Goal: Task Accomplishment & Management: Complete application form

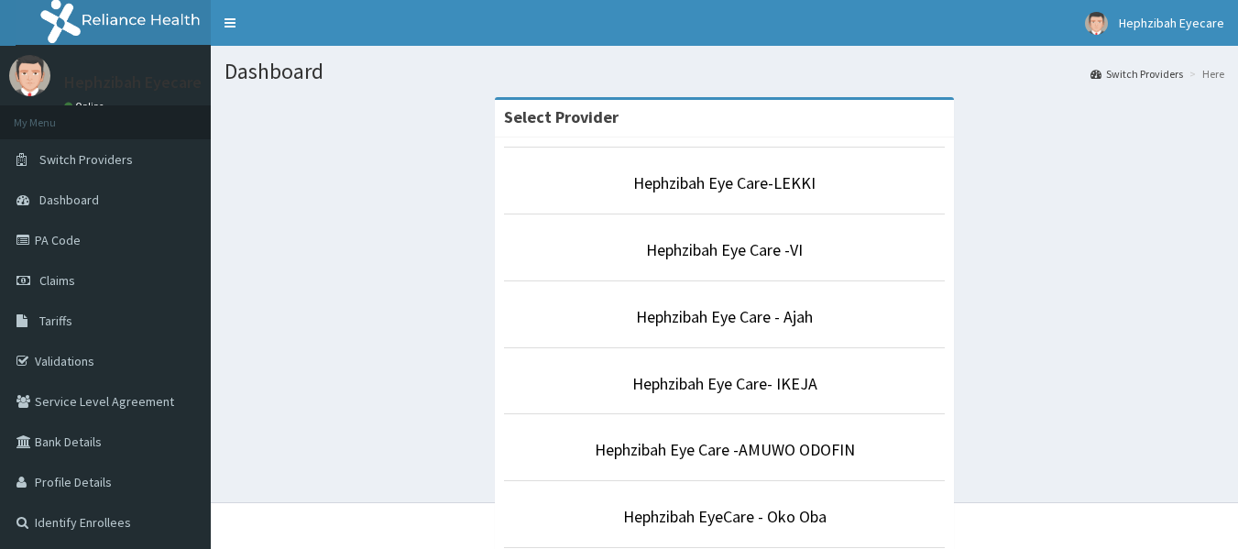
scroll to position [480, 0]
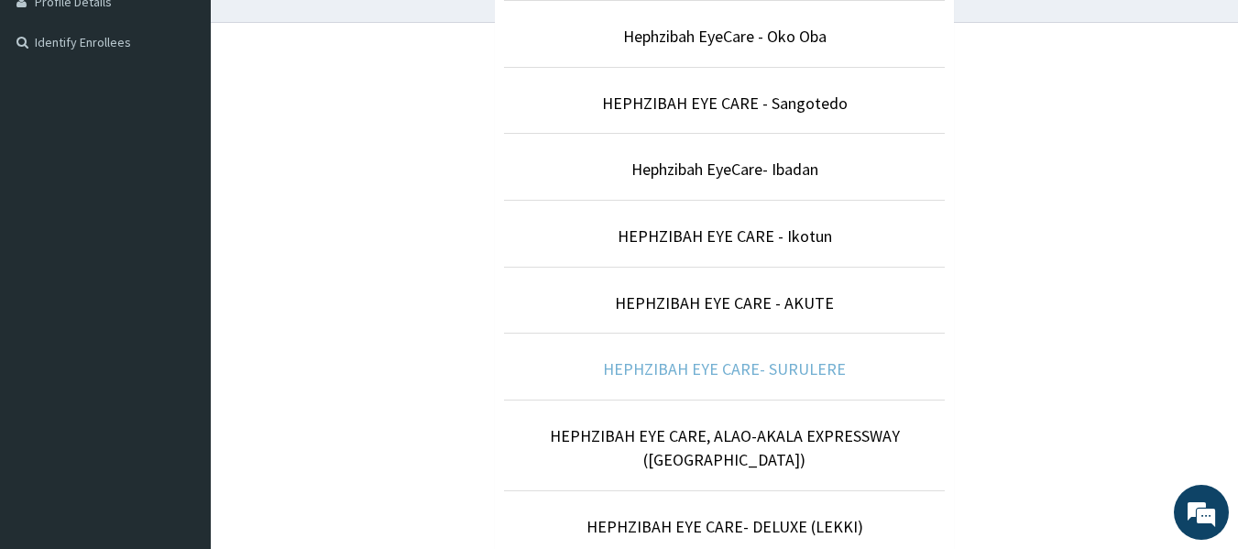
click at [761, 377] on link "HEPHZIBAH EYE CARE- SURULERE" at bounding box center [724, 368] width 243 height 21
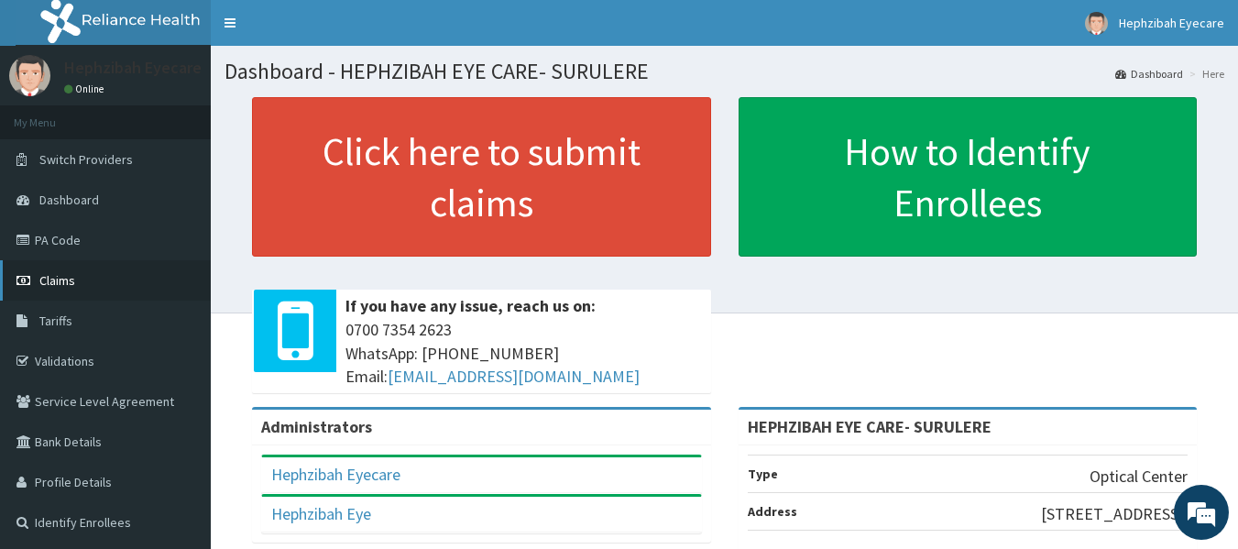
click at [82, 276] on link "Claims" at bounding box center [105, 280] width 211 height 40
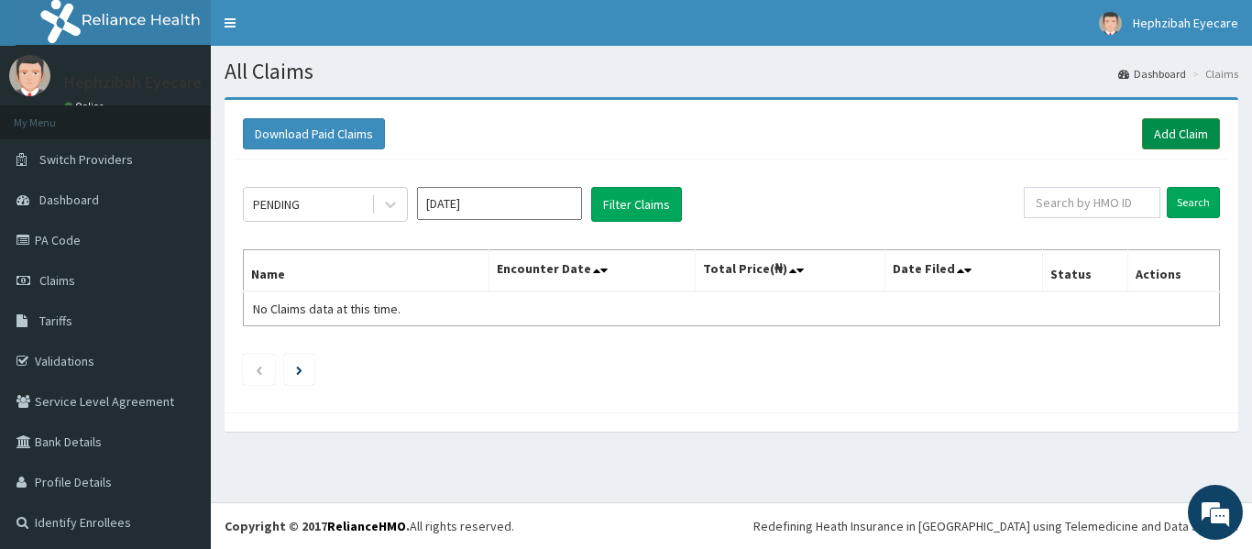
click at [1169, 132] on link "Add Claim" at bounding box center [1181, 133] width 78 height 31
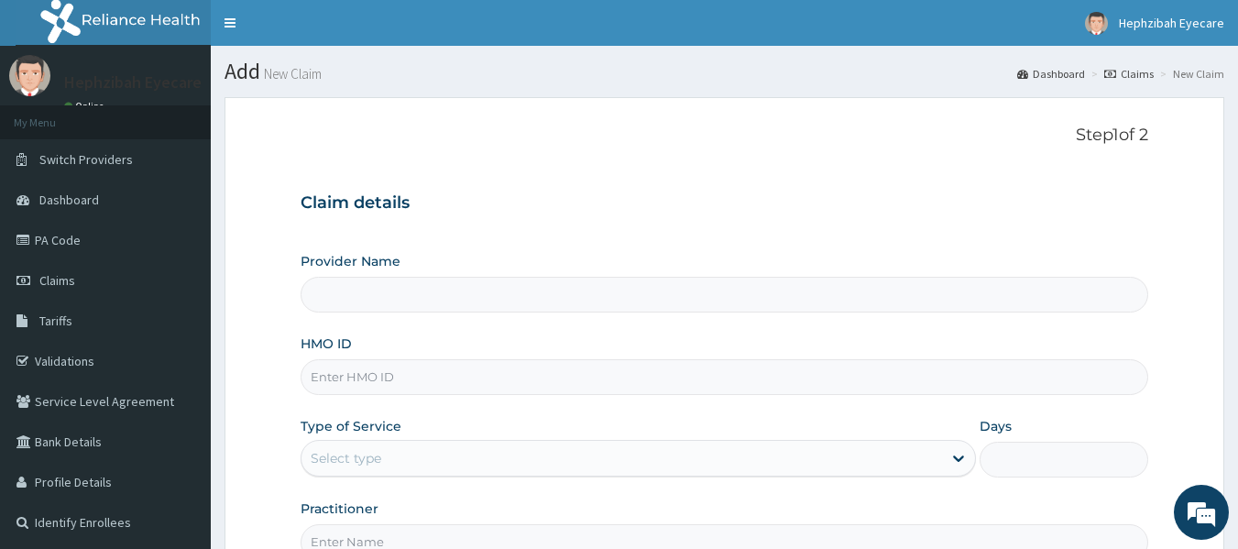
type input "HEPHZIBAH EYE CARE- SURULERE"
click at [549, 392] on input "HMO ID" at bounding box center [725, 377] width 848 height 36
type input "UNP/10035/A"
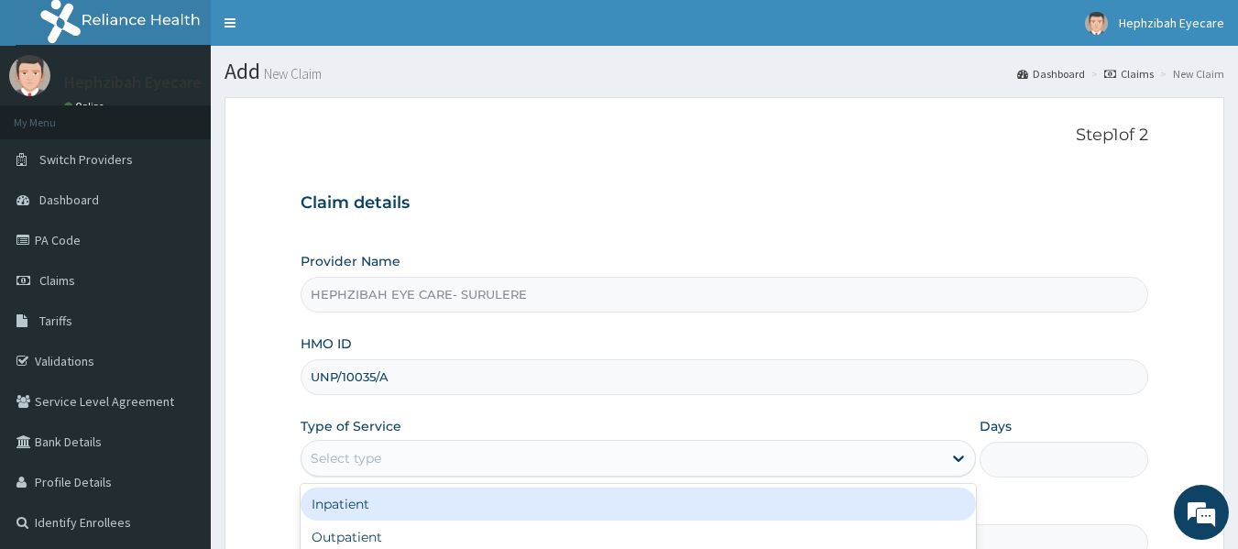
click at [457, 461] on div "Select type" at bounding box center [621, 457] width 640 height 29
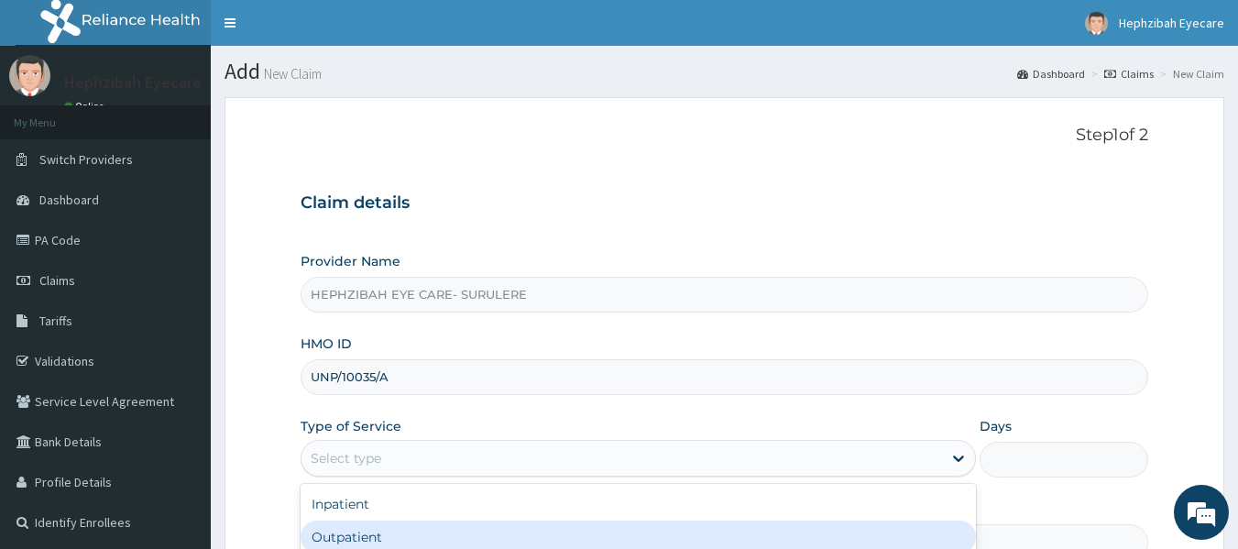
click at [358, 534] on div "Outpatient" at bounding box center [638, 536] width 675 height 33
type input "1"
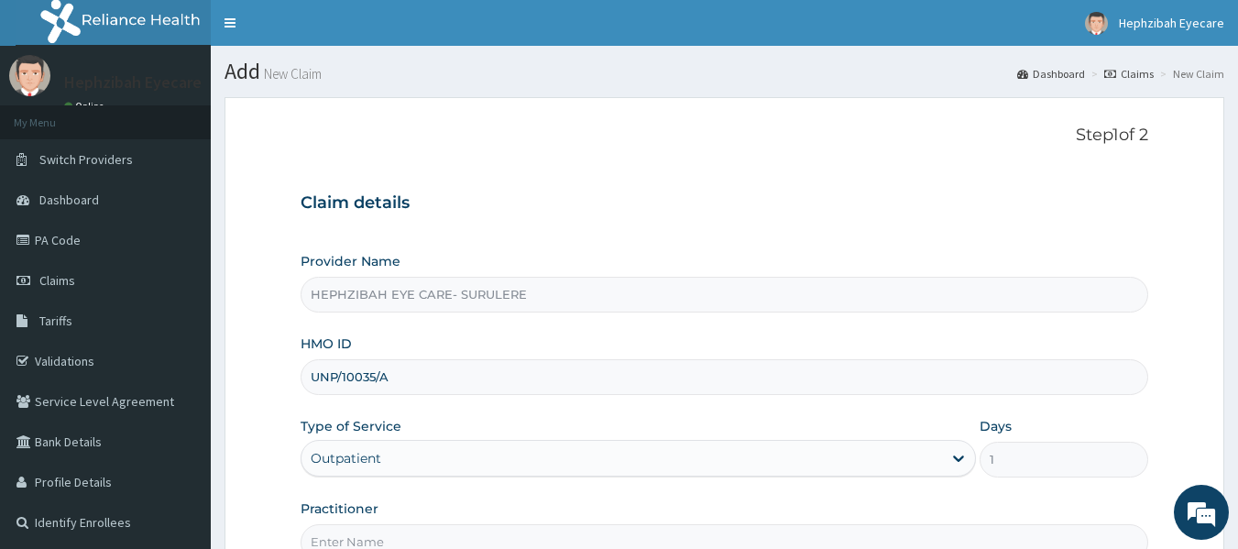
scroll to position [204, 0]
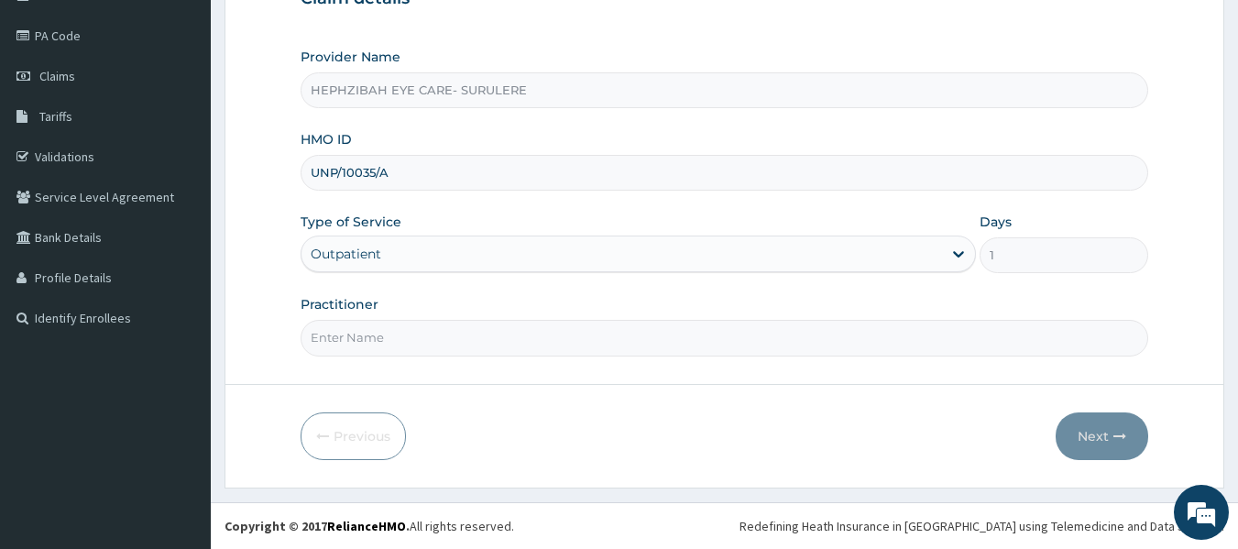
click at [710, 340] on input "Practitioner" at bounding box center [725, 338] width 848 height 36
type input "DR ANDY"
click at [1118, 435] on icon "button" at bounding box center [1119, 436] width 13 height 13
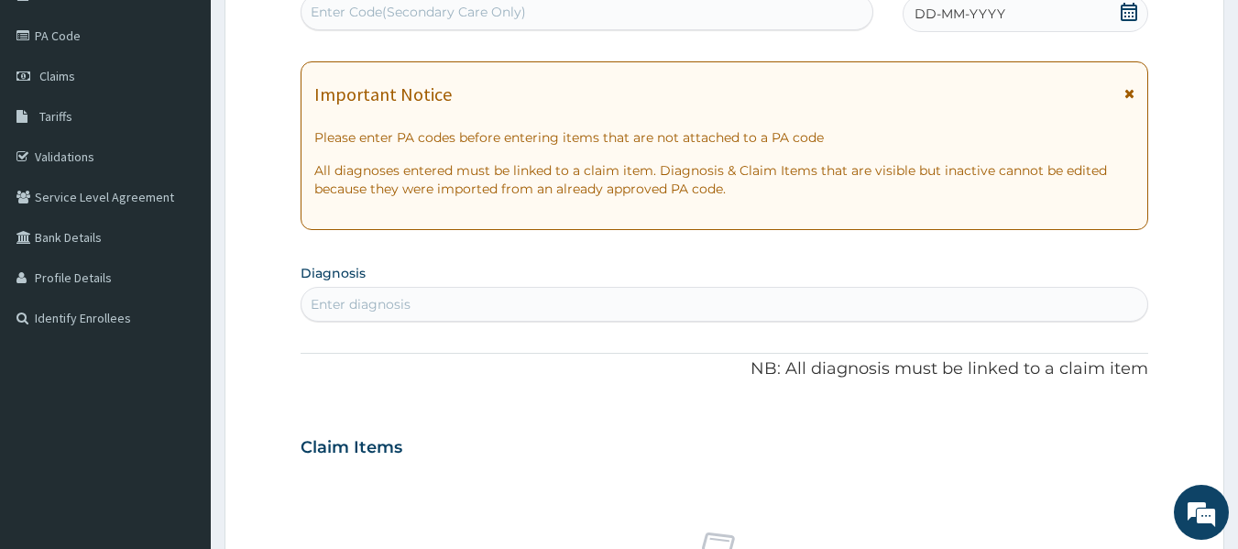
click at [839, 142] on p "Please enter PA codes before entering items that are not attached to a PA code" at bounding box center [724, 137] width 821 height 18
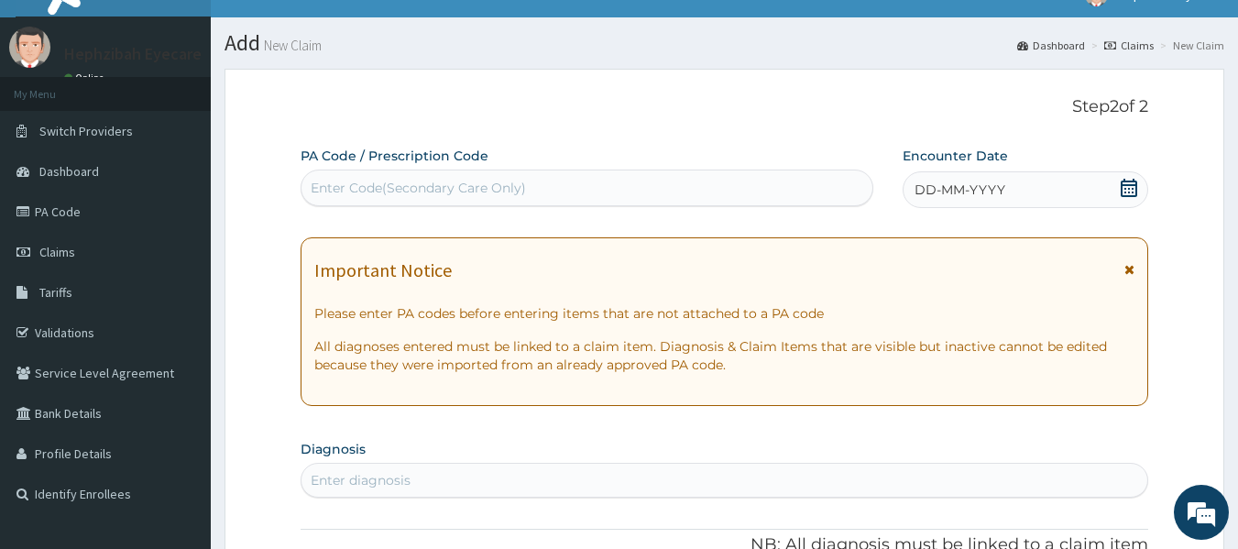
scroll to position [21, 0]
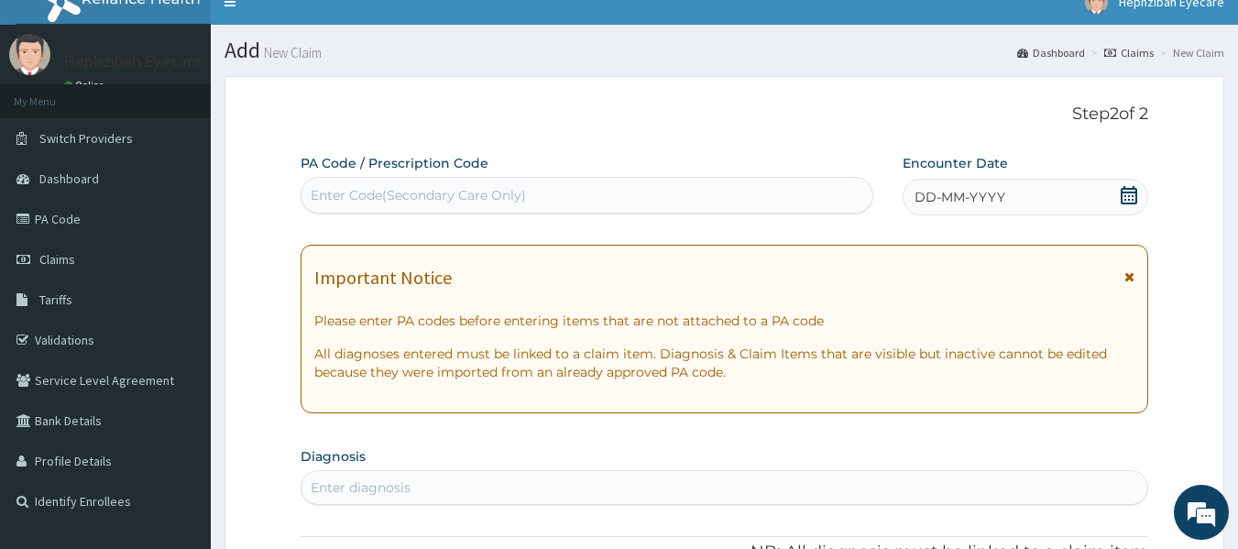
click at [705, 201] on div "Enter Code(Secondary Care Only)" at bounding box center [587, 195] width 572 height 29
click at [615, 196] on div "Enter Code(Secondary Care Only)" at bounding box center [587, 195] width 572 height 29
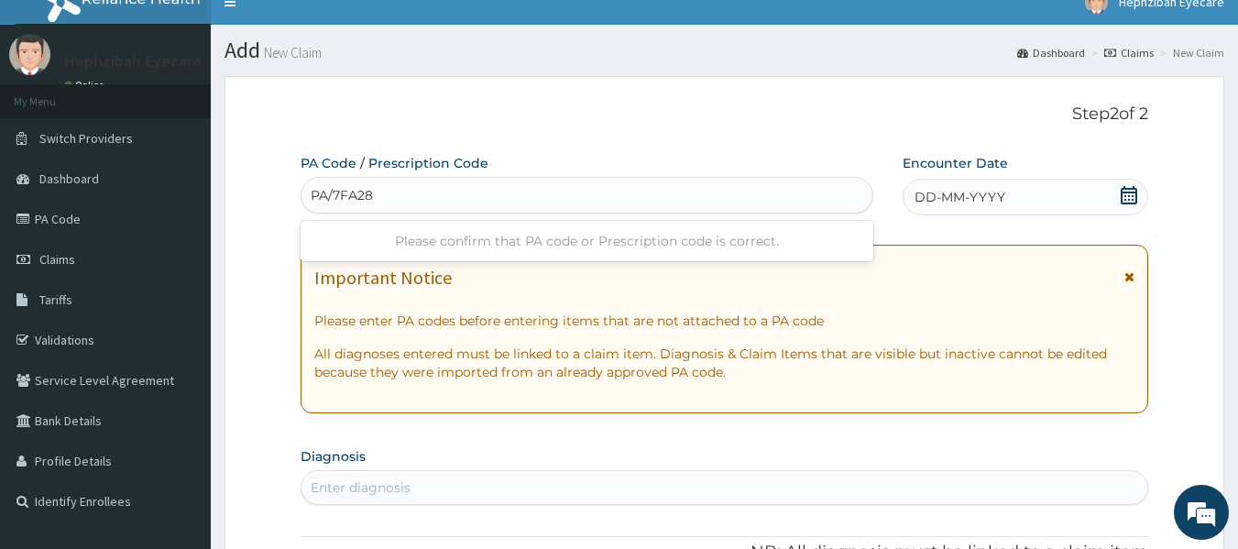
type input "PA/7FA285"
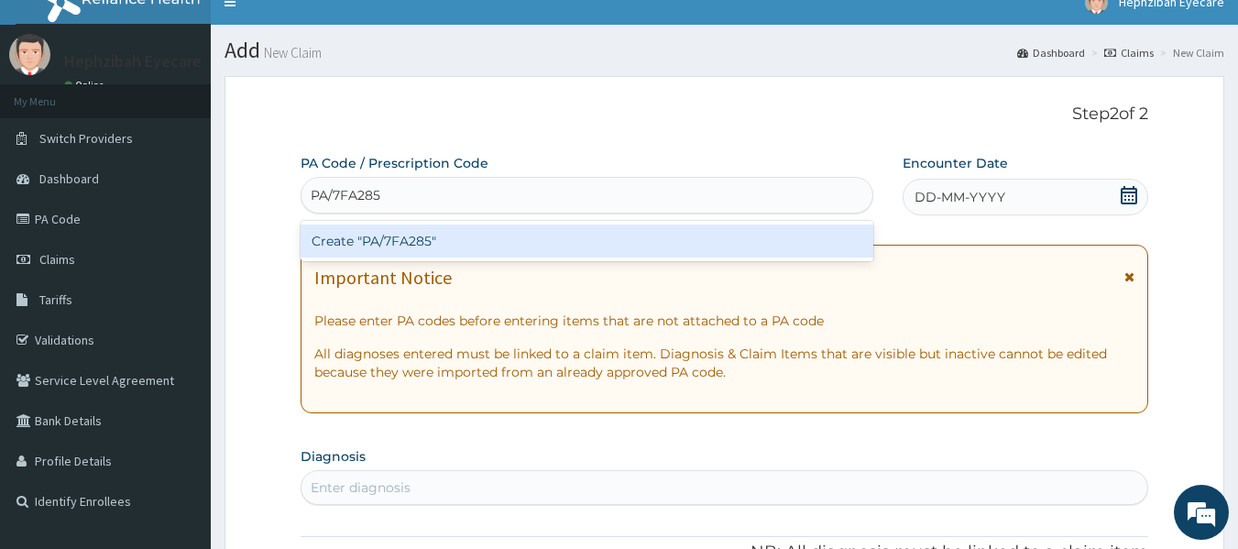
click at [572, 224] on div "Create "PA/7FA285"" at bounding box center [588, 240] width 574 height 33
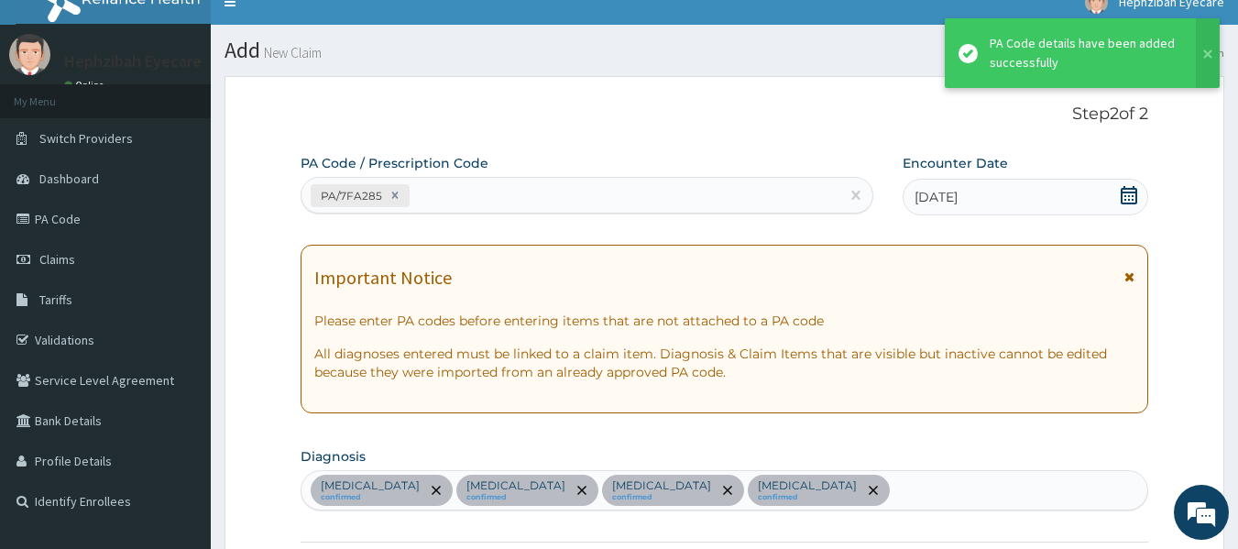
scroll to position [868, 0]
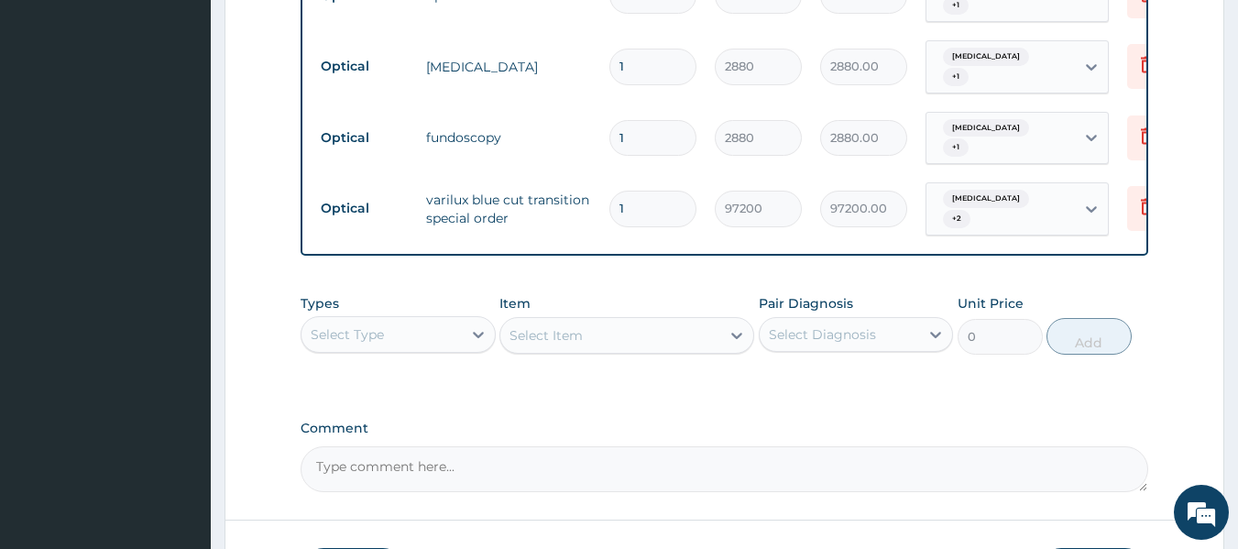
scroll to position [978, 0]
click at [609, 452] on textarea "Comment" at bounding box center [725, 467] width 848 height 46
type textarea "LENS AND FRAME APPROVED AT 30,000"
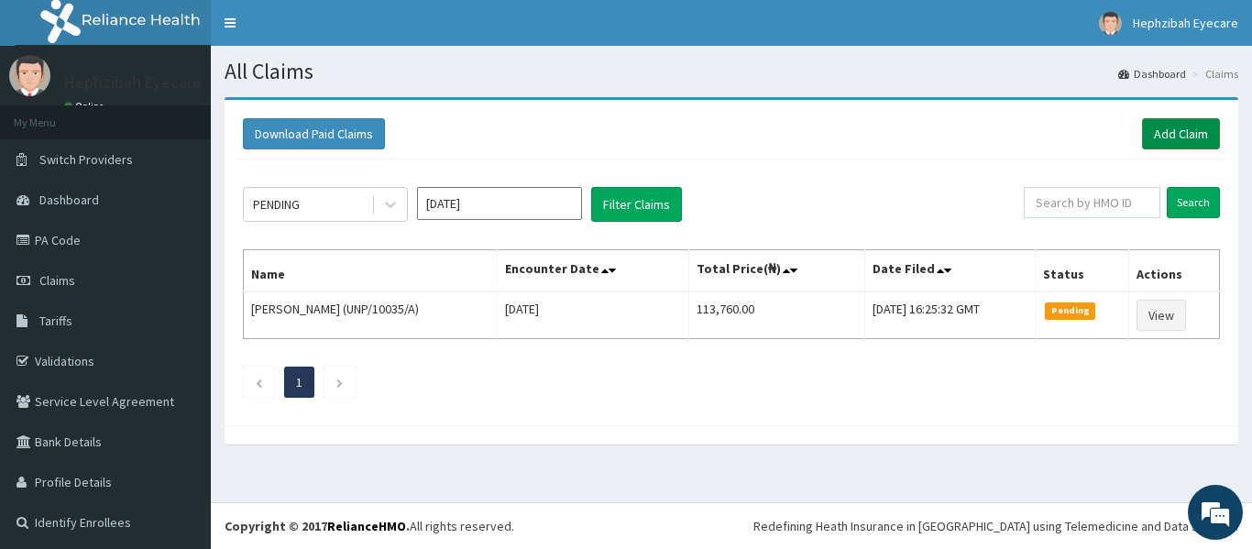
click at [1157, 130] on link "Add Claim" at bounding box center [1181, 133] width 78 height 31
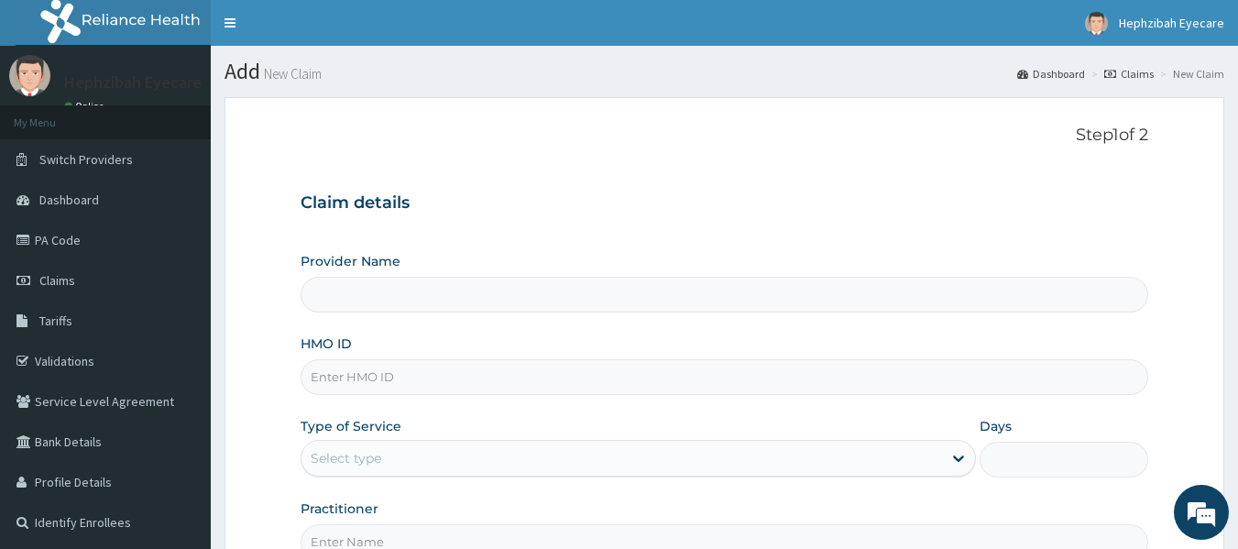
click at [556, 302] on input "Provider Name" at bounding box center [725, 295] width 848 height 36
type input "HEPHZIBAH EYE CARE- SURULERE"
click at [460, 374] on input "HMO ID" at bounding box center [725, 377] width 848 height 36
type input "RPM/10049/A"
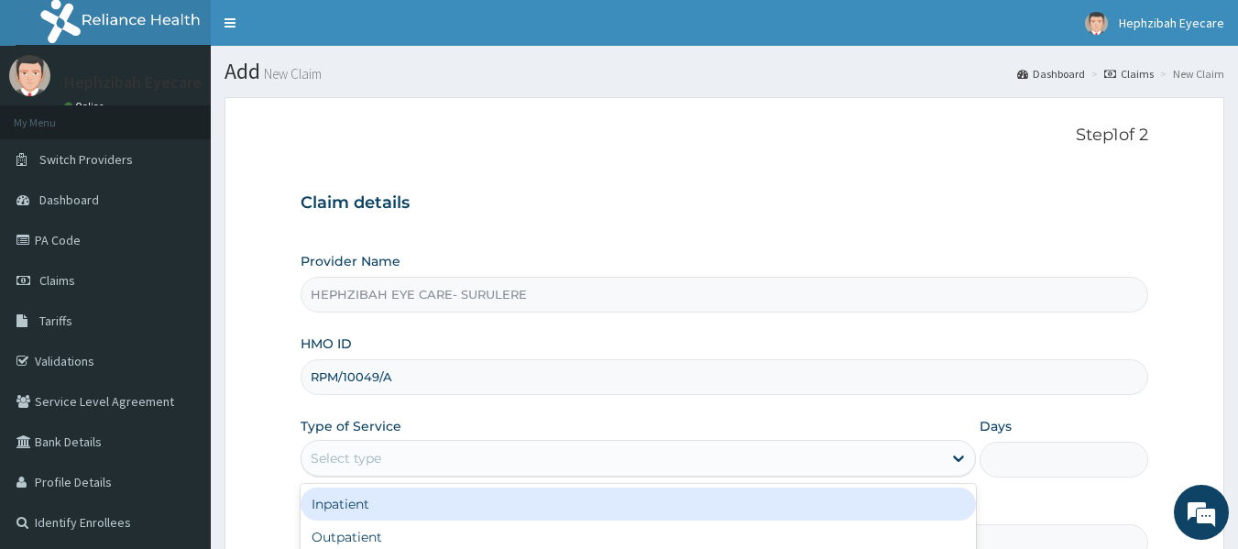
click at [409, 462] on div "Select type" at bounding box center [621, 457] width 640 height 29
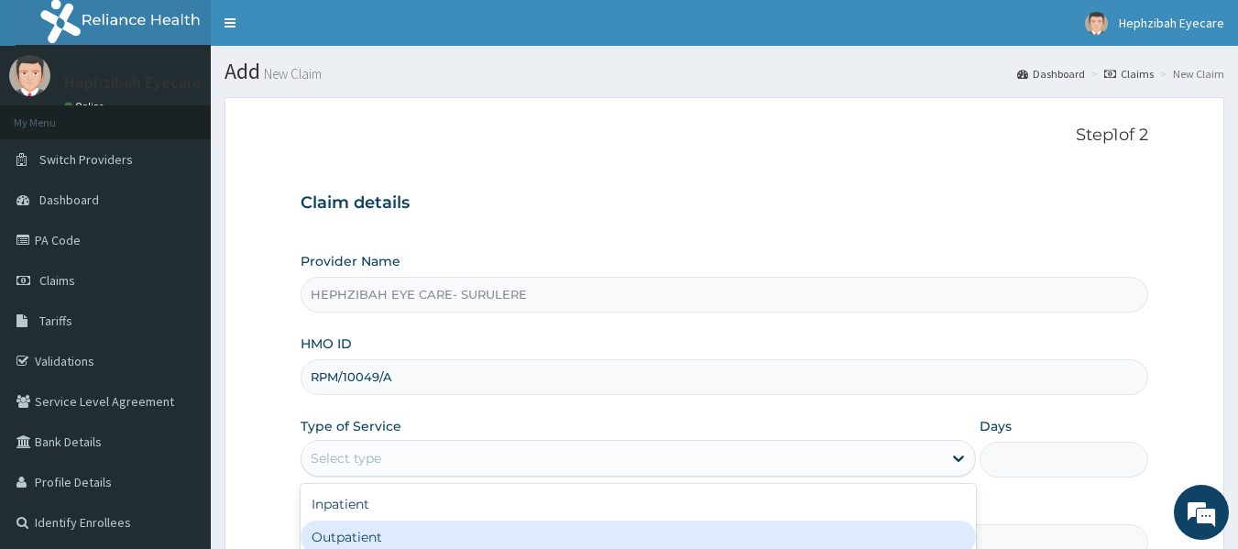
click at [364, 531] on div "Outpatient" at bounding box center [638, 536] width 675 height 33
type input "1"
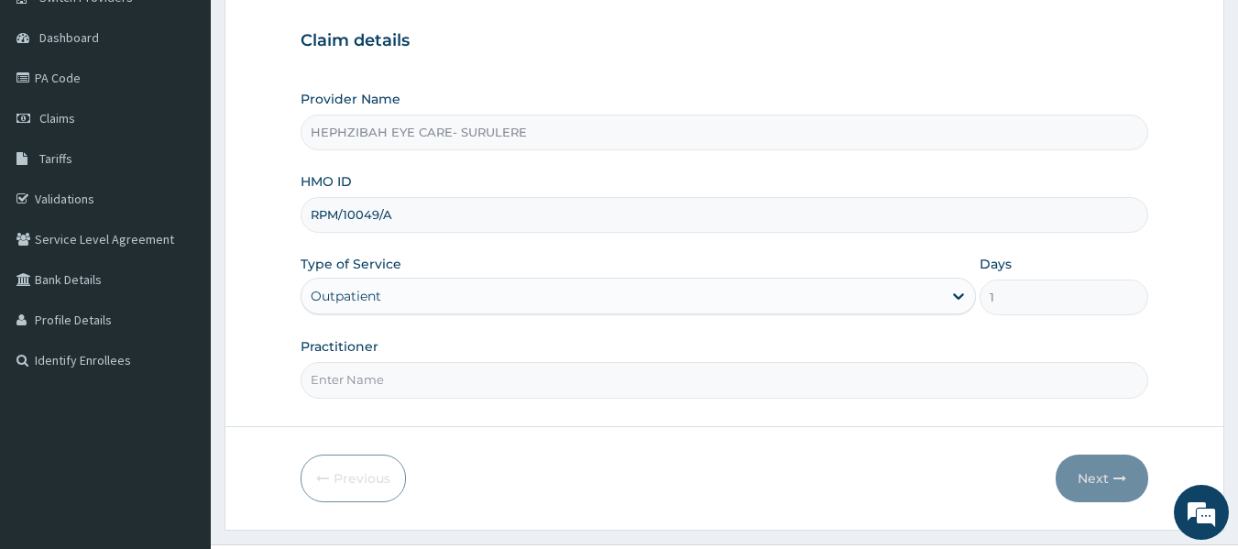
scroll to position [204, 0]
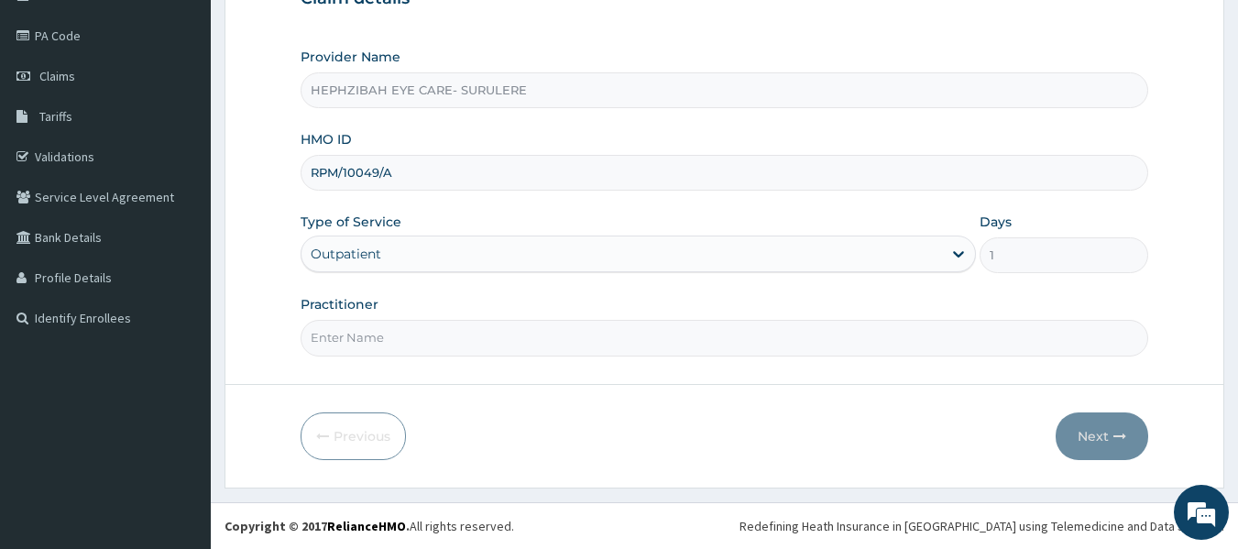
click at [686, 342] on input "Practitioner" at bounding box center [725, 338] width 848 height 36
type input "DR ANDY"
click at [1077, 421] on button "Next" at bounding box center [1102, 436] width 93 height 48
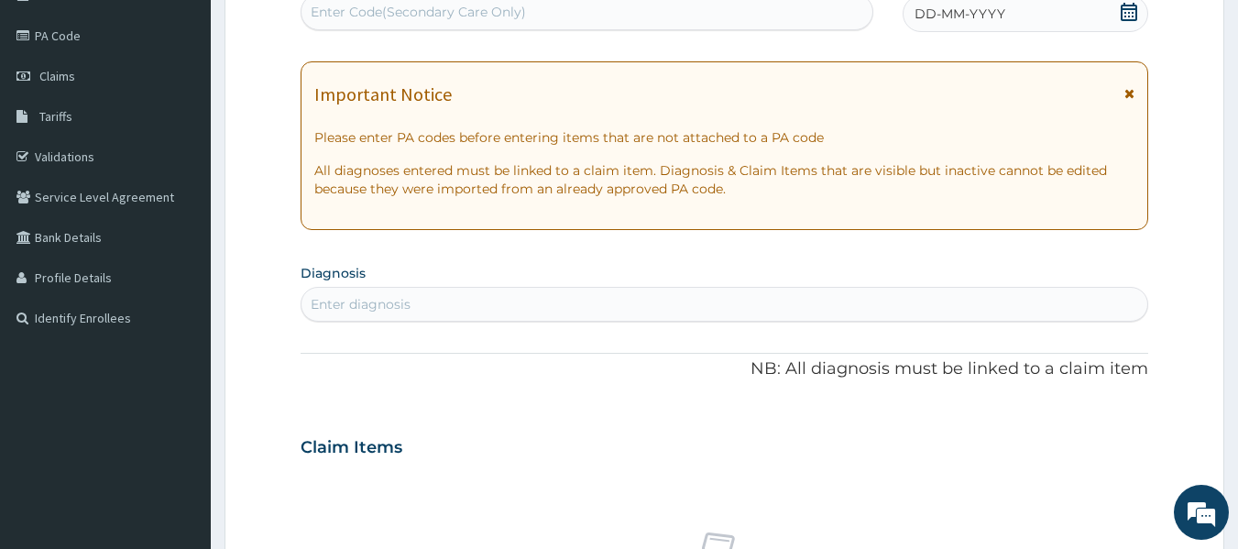
scroll to position [0, 0]
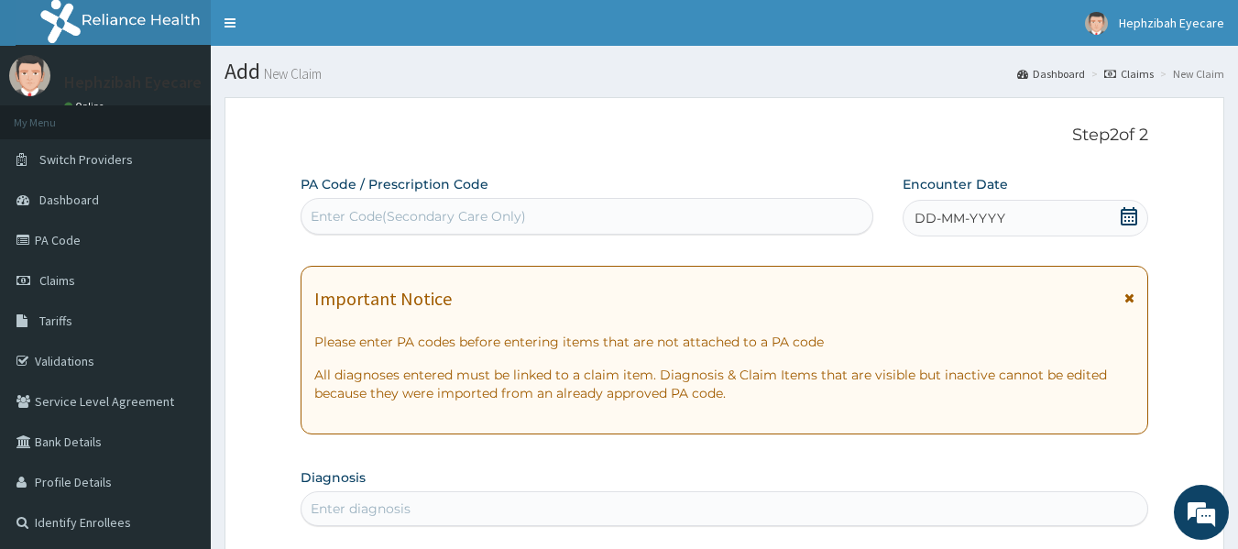
click at [667, 224] on div "Enter Code(Secondary Care Only)" at bounding box center [587, 216] width 572 height 29
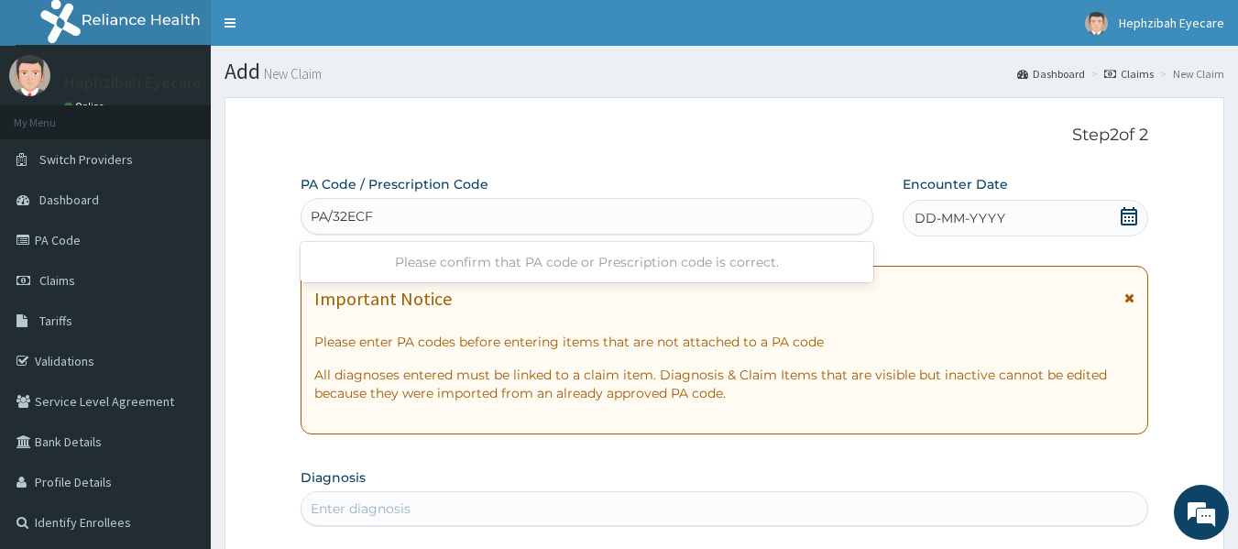
type input "PA/32ECF1"
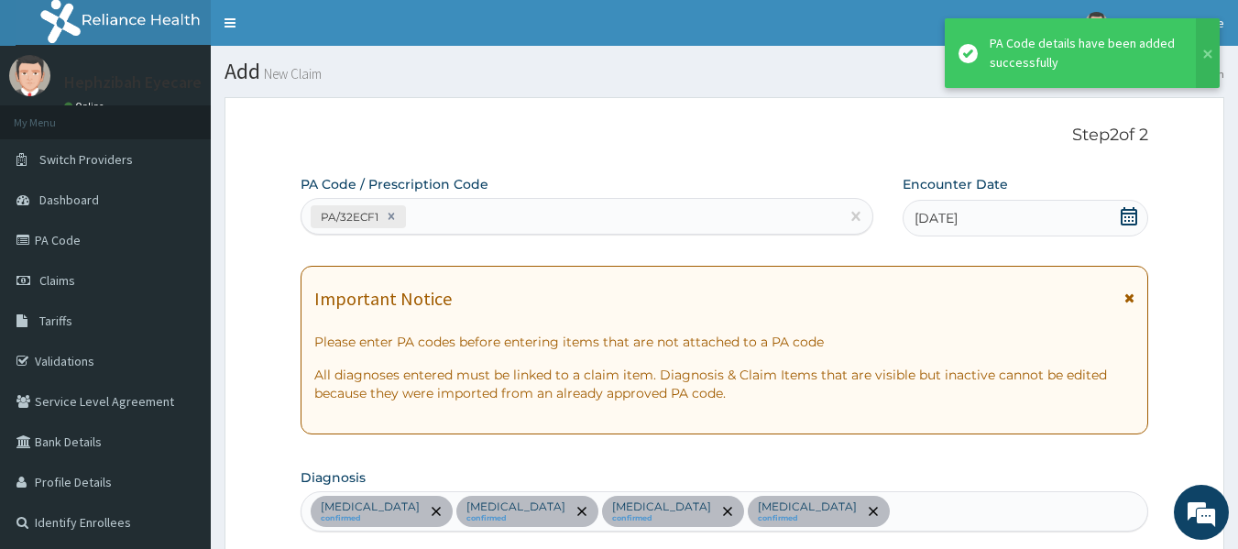
scroll to position [931, 0]
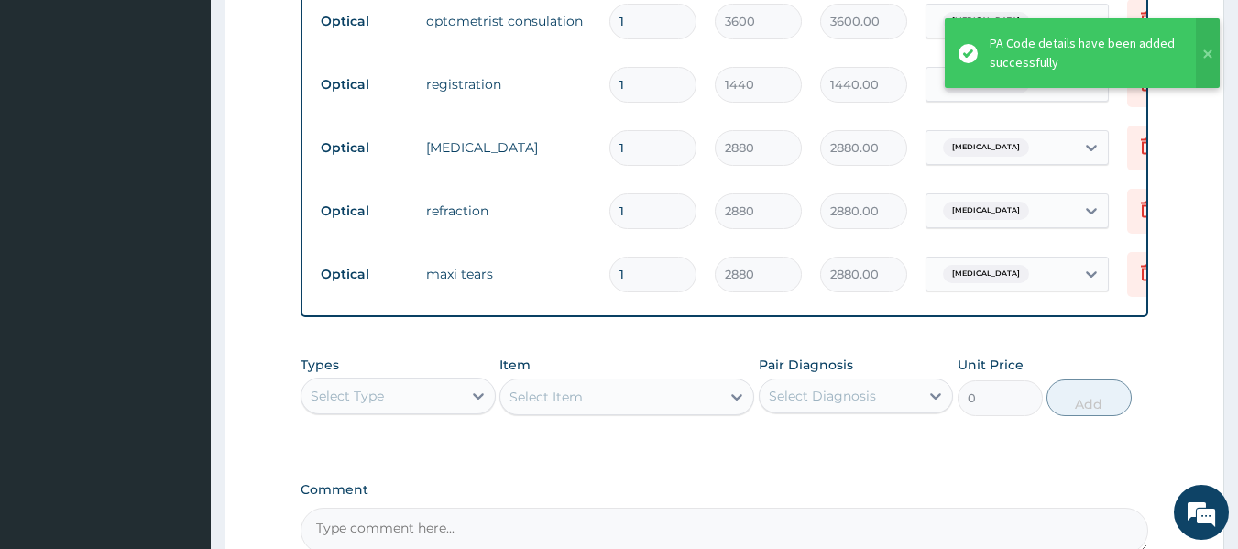
click at [566, 268] on td "maxi tears" at bounding box center [508, 274] width 183 height 37
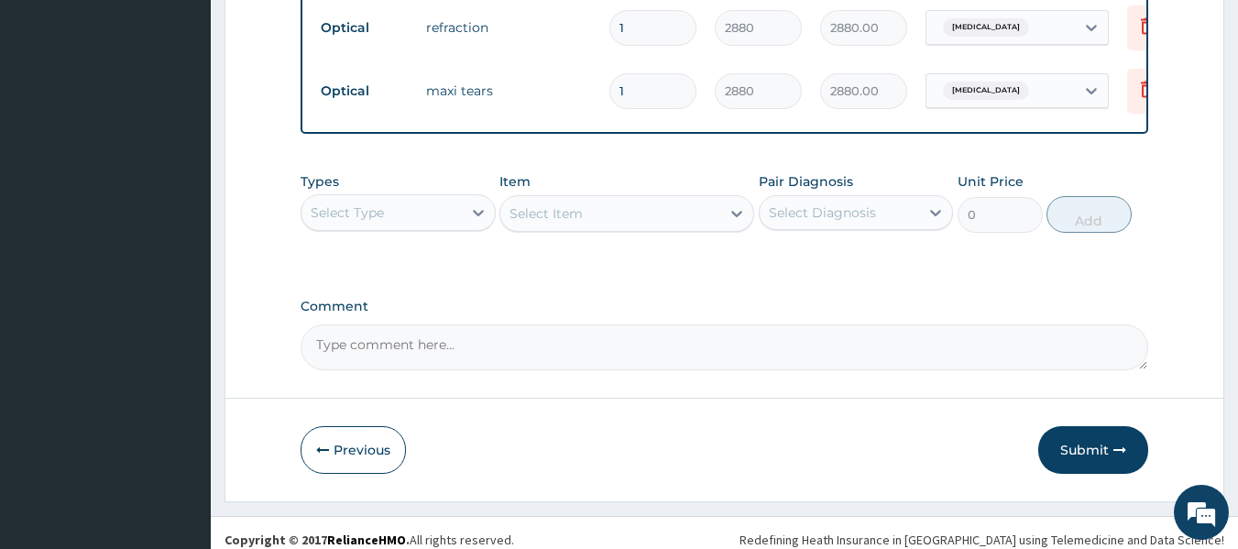
scroll to position [1142, 0]
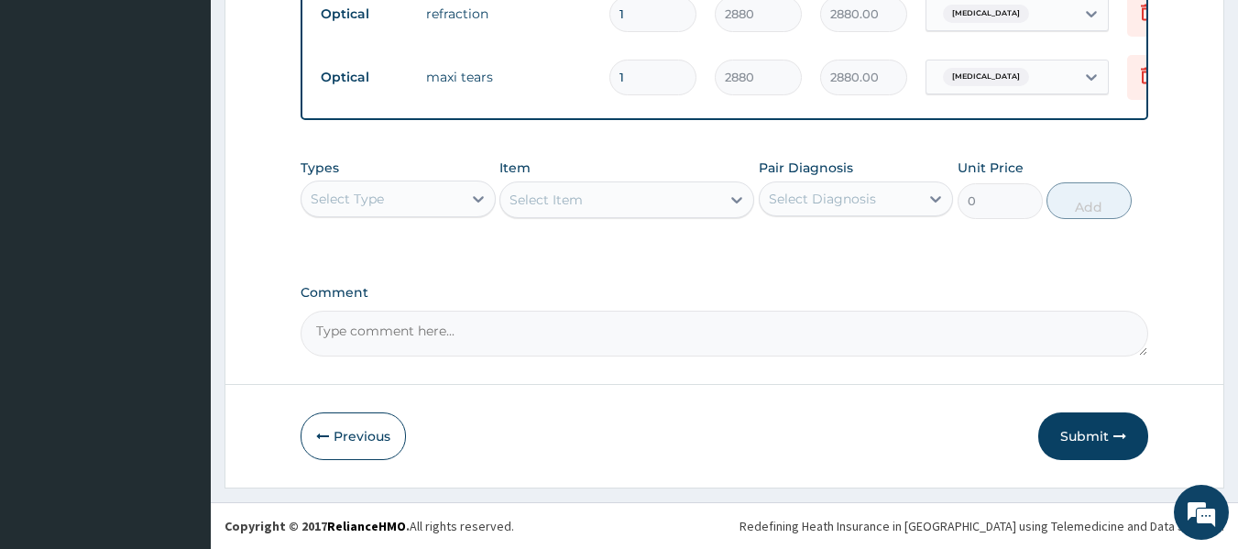
click at [407, 335] on textarea "Comment" at bounding box center [725, 334] width 848 height 46
type textarea "LENS AND FRAME APPROVED AT 30,000"
click at [661, 252] on div "Types Select Type Item Select Item Pair Diagnosis Select Diagnosis Unit Price 0…" at bounding box center [725, 202] width 848 height 106
click at [1060, 418] on button "Submit" at bounding box center [1093, 436] width 110 height 48
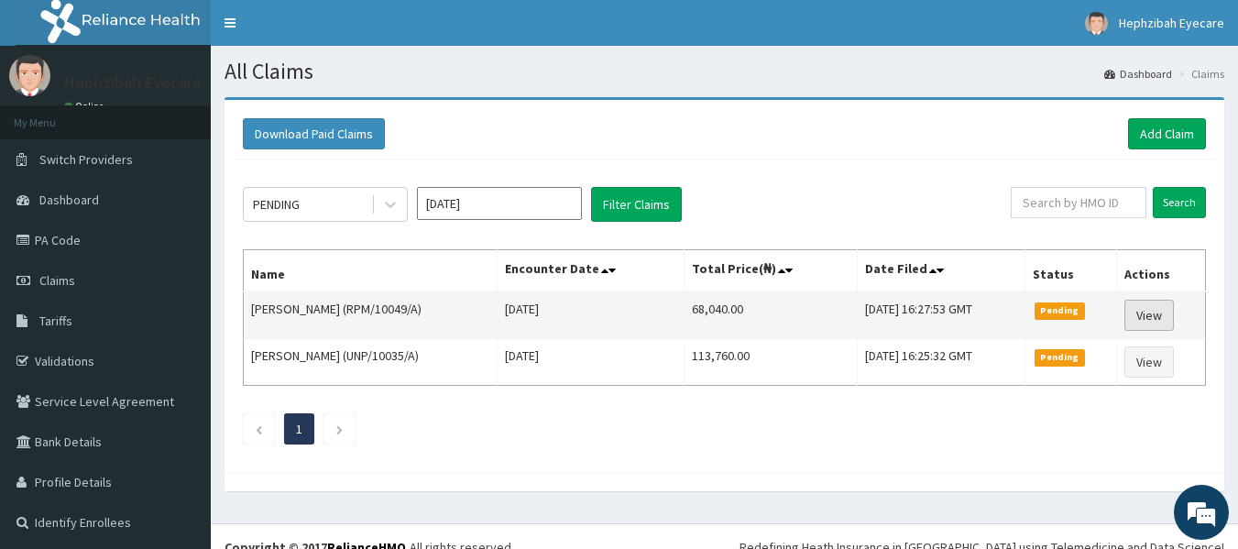
click at [1150, 318] on link "View" at bounding box center [1148, 315] width 49 height 31
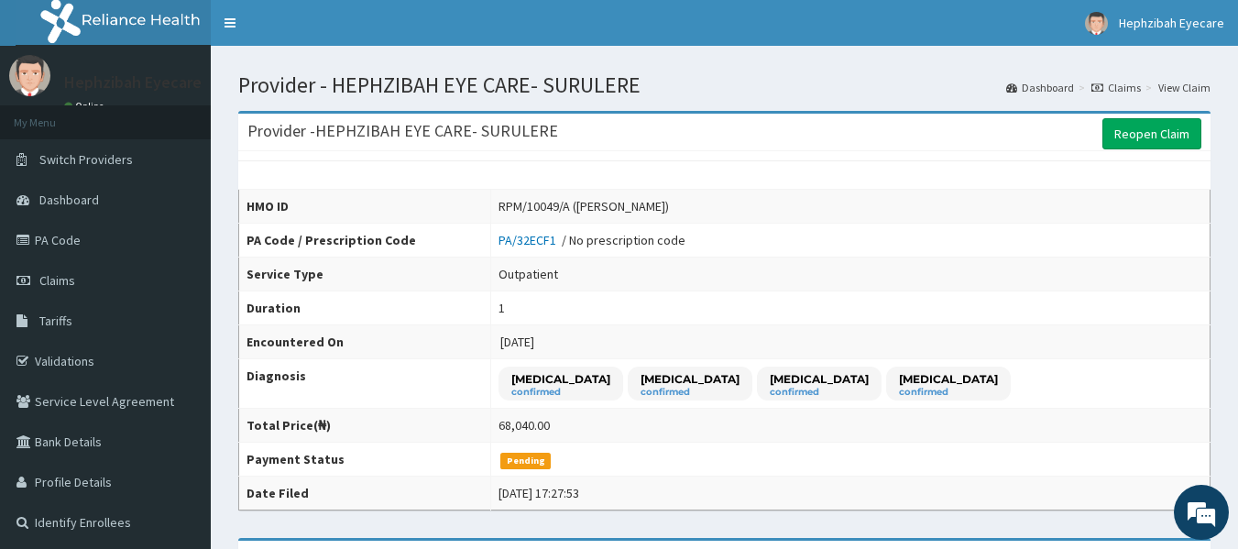
click at [1115, 88] on link "Claims" at bounding box center [1115, 88] width 49 height 16
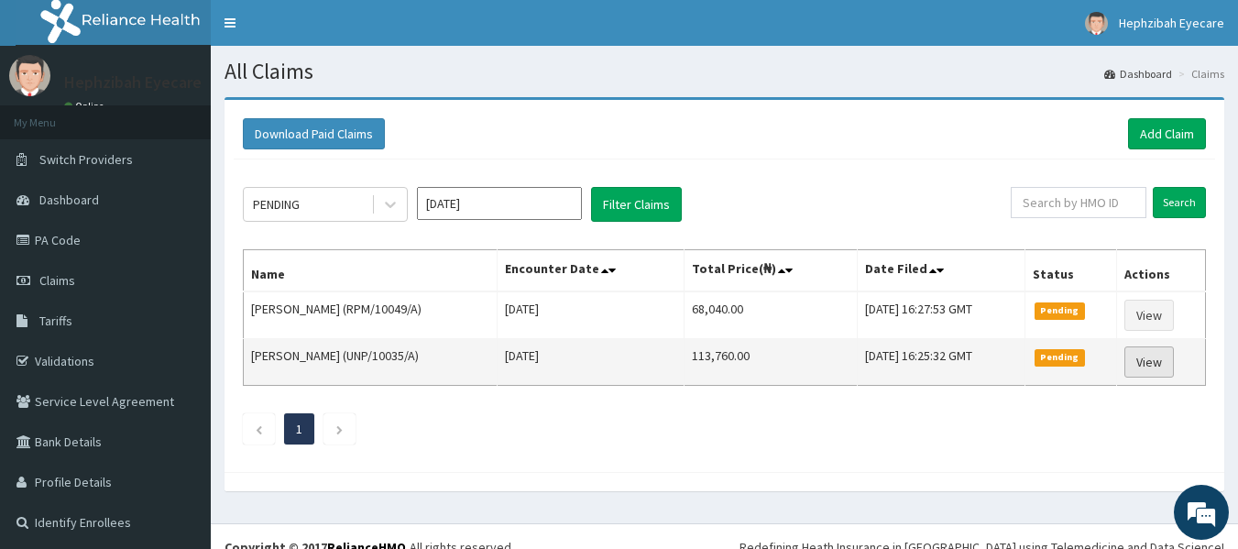
click at [1158, 363] on link "View" at bounding box center [1148, 361] width 49 height 31
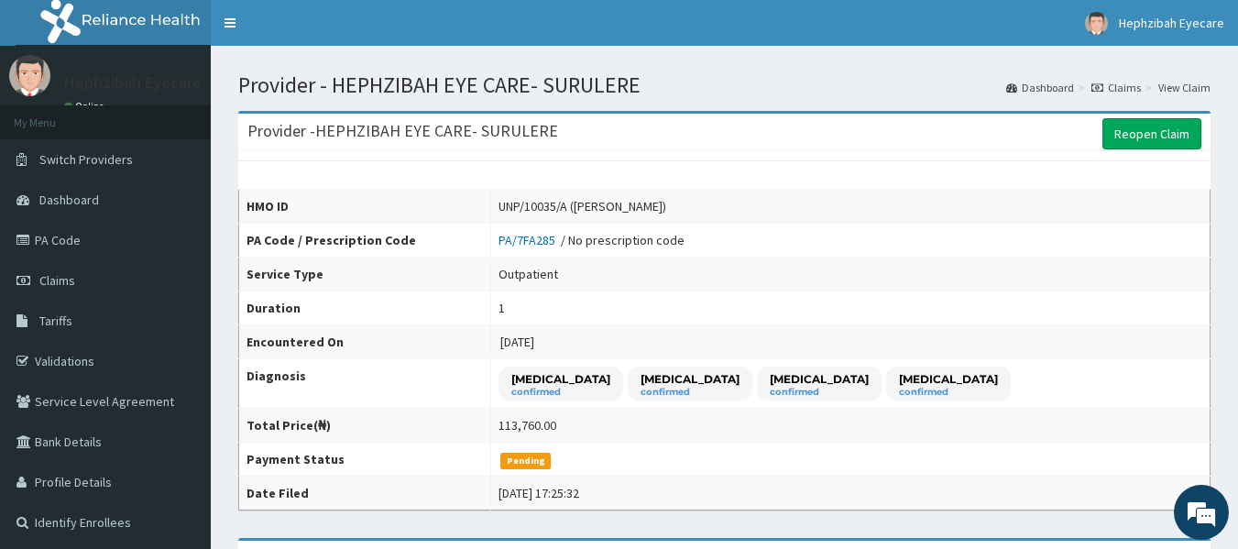
click at [951, 430] on td "113,760.00" at bounding box center [850, 426] width 719 height 34
click at [1103, 93] on icon at bounding box center [1097, 87] width 12 height 11
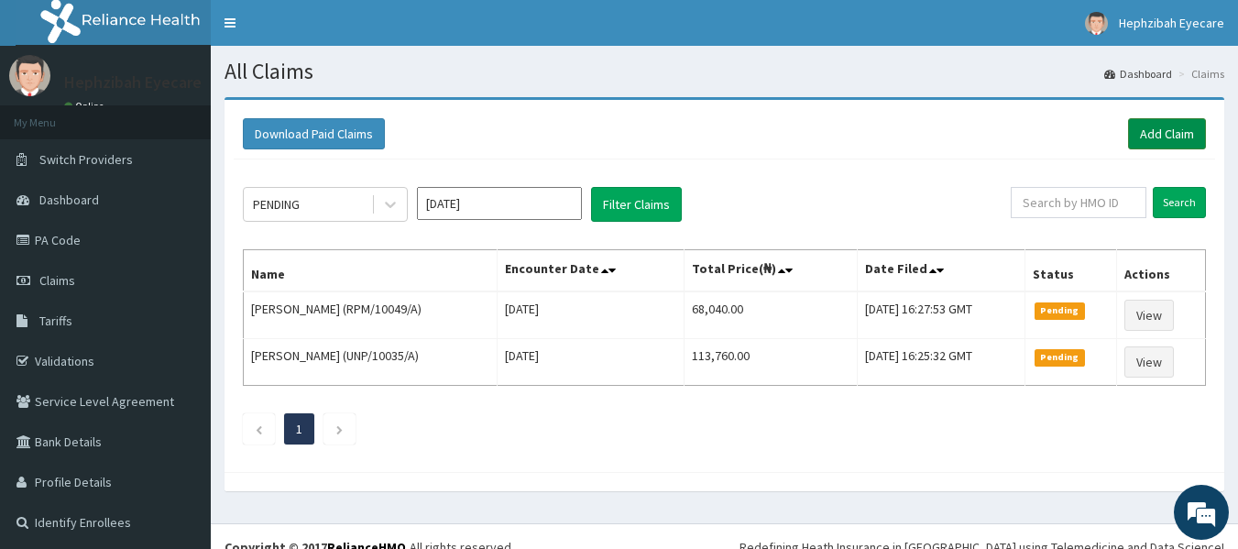
click at [1180, 137] on link "Add Claim" at bounding box center [1167, 133] width 78 height 31
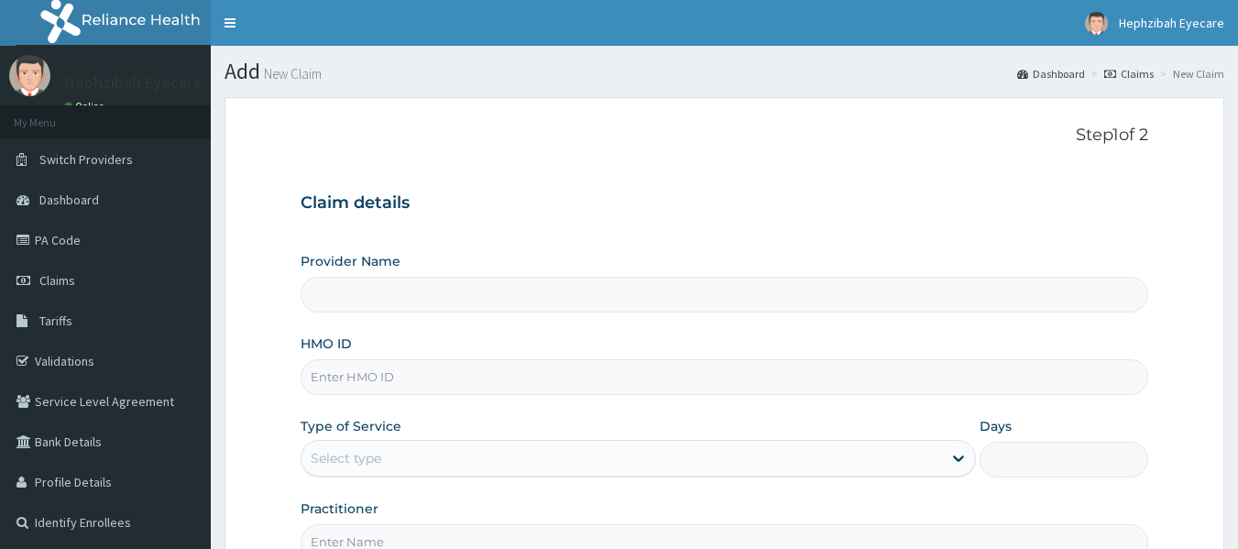
type input "HEPHZIBAH EYE CARE- SURULERE"
click at [487, 392] on input "HMO ID" at bounding box center [725, 377] width 848 height 36
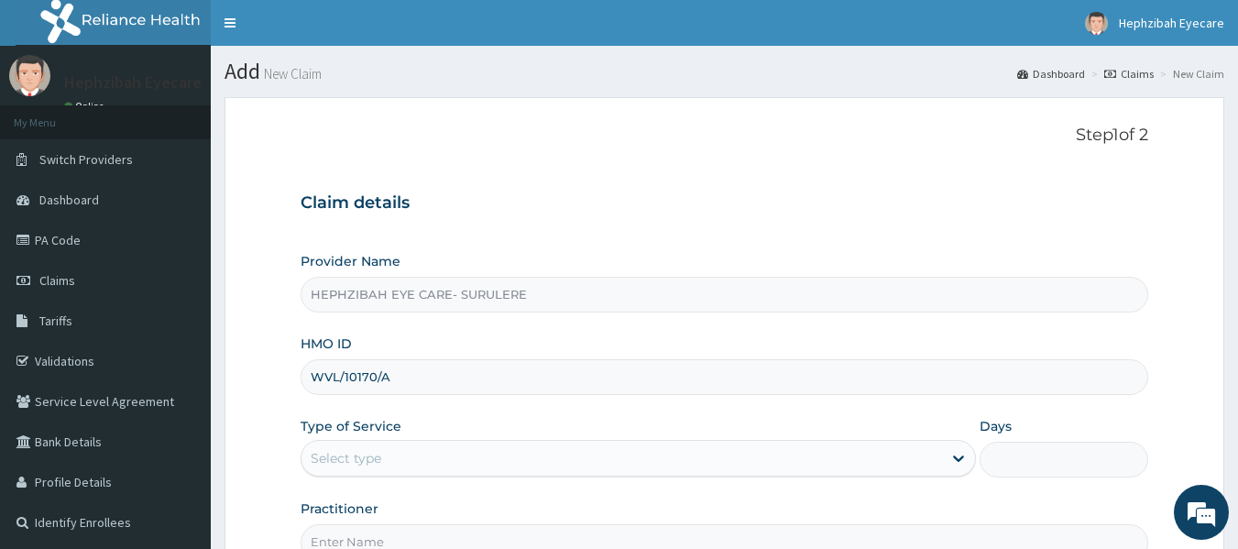
type input "WVL/10170/A"
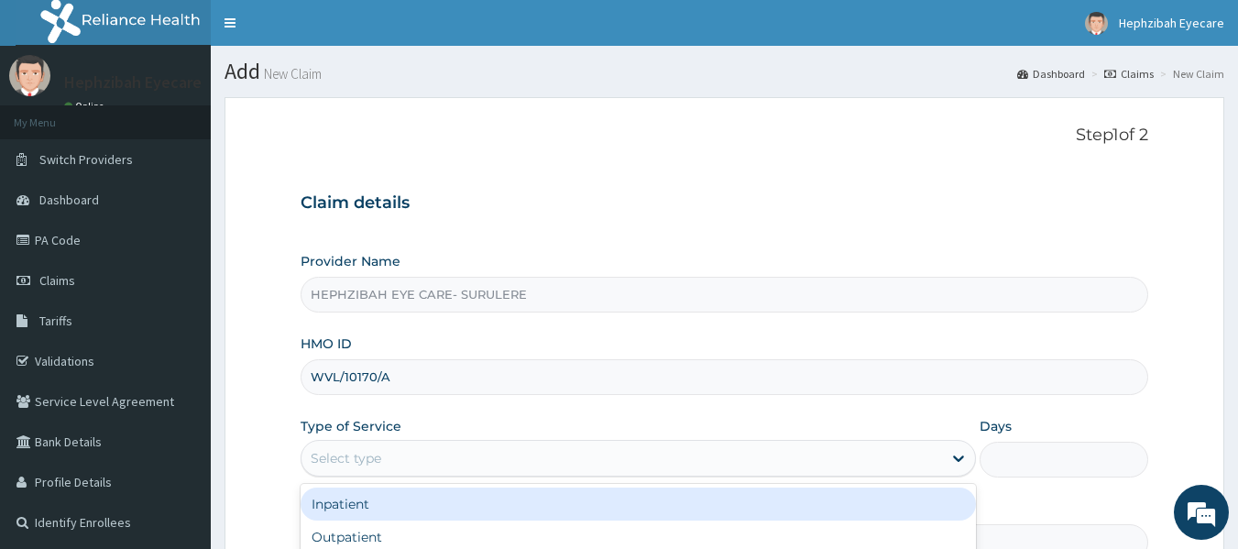
click at [421, 460] on div "Select type" at bounding box center [621, 457] width 640 height 29
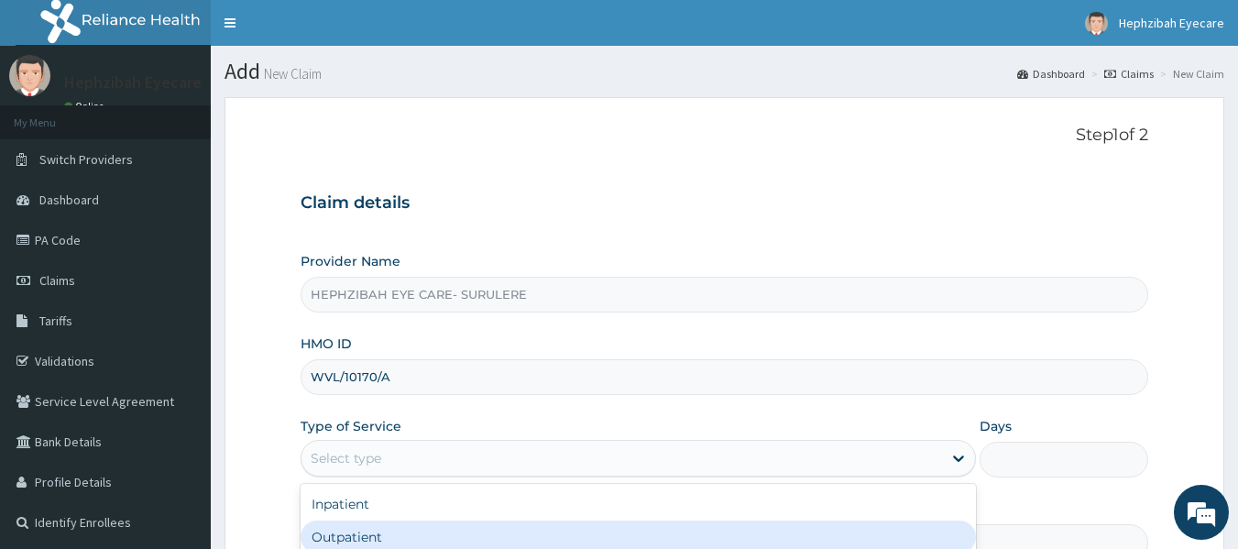
click at [395, 535] on div "Outpatient" at bounding box center [638, 536] width 675 height 33
type input "1"
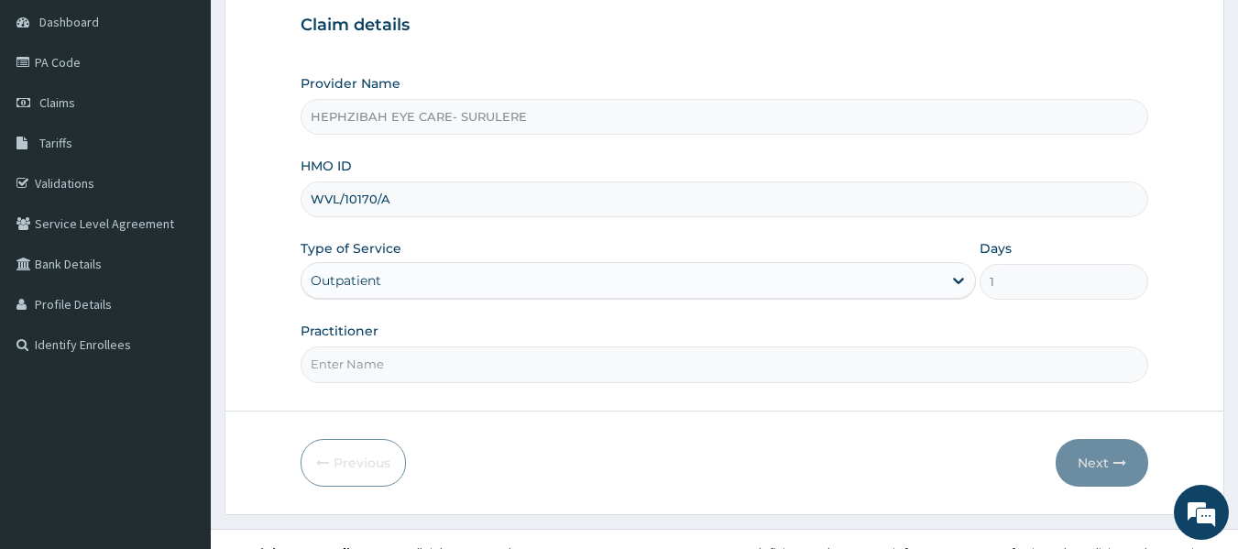
scroll to position [204, 0]
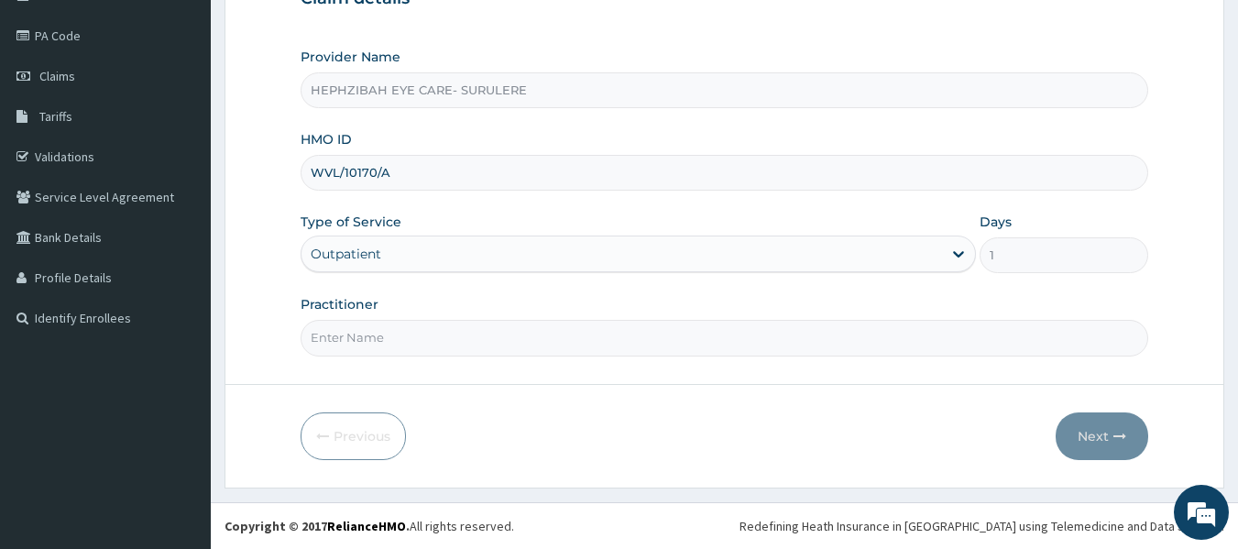
click at [770, 320] on input "Practitioner" at bounding box center [725, 338] width 848 height 36
click at [750, 343] on input "Practitioner" at bounding box center [725, 338] width 848 height 36
type input "DR ANDY"
click at [1087, 427] on button "Next" at bounding box center [1102, 436] width 93 height 48
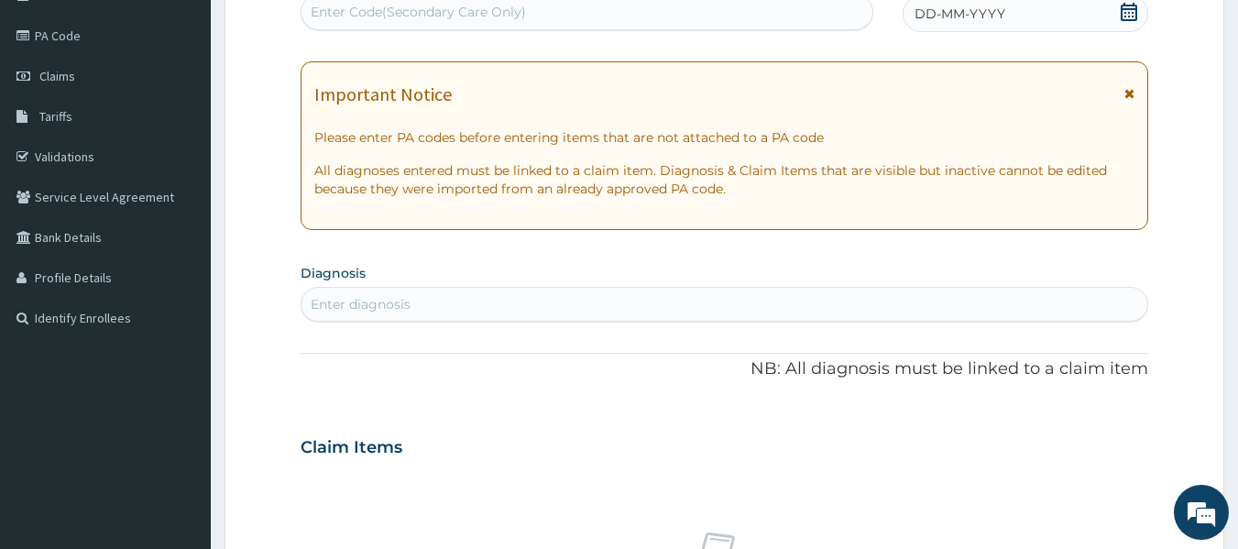
click at [844, 257] on div "PA Code / Prescription Code Enter Code(Secondary Care Only) Encounter Date DD-M…" at bounding box center [725, 445] width 848 height 948
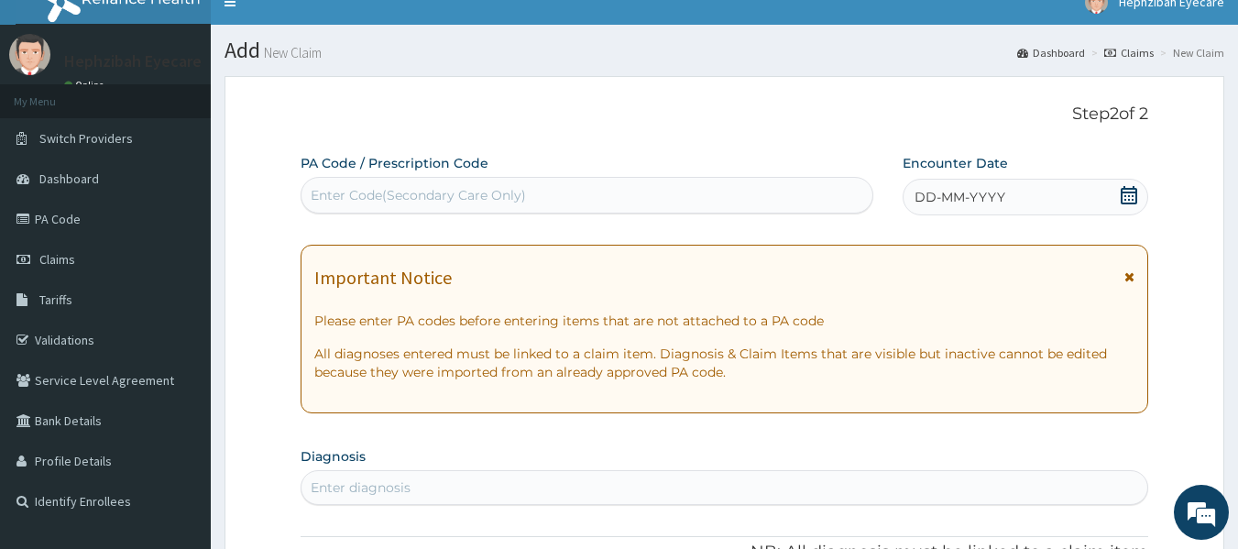
scroll to position [0, 0]
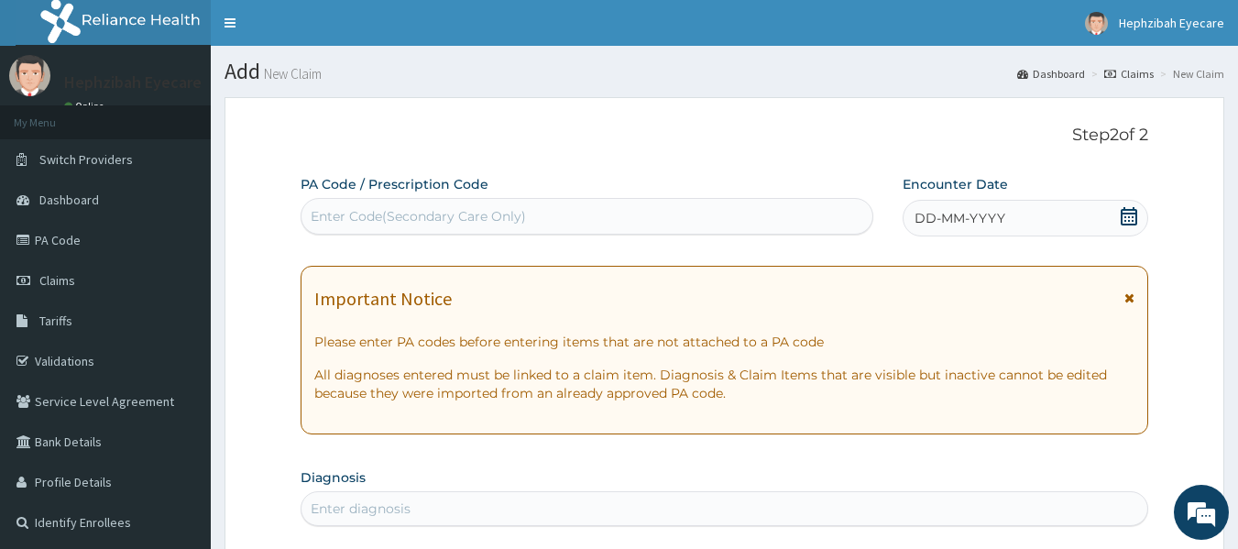
click at [664, 193] on div "PA Code / Prescription Code Enter Code(Secondary Care Only)" at bounding box center [588, 205] width 574 height 60
click at [643, 222] on div "Enter Code(Secondary Care Only)" at bounding box center [587, 216] width 572 height 29
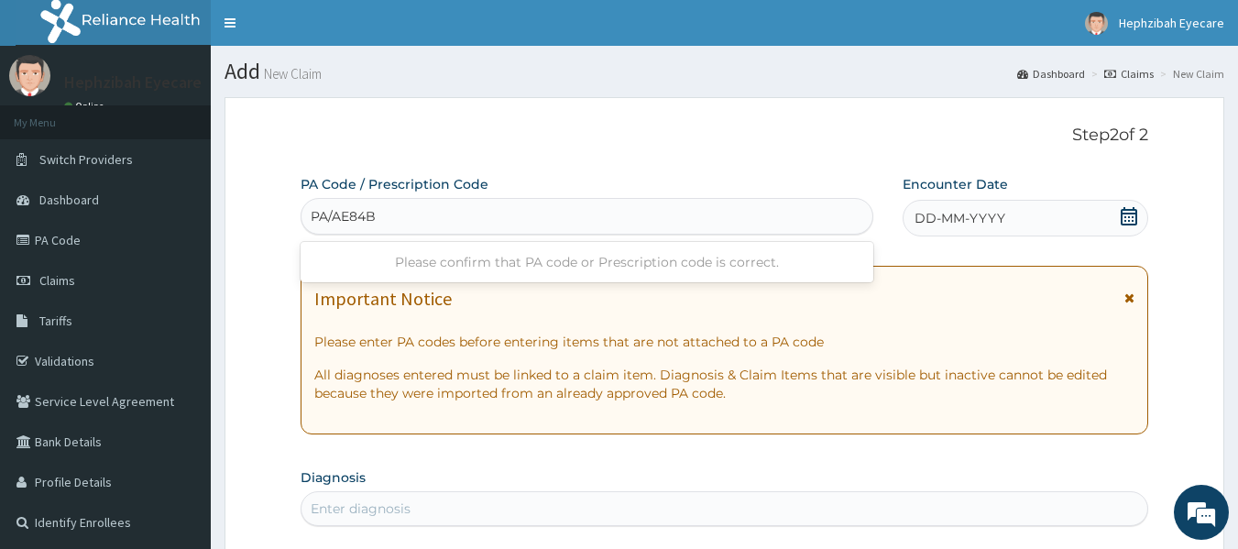
type input "PA/AE84BD"
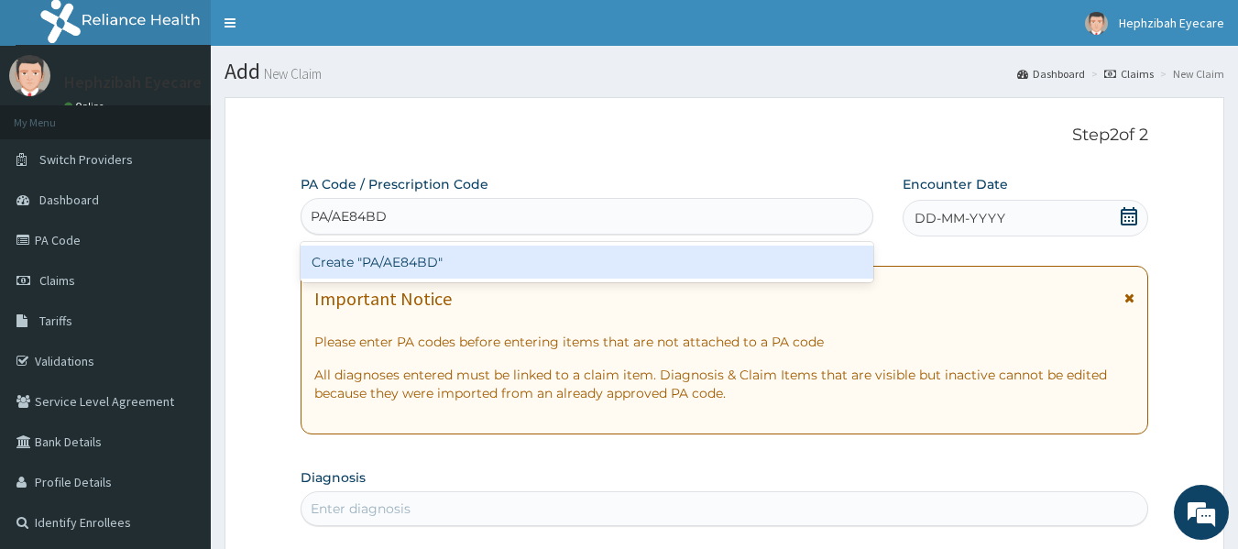
click at [594, 268] on div "Create "PA/AE84BD"" at bounding box center [588, 262] width 574 height 33
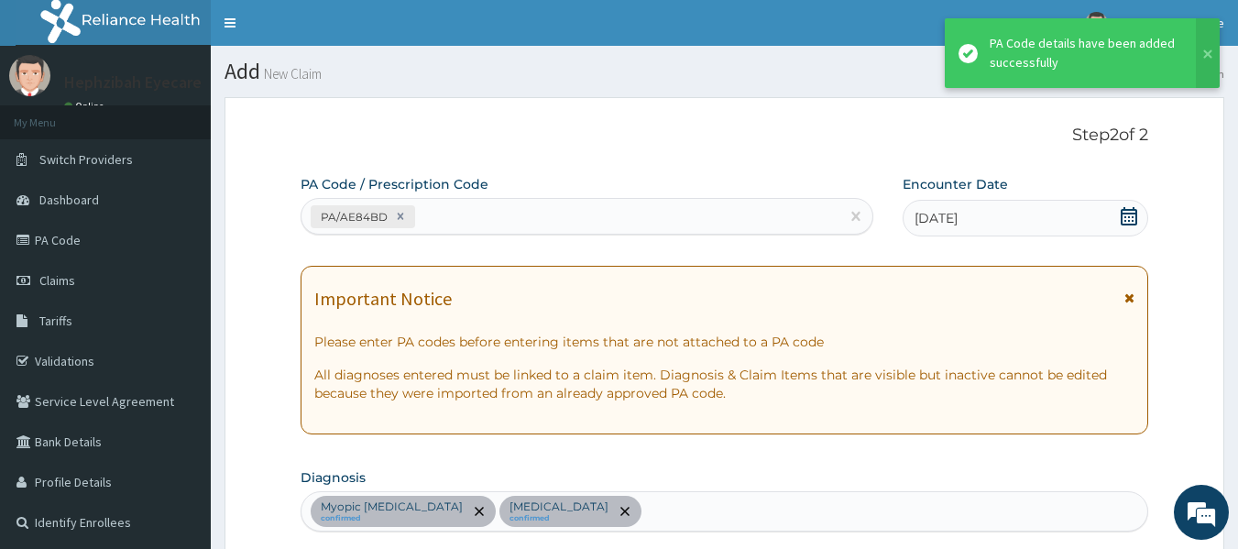
scroll to position [868, 0]
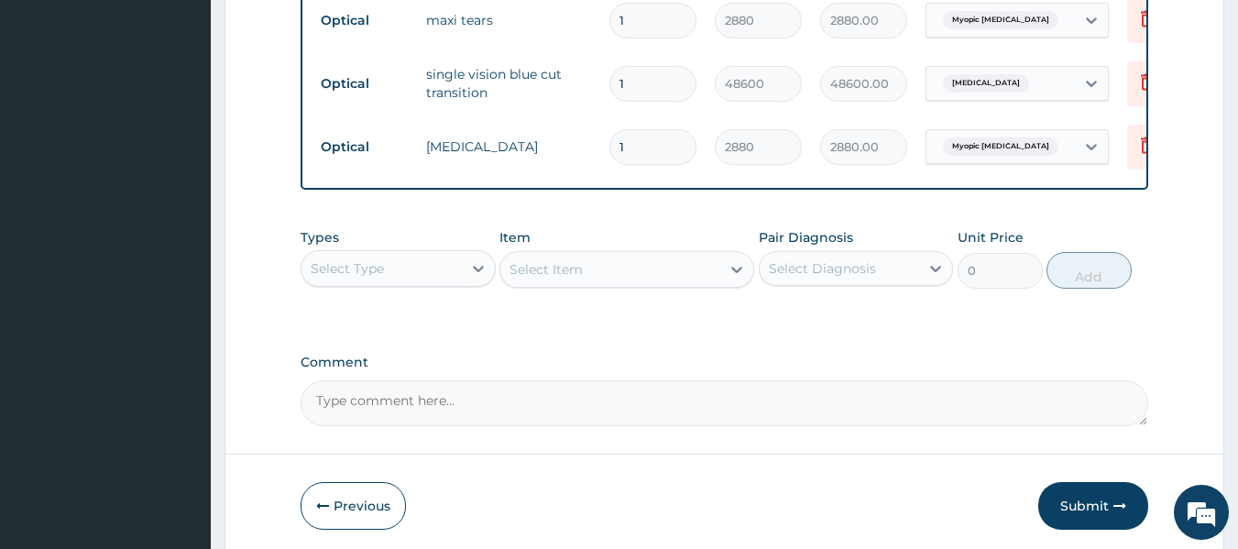
scroll to position [1078, 0]
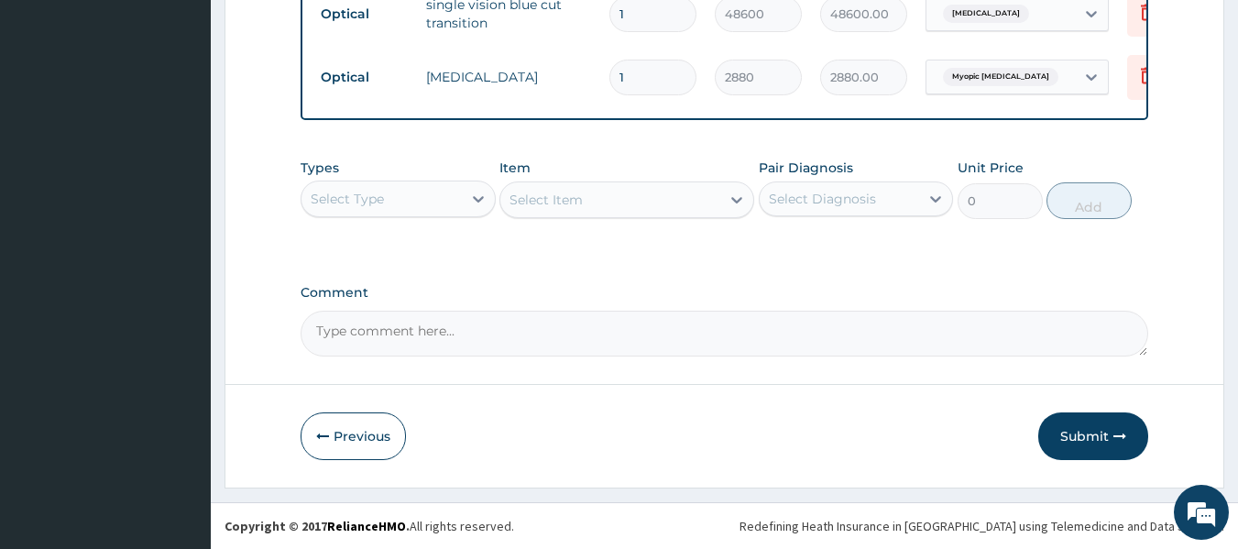
click at [653, 349] on textarea "Comment" at bounding box center [725, 334] width 848 height 46
type textarea "LENS AND FRAME APPROVED AT 30,000"
click at [892, 420] on div "Previous Submit" at bounding box center [725, 436] width 848 height 48
click at [1089, 447] on button "Submit" at bounding box center [1093, 436] width 110 height 48
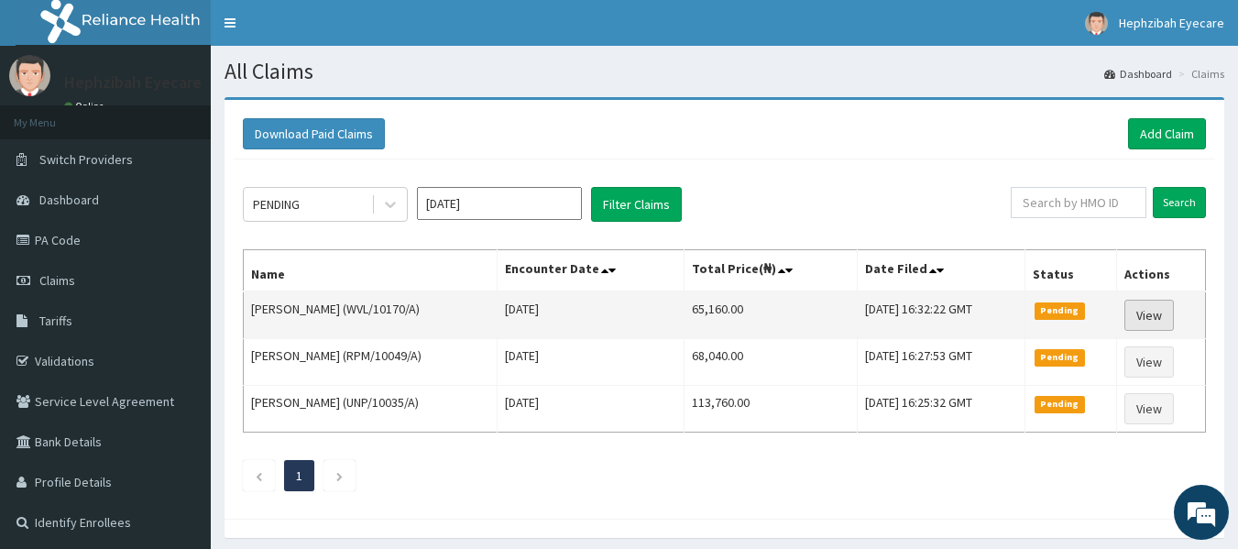
click at [1159, 314] on link "View" at bounding box center [1148, 315] width 49 height 31
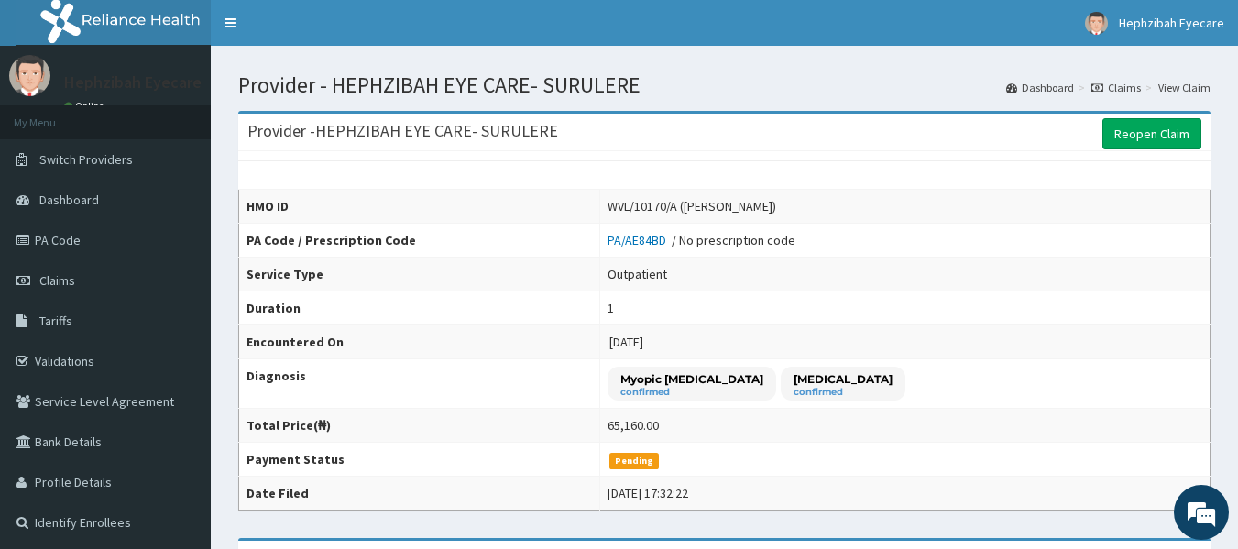
click at [1119, 90] on link "Claims" at bounding box center [1115, 88] width 49 height 16
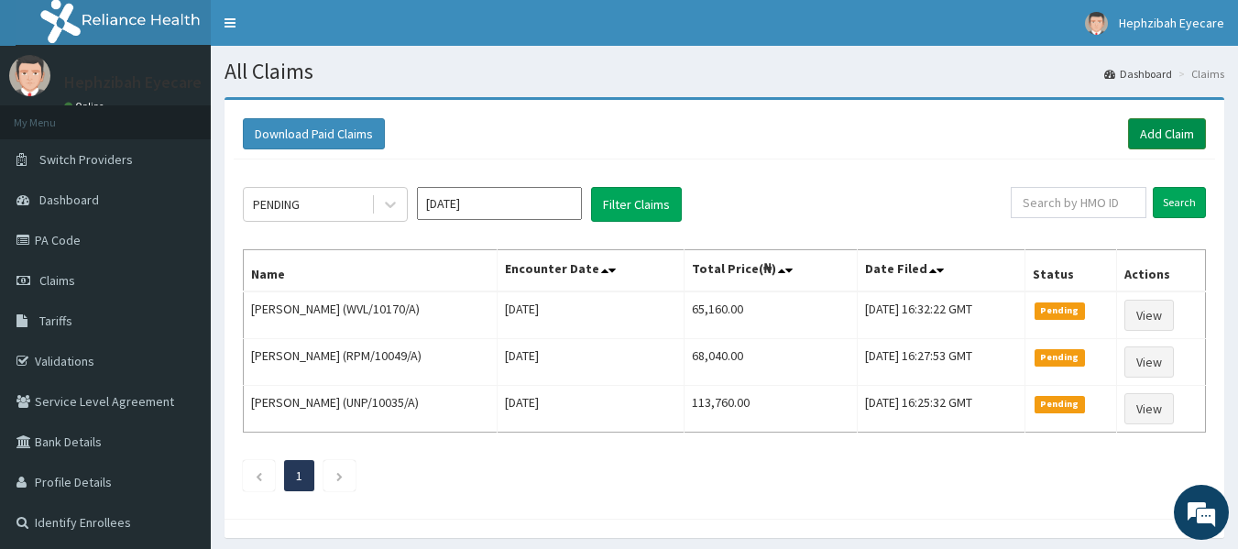
click at [1162, 139] on link "Add Claim" at bounding box center [1167, 133] width 78 height 31
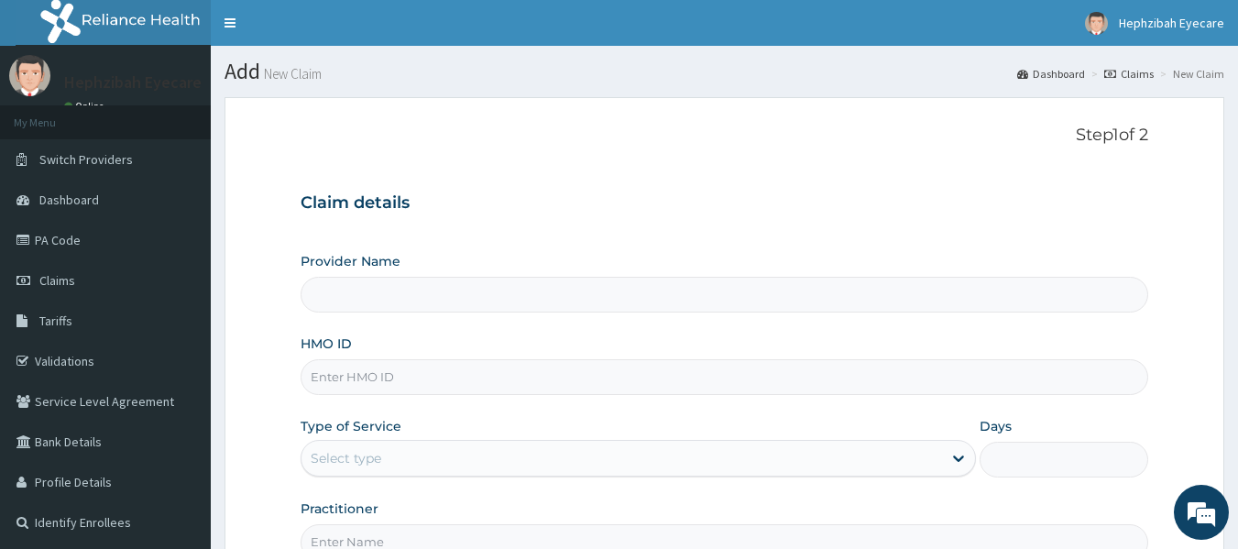
type input "HEPHZIBAH EYE CARE- SURULERE"
click at [671, 394] on input "HMO ID" at bounding box center [725, 377] width 848 height 36
type input "ENP/10858/A"
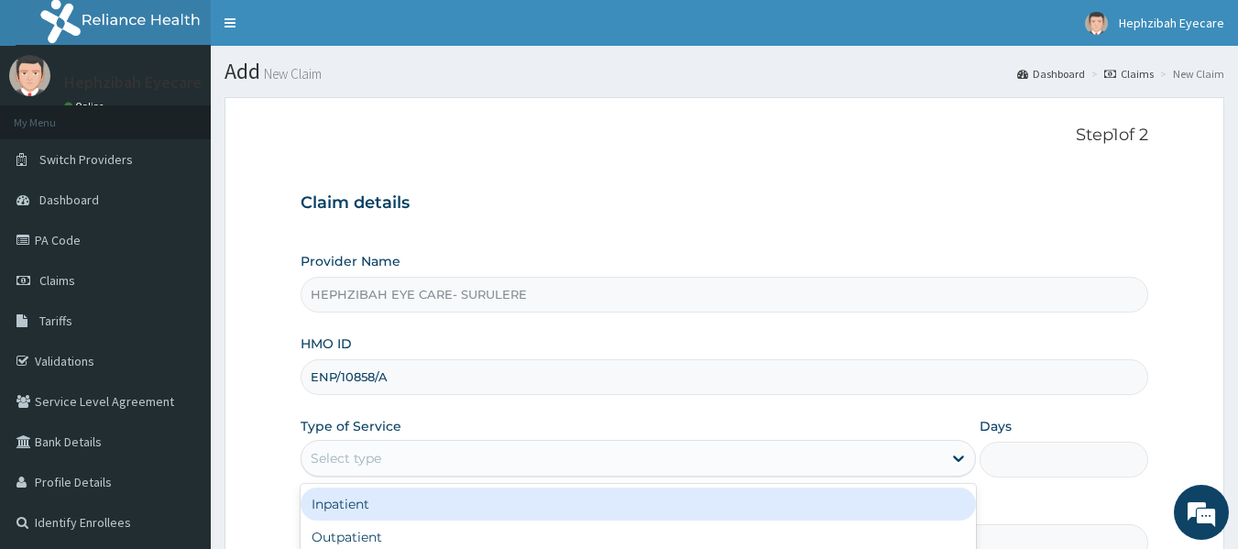
click at [386, 457] on div "Select type" at bounding box center [621, 457] width 640 height 29
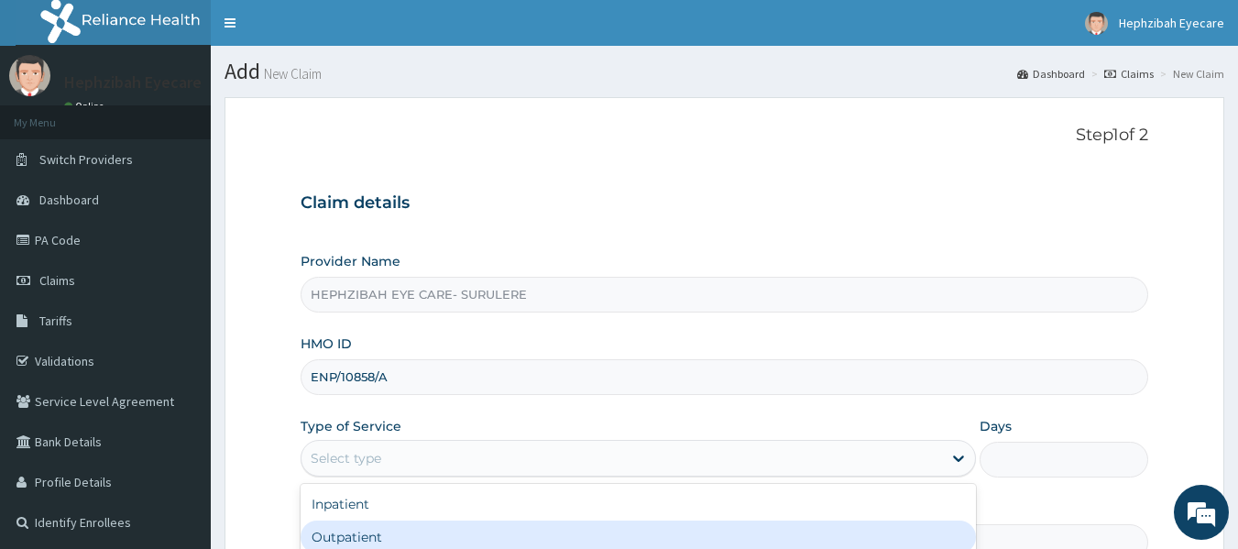
click at [348, 533] on div "Outpatient" at bounding box center [638, 536] width 675 height 33
type input "1"
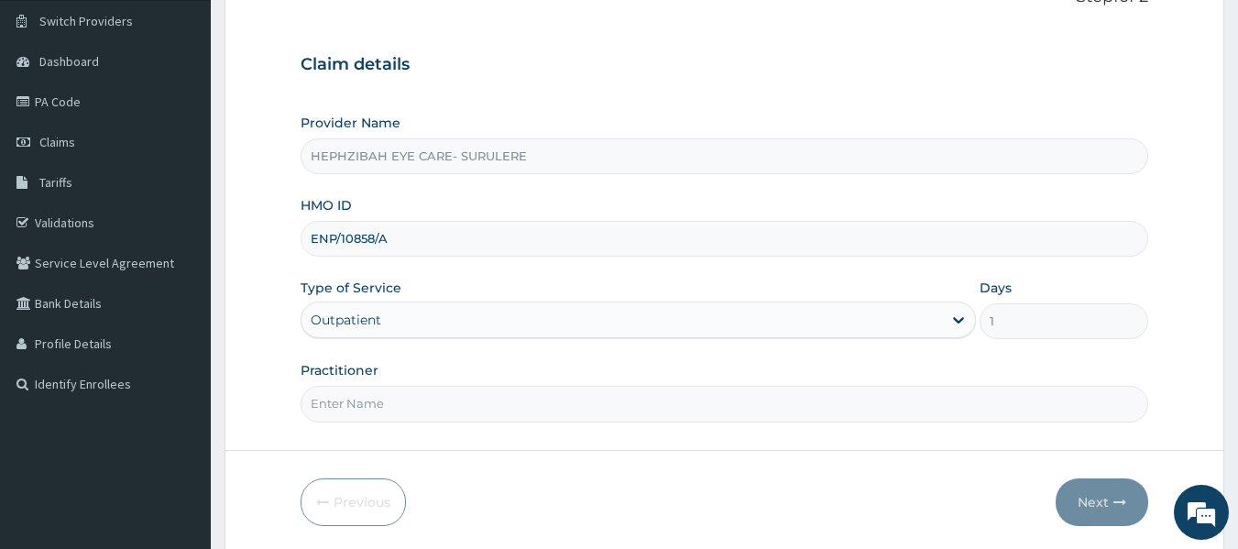
scroll to position [204, 0]
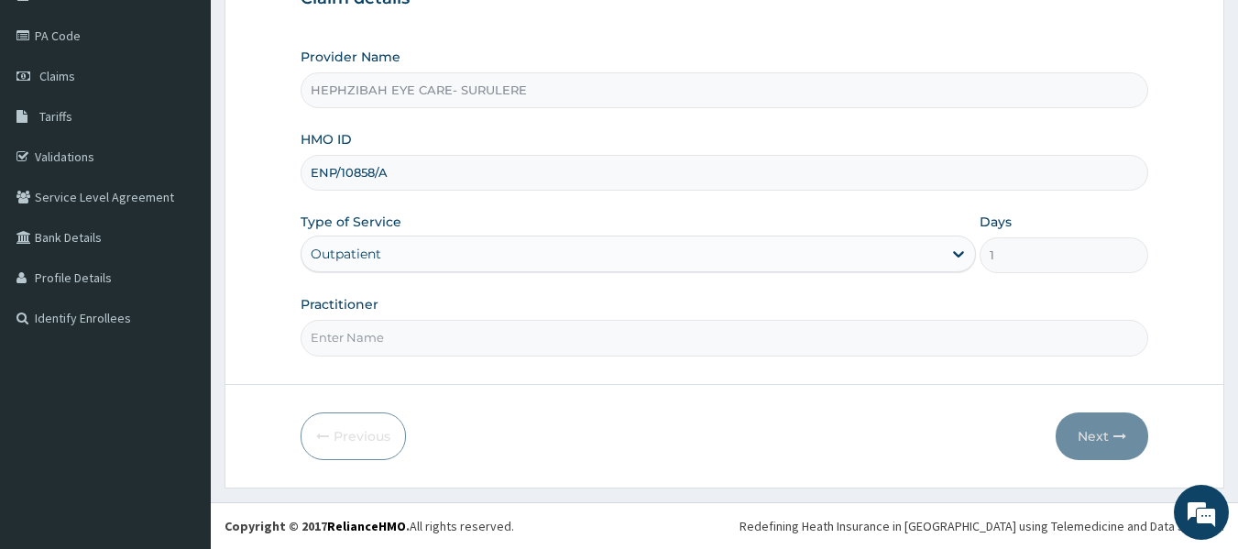
click at [687, 355] on input "Practitioner" at bounding box center [725, 338] width 848 height 36
click at [567, 334] on input "Practitioner" at bounding box center [725, 338] width 848 height 36
type input "DR ANDY"
click at [1089, 421] on button "Next" at bounding box center [1102, 436] width 93 height 48
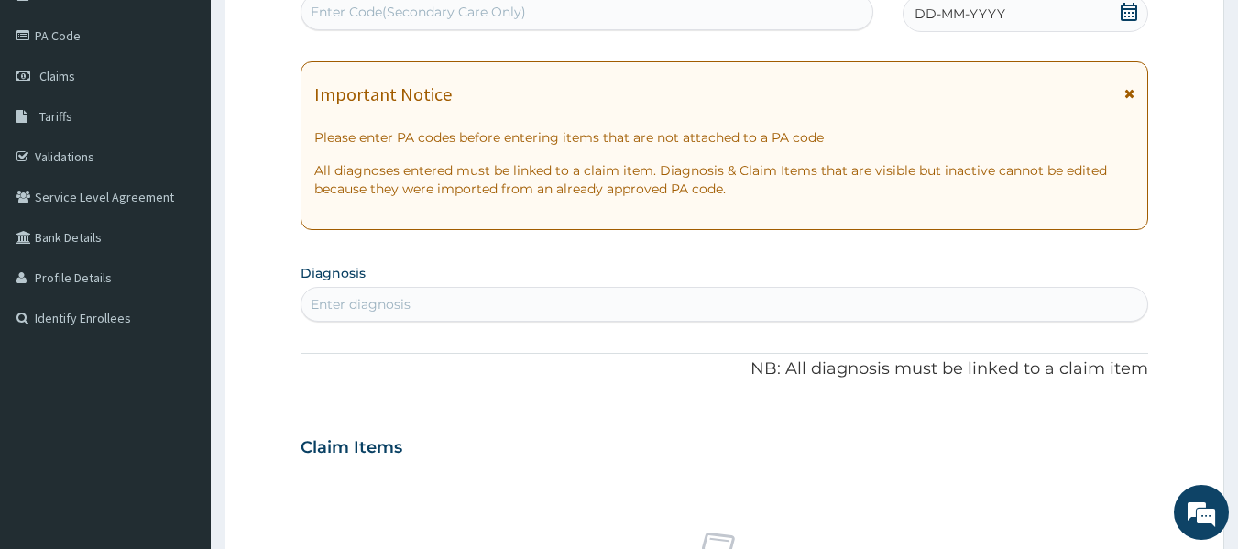
click at [553, 16] on div "Enter Code(Secondary Care Only)" at bounding box center [587, 11] width 572 height 29
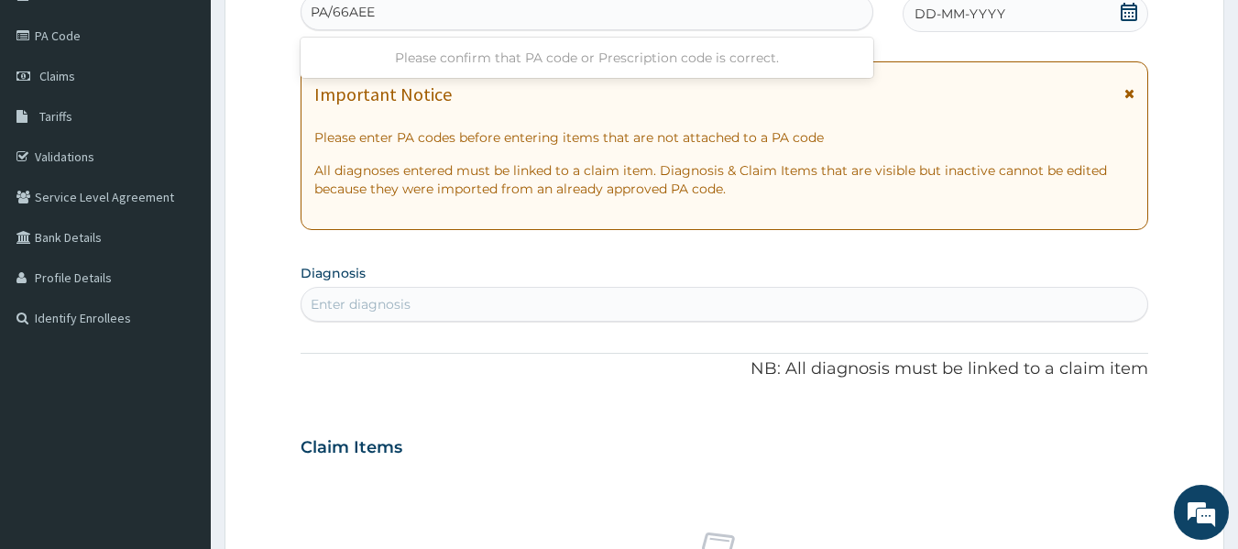
type input "PA/66AEE4"
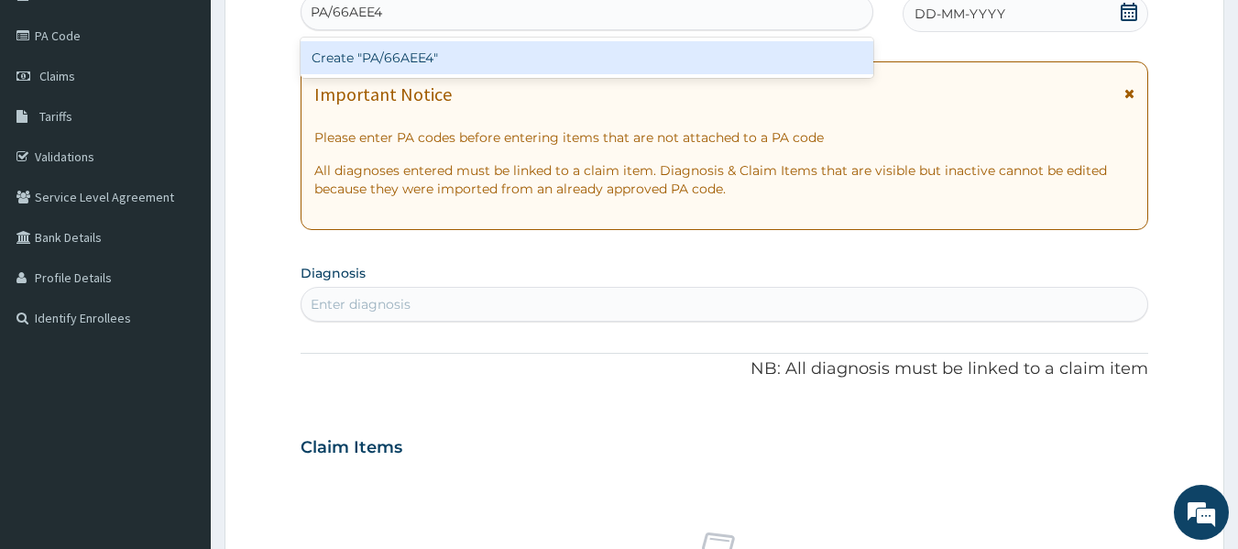
click at [509, 49] on div "Create "PA/66AEE4"" at bounding box center [588, 57] width 574 height 33
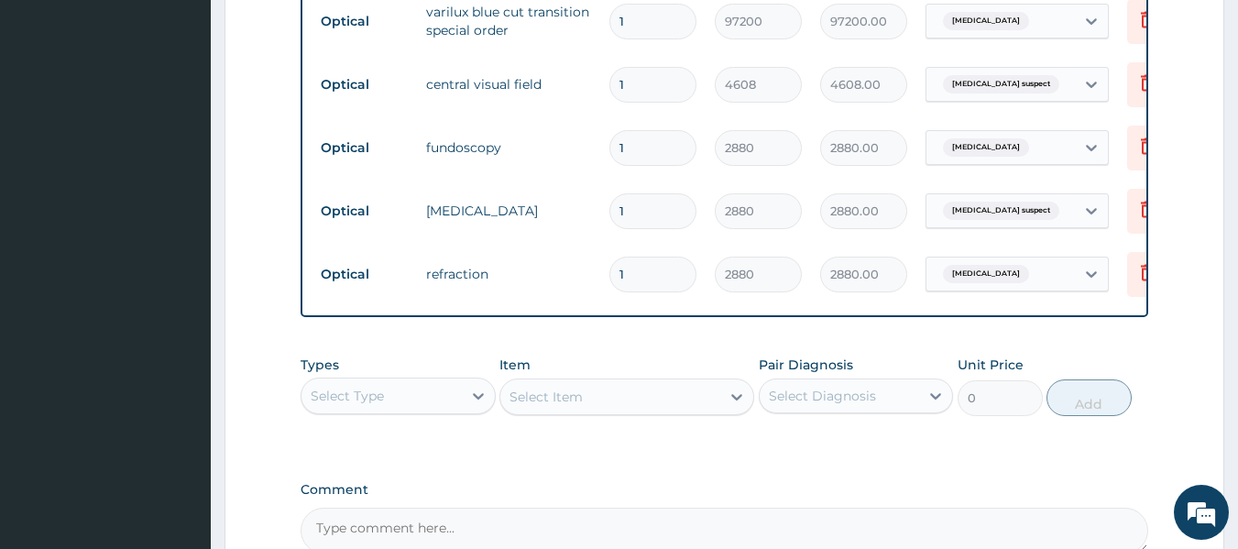
scroll to position [842, 0]
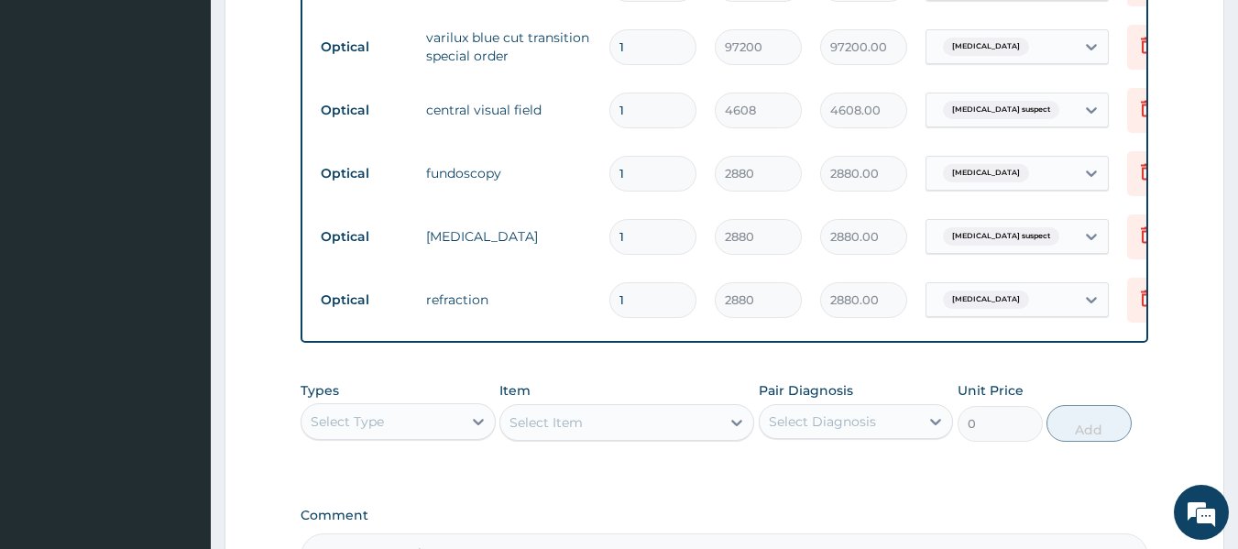
click at [537, 190] on td "fundoscopy" at bounding box center [508, 173] width 183 height 37
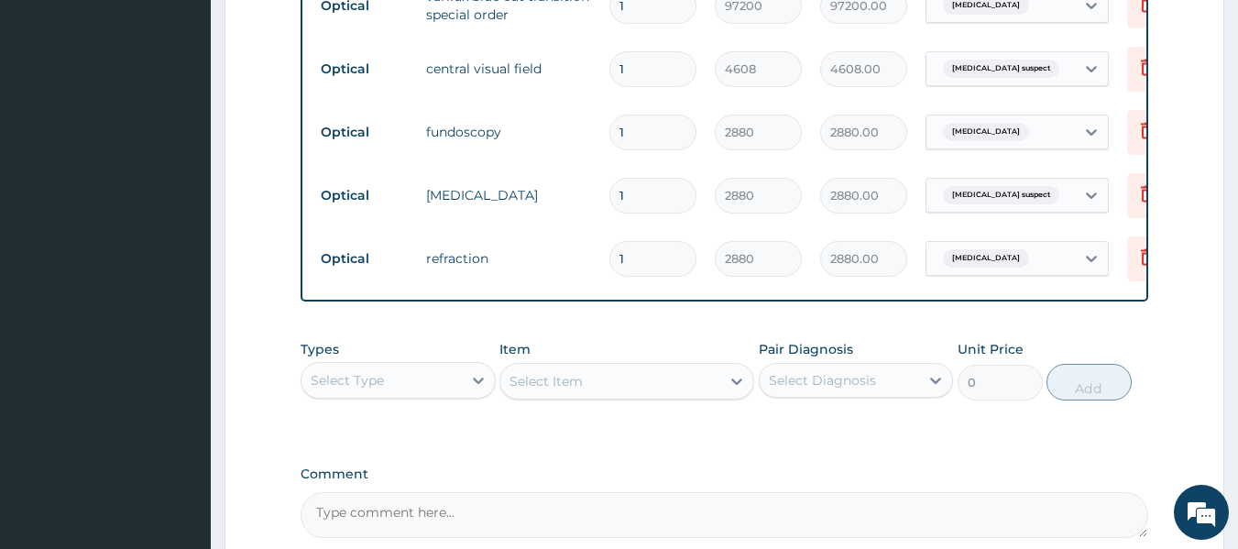
scroll to position [1078, 0]
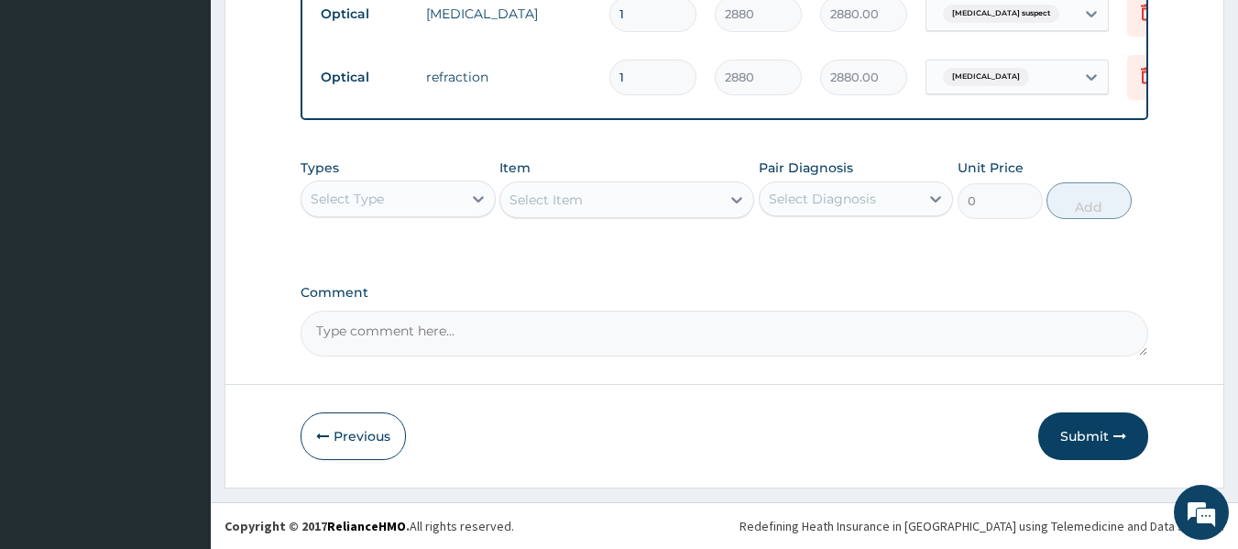
click at [445, 345] on textarea "Comment" at bounding box center [725, 334] width 848 height 46
type textarea "LENS AND FRAME APPROVED AT 70,000"
click at [607, 291] on label "Comment" at bounding box center [725, 293] width 848 height 16
click at [607, 311] on textarea "LENS AND FRAME APPROVED AT 70,000" at bounding box center [725, 334] width 848 height 46
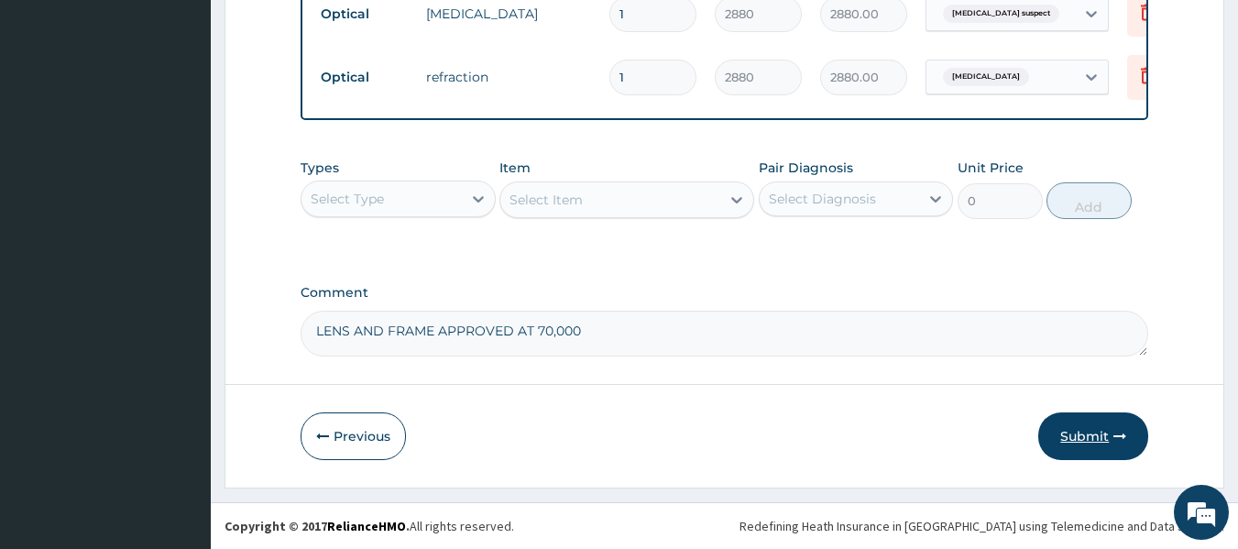
click at [1040, 431] on button "Submit" at bounding box center [1093, 436] width 110 height 48
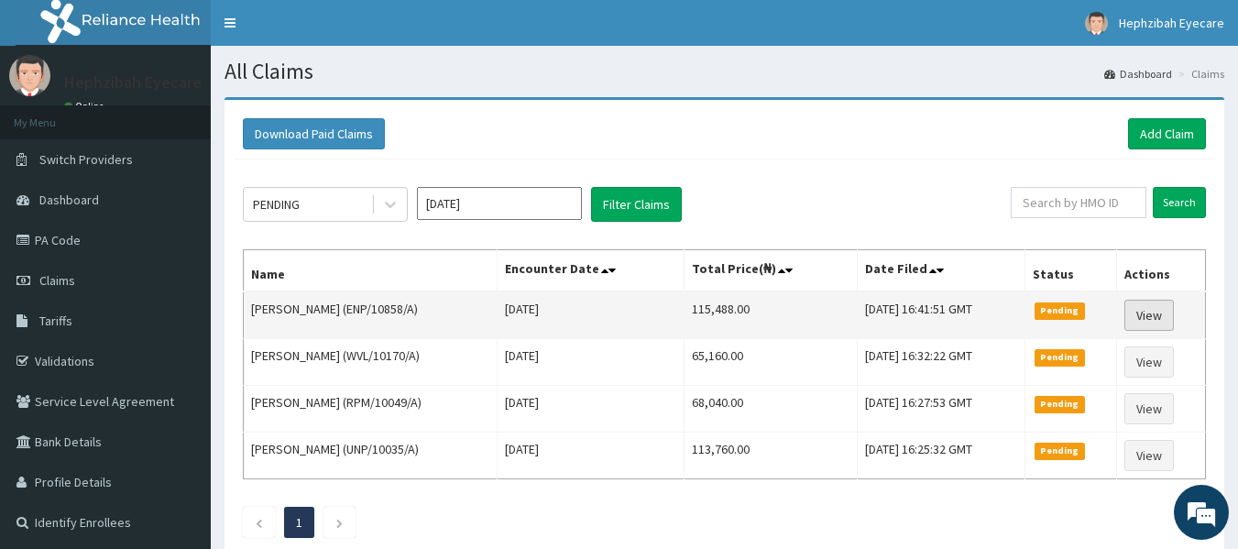
click at [1144, 307] on link "View" at bounding box center [1148, 315] width 49 height 31
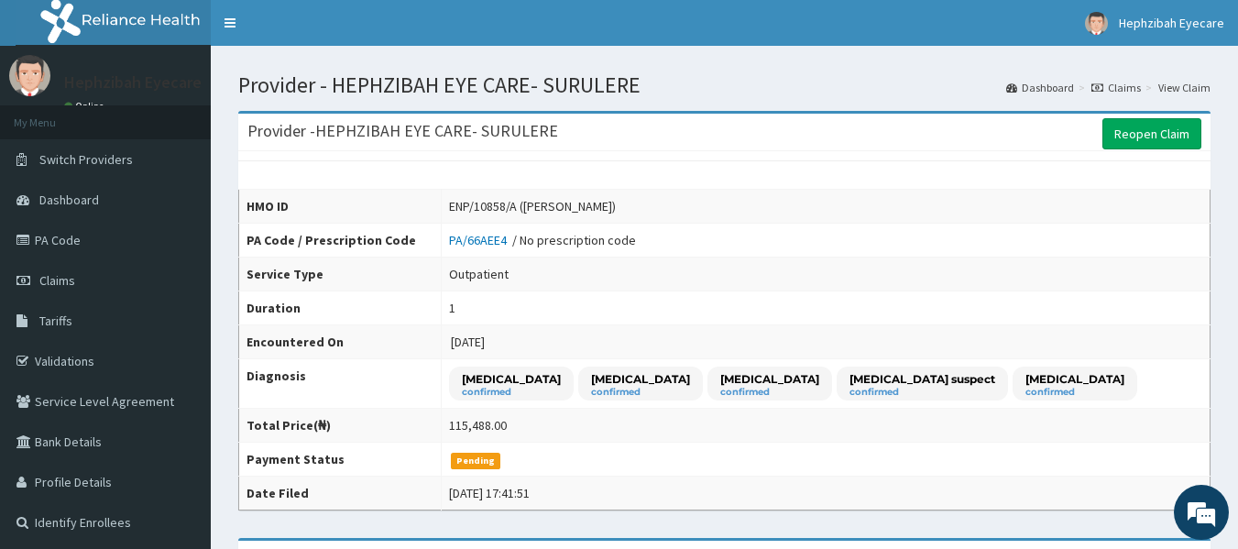
click at [1077, 388] on td "[MEDICAL_DATA] confirmed [MEDICAL_DATA] confirmed [MEDICAL_DATA] confirmed [MED…" at bounding box center [825, 383] width 769 height 49
click at [1134, 86] on link "Claims" at bounding box center [1115, 88] width 49 height 16
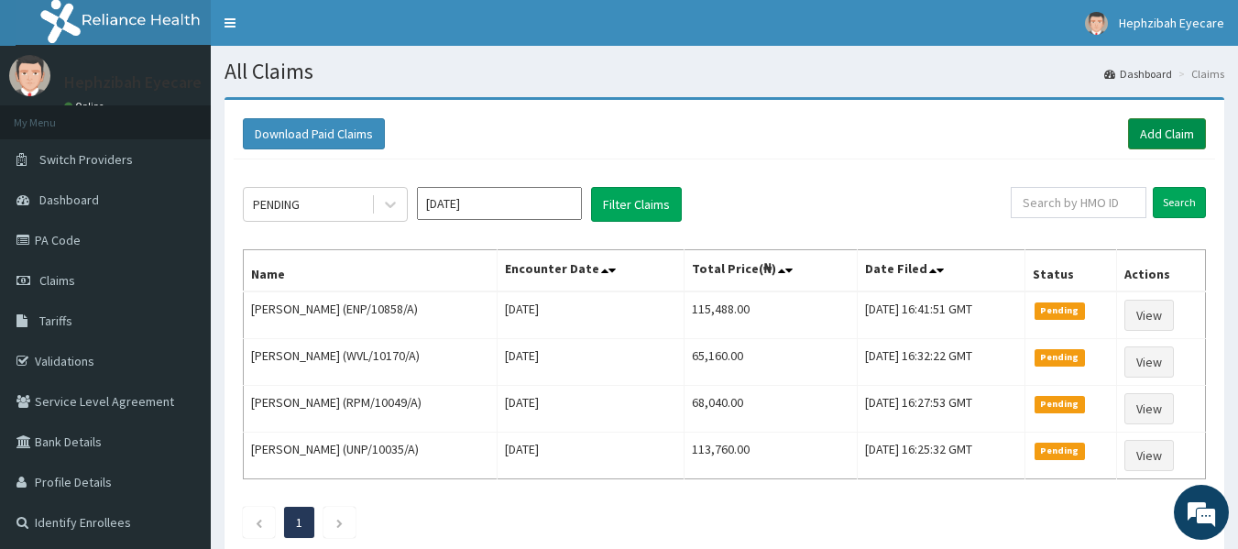
click at [1165, 134] on link "Add Claim" at bounding box center [1167, 133] width 78 height 31
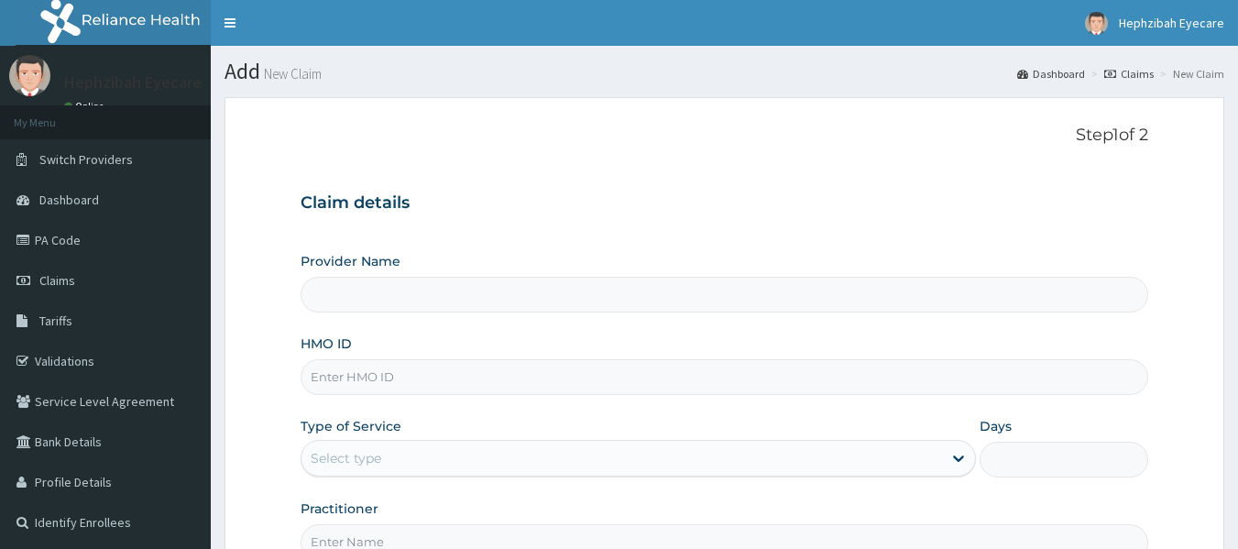
type input "HEPHZIBAH EYE CARE- SURULERE"
click at [690, 287] on input "HEPHZIBAH EYE CARE- SURULERE" at bounding box center [725, 295] width 848 height 36
click at [463, 383] on input "HMO ID" at bounding box center [725, 377] width 848 height 36
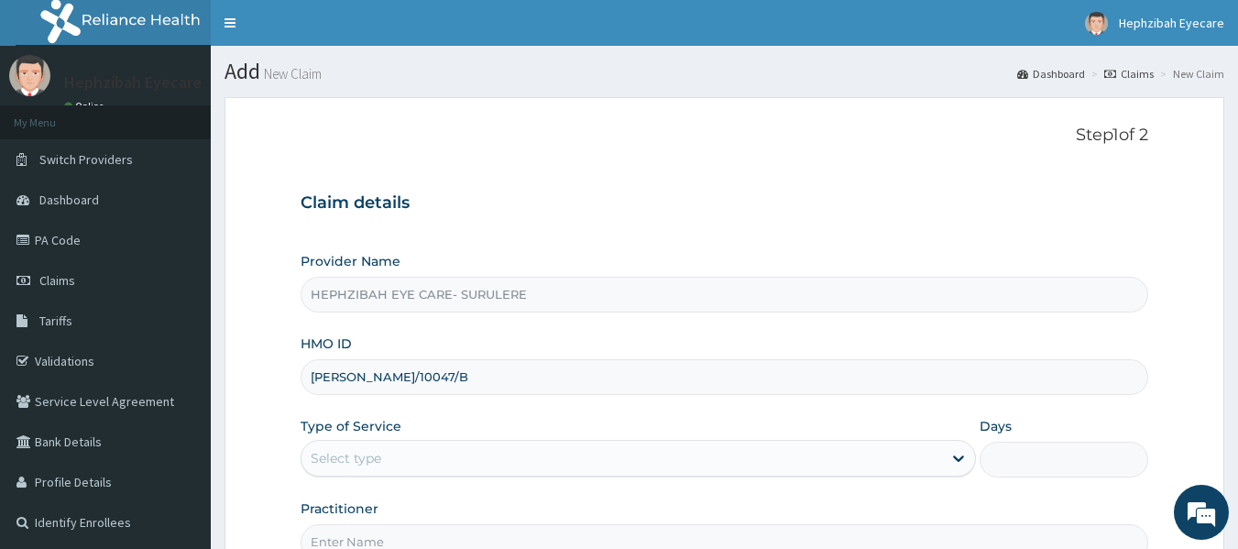
type input "KAY/10047/B"
click at [388, 468] on div "Select type" at bounding box center [621, 457] width 640 height 29
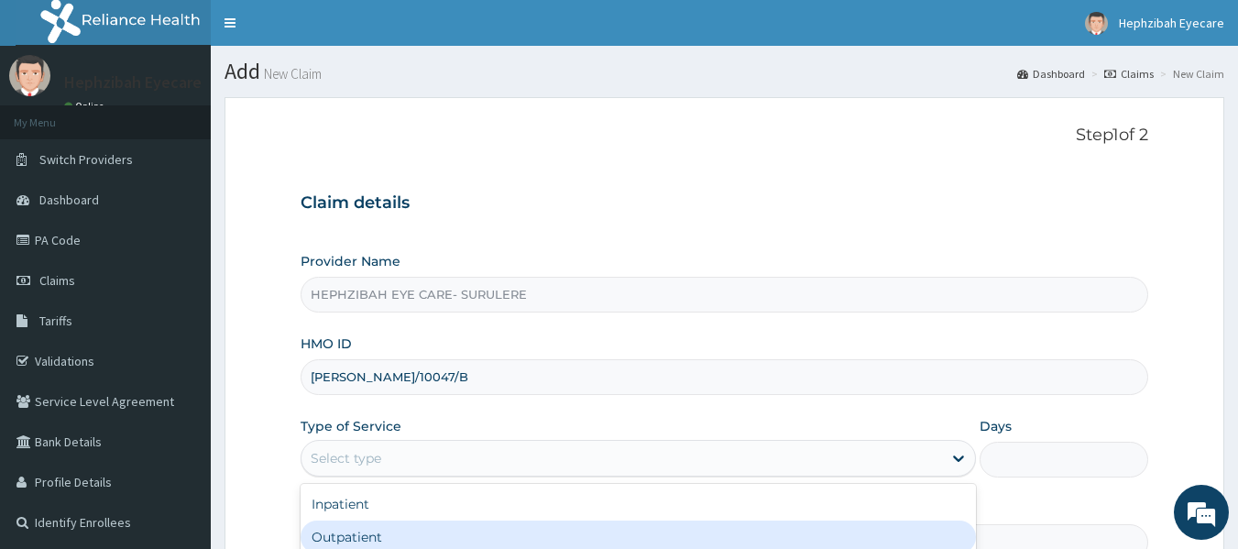
click at [356, 530] on div "Outpatient" at bounding box center [638, 536] width 675 height 33
type input "1"
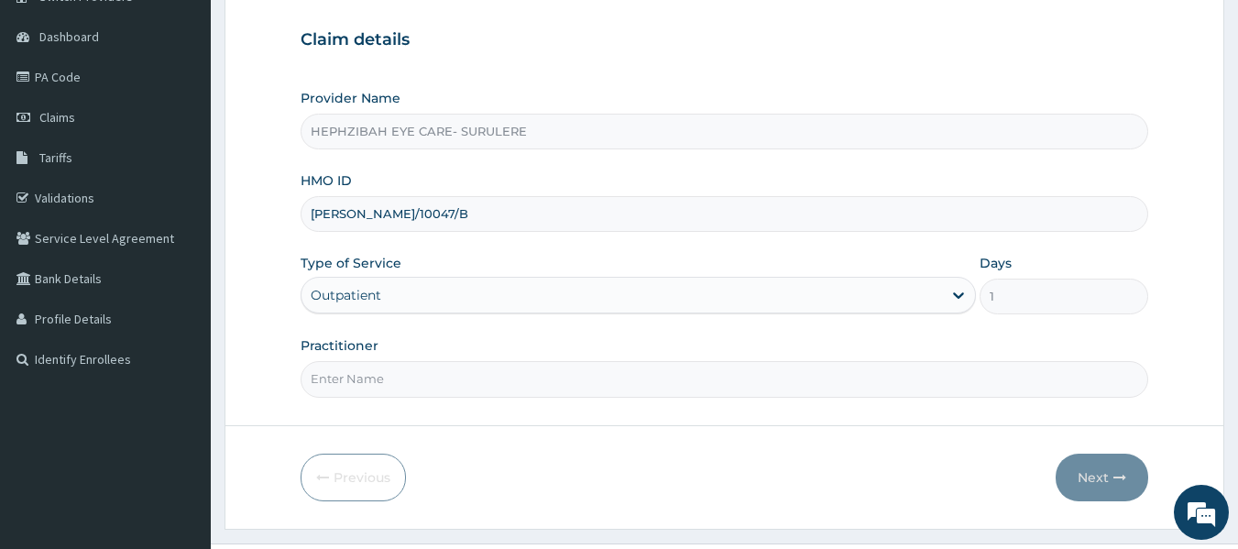
scroll to position [204, 0]
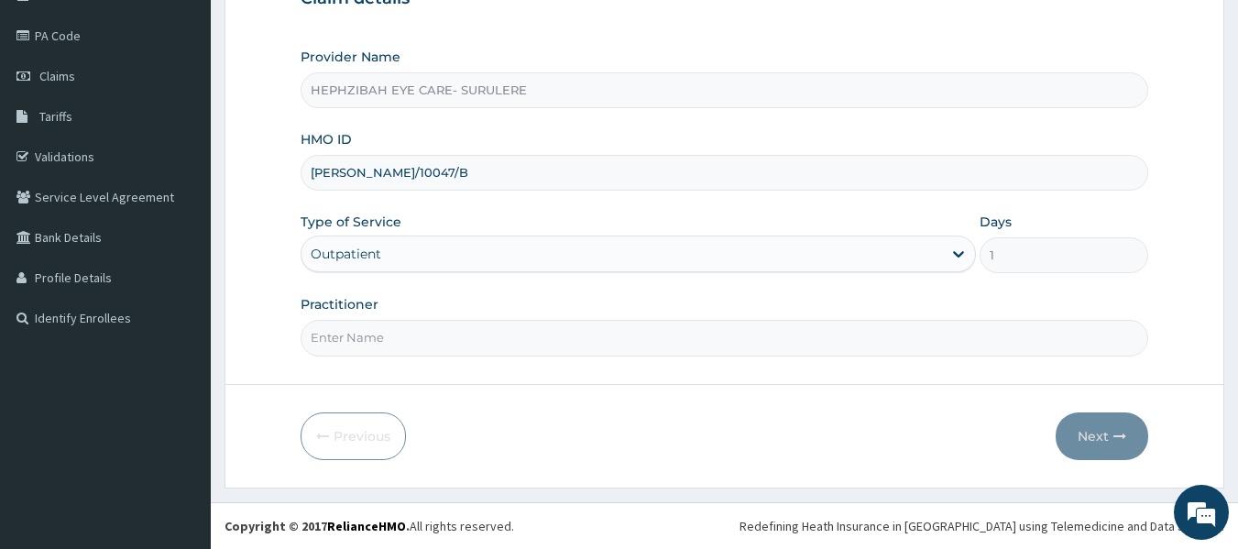
click at [617, 359] on form "Step 1 of 2 Claim details Provider Name HEPHZIBAH EYE CARE- SURULERE HMO ID KAY…" at bounding box center [724, 190] width 1000 height 595
click at [563, 345] on input "Practitioner" at bounding box center [725, 338] width 848 height 36
type input "DR ANDY"
click at [1092, 424] on button "Next" at bounding box center [1102, 436] width 93 height 48
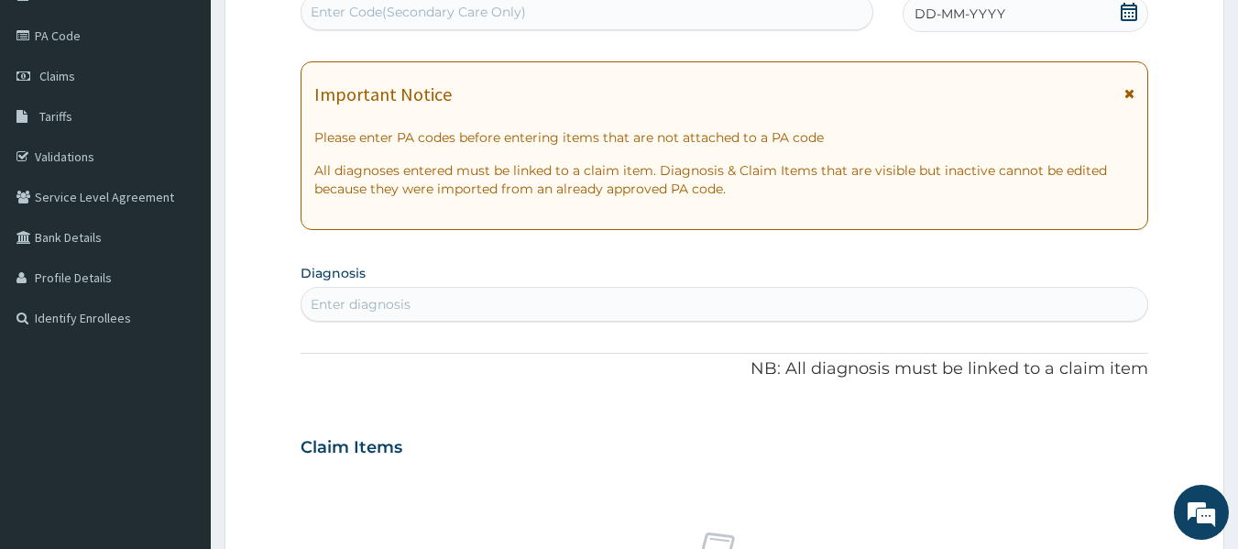
click at [693, 251] on div "PA Code / Prescription Code Enter Code(Secondary Care Only) Encounter Date DD-M…" at bounding box center [725, 445] width 848 height 948
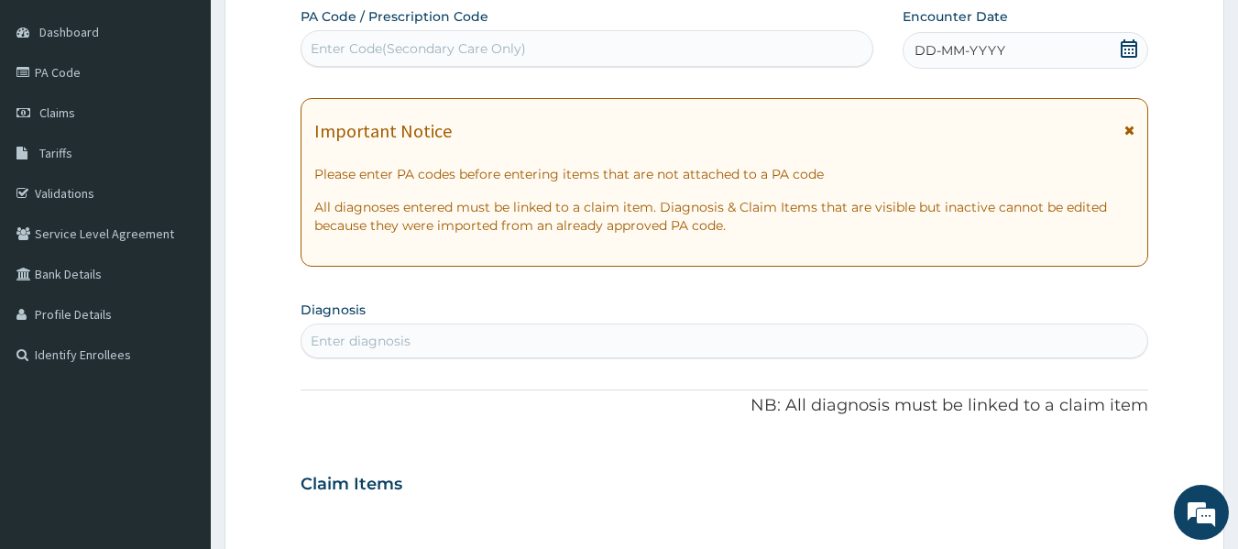
scroll to position [94, 0]
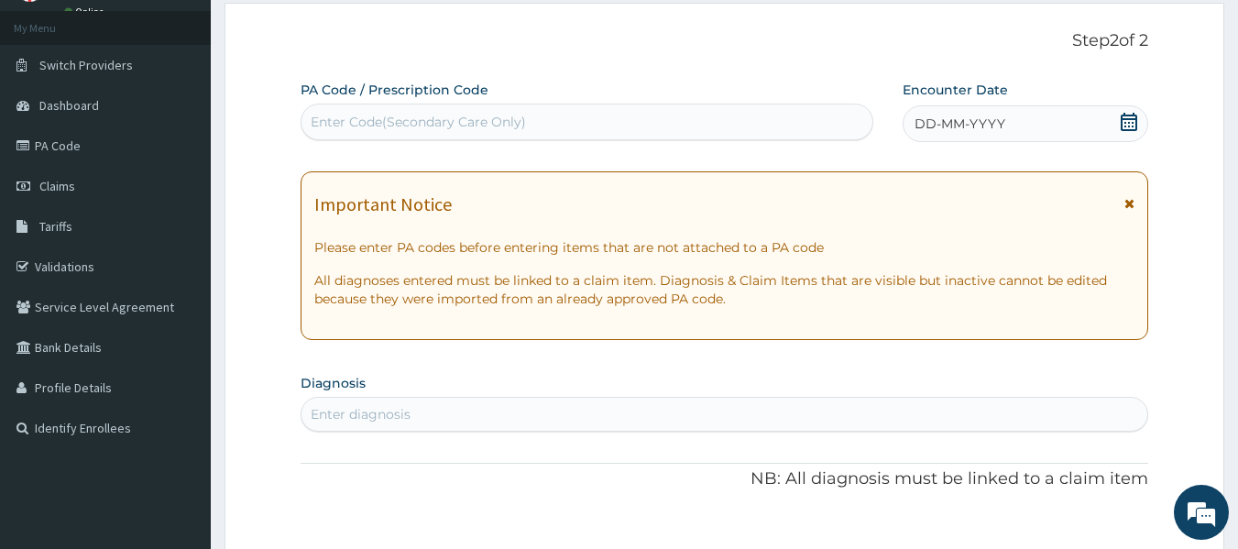
click at [545, 117] on div "Enter Code(Secondary Care Only)" at bounding box center [587, 121] width 572 height 29
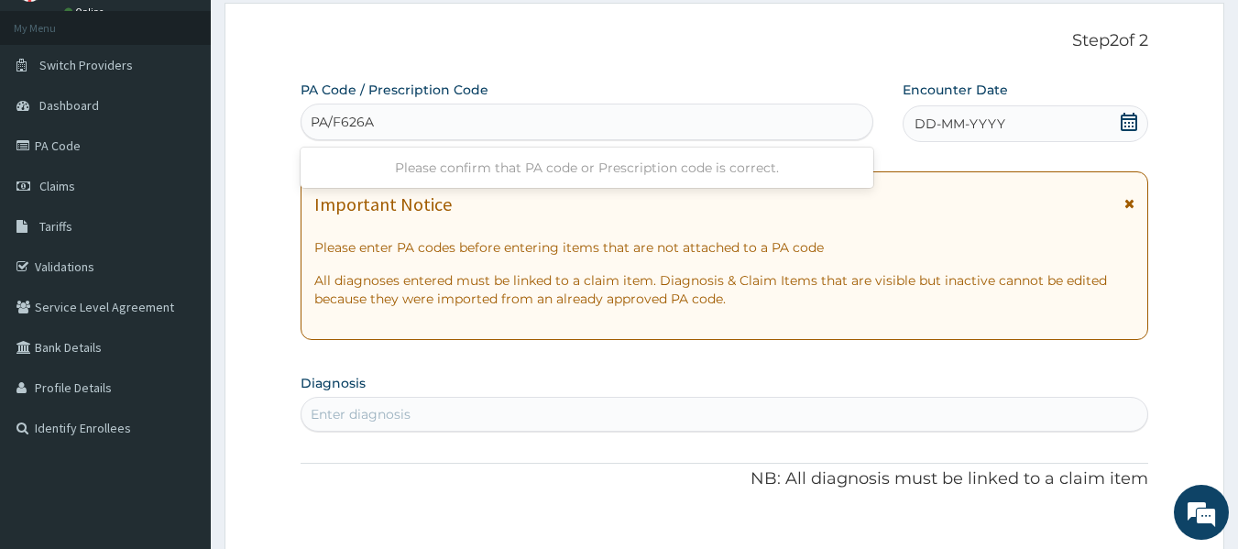
type input "PA/F626A2"
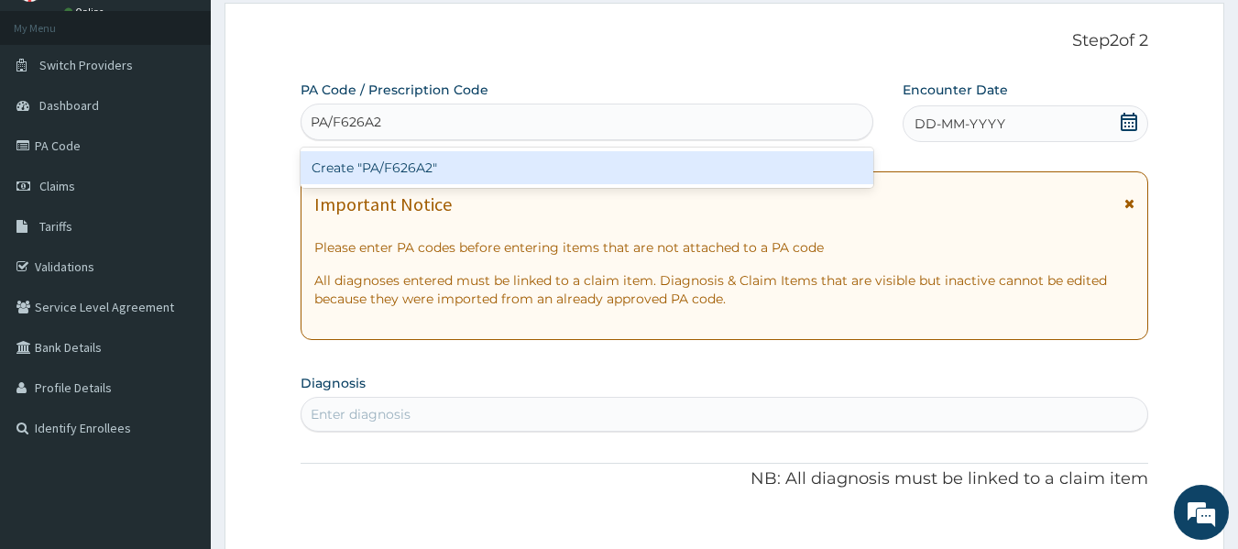
click at [500, 158] on div "Create "PA/F626A2"" at bounding box center [588, 167] width 574 height 33
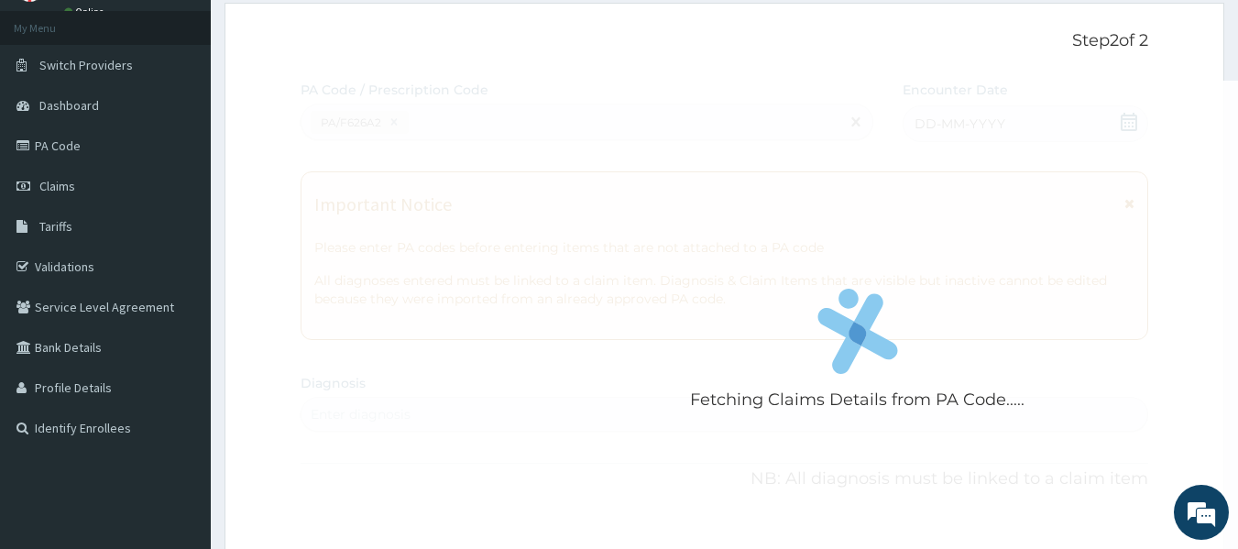
scroll to position [488, 0]
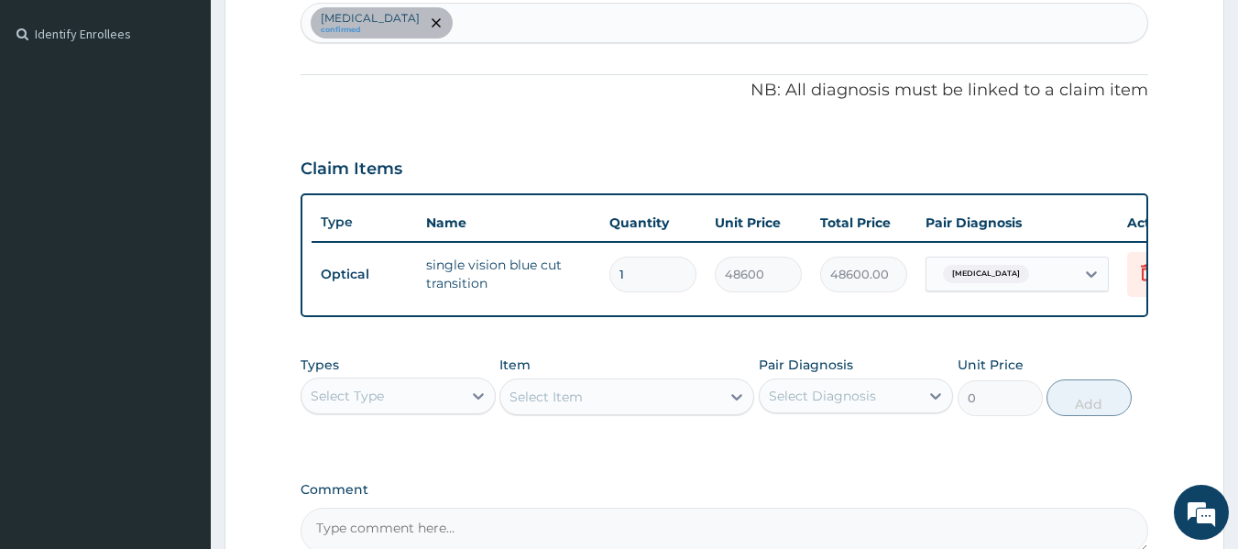
click at [554, 153] on div "Claim Items" at bounding box center [725, 165] width 848 height 48
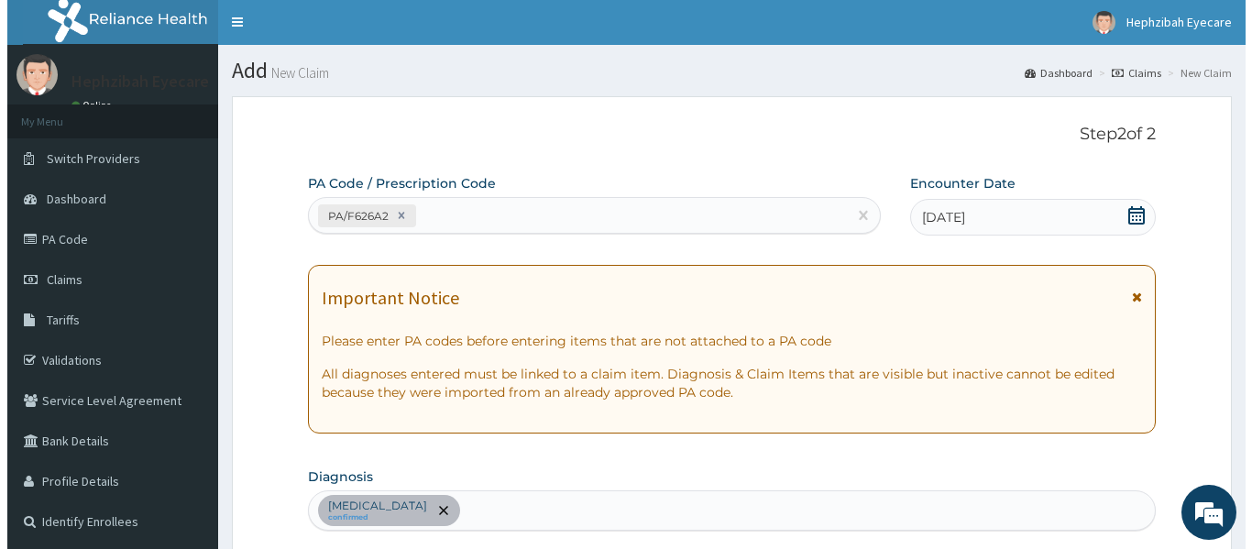
scroll to position [0, 0]
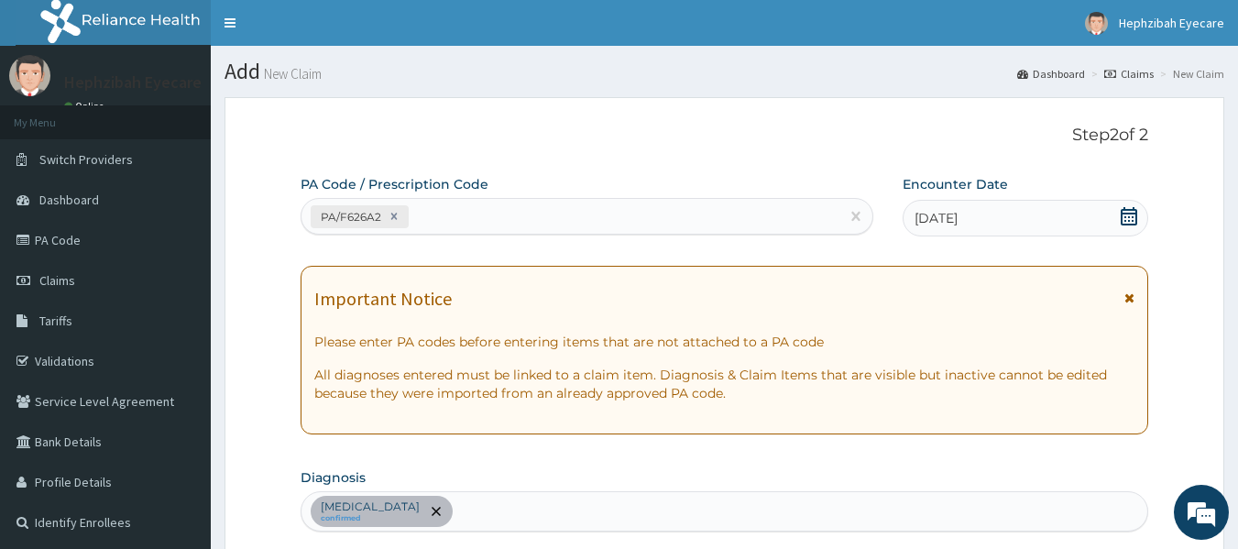
click at [526, 510] on div "Presbyopia confirmed" at bounding box center [724, 511] width 847 height 38
type input "HYPERMETROPIA"
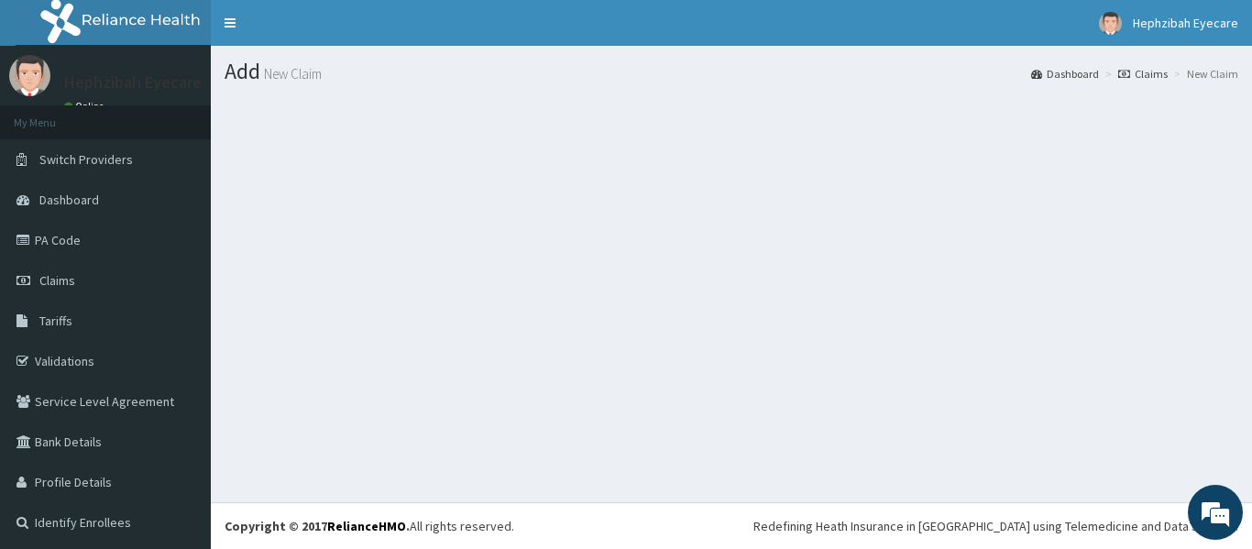
click at [615, 383] on div "Add New Claim Dashboard Claims New Claim" at bounding box center [731, 274] width 1041 height 456
click at [563, 362] on div "Add New Claim Dashboard Claims New Claim" at bounding box center [731, 274] width 1041 height 456
click at [1135, 65] on ol "Dashboard Claims New Claim" at bounding box center [1134, 74] width 216 height 28
click at [1135, 75] on link "Claims" at bounding box center [1142, 74] width 49 height 16
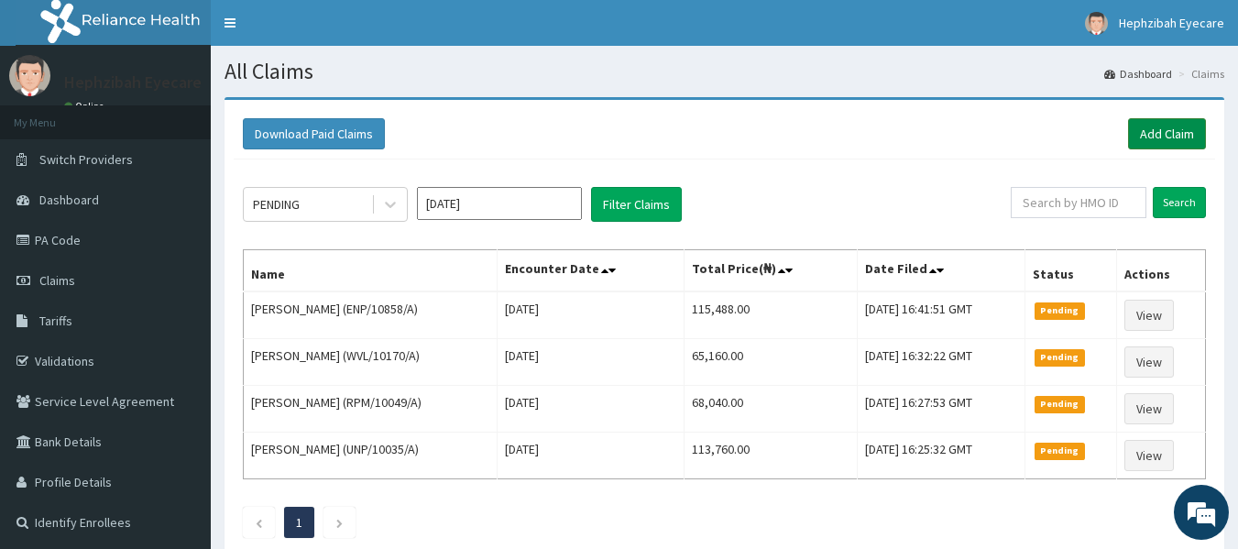
click at [1153, 127] on link "Add Claim" at bounding box center [1167, 133] width 78 height 31
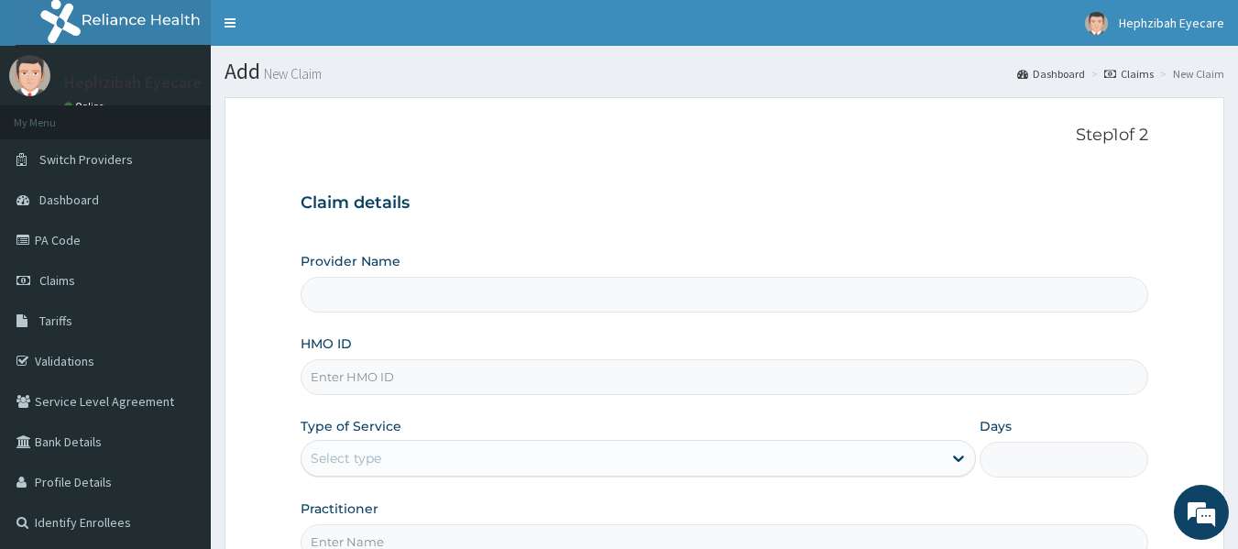
type input "HEPHZIBAH EYE CARE- SURULERE"
click at [396, 377] on input "HMO ID" at bounding box center [725, 377] width 848 height 36
type input "KAY/10047/B"
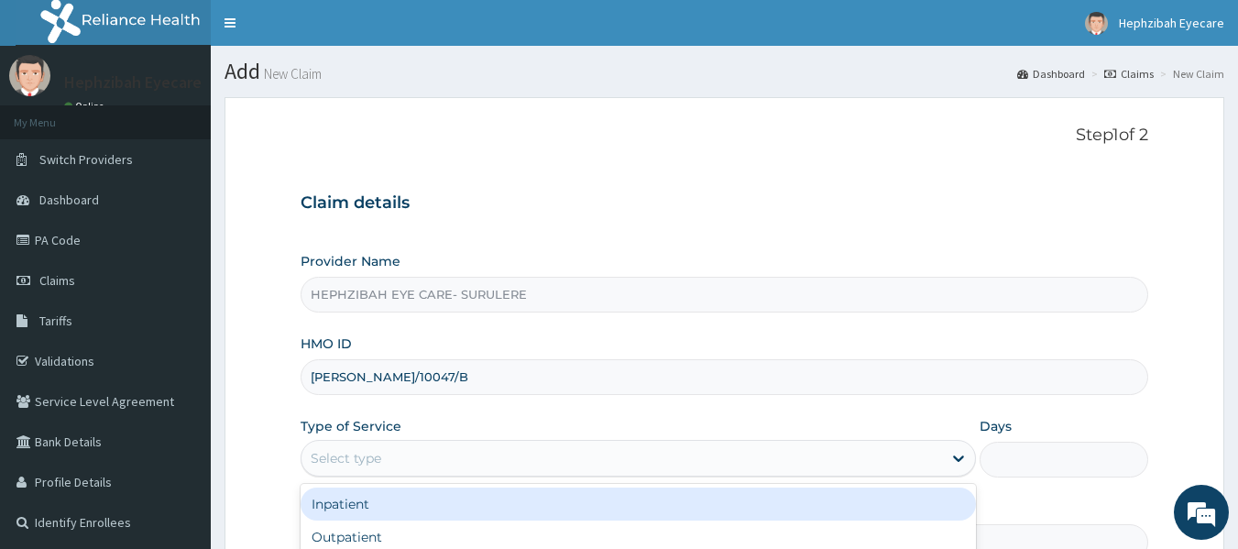
click at [342, 470] on div "Select type" at bounding box center [621, 457] width 640 height 29
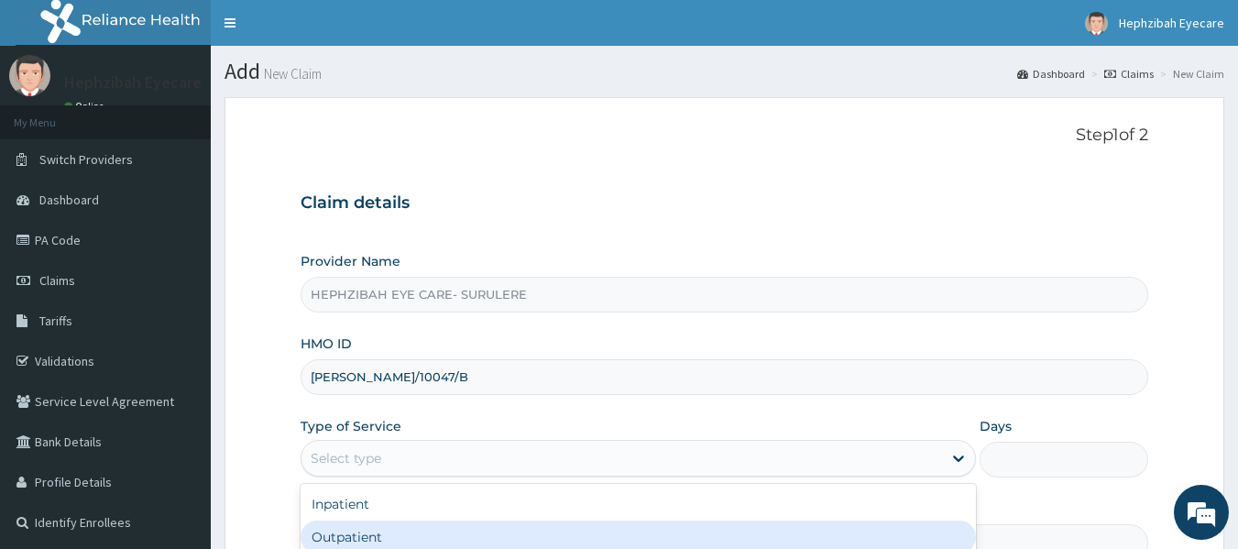
click at [334, 530] on div "Outpatient" at bounding box center [638, 536] width 675 height 33
type input "1"
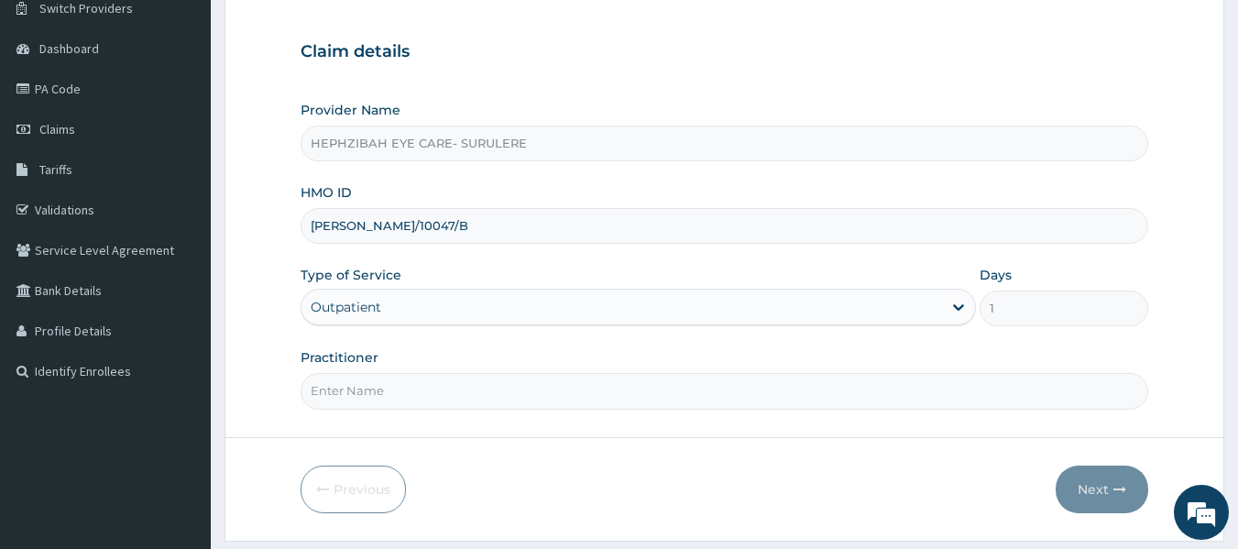
scroll to position [204, 0]
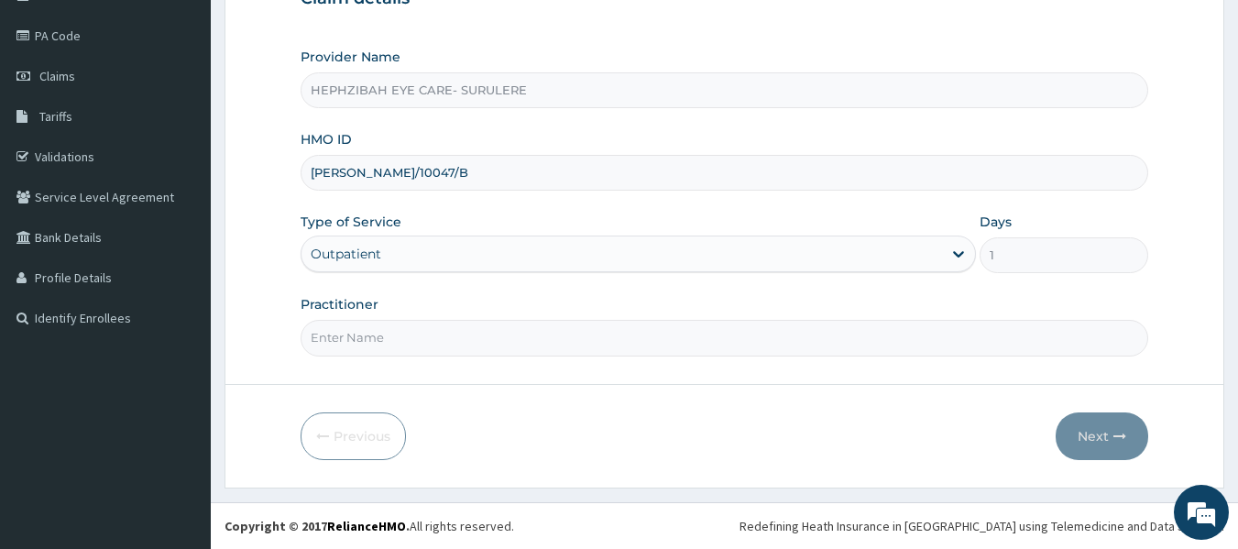
click at [395, 333] on input "Practitioner" at bounding box center [725, 338] width 848 height 36
type input "DR ANDY"
click at [1100, 438] on button "Next" at bounding box center [1102, 436] width 93 height 48
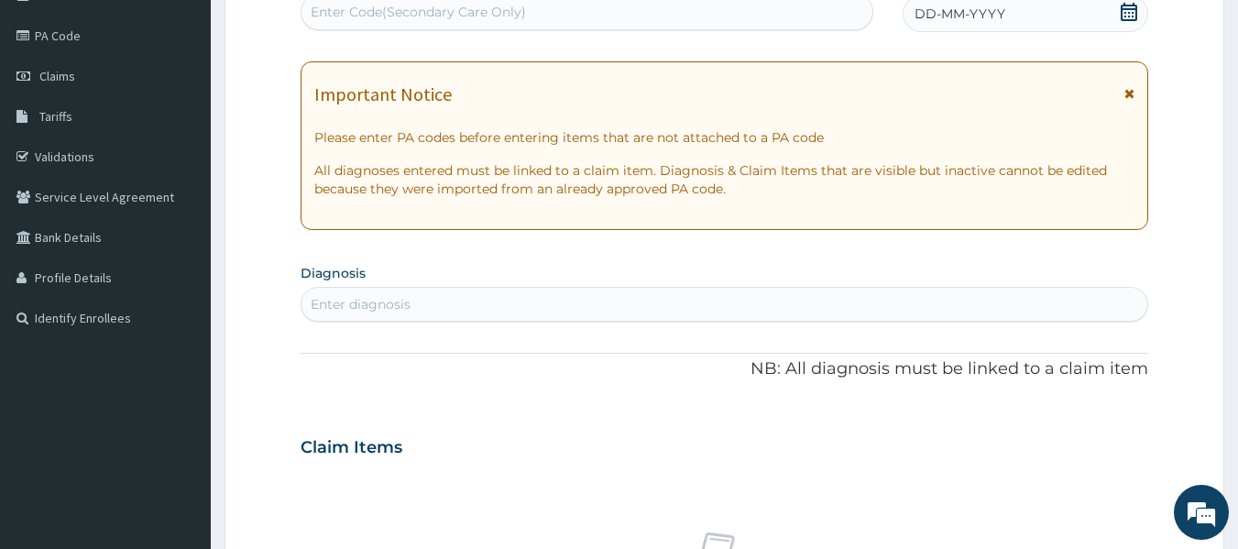
click at [677, 255] on div "PA Code / Prescription Code Enter Code(Secondary Care Only) Encounter Date DD-M…" at bounding box center [725, 445] width 848 height 948
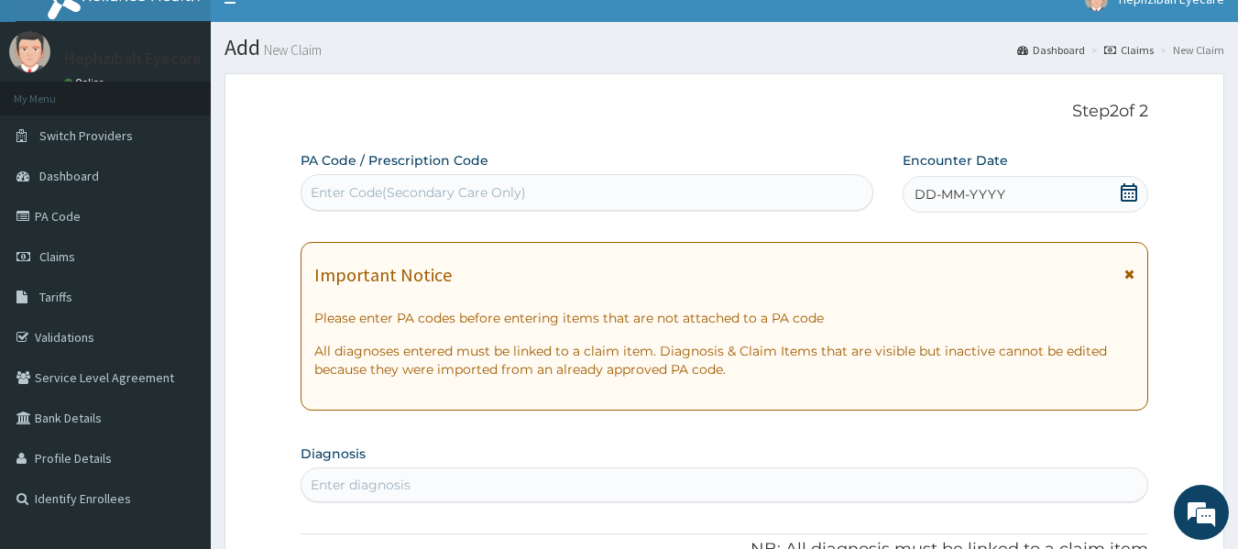
scroll to position [21, 0]
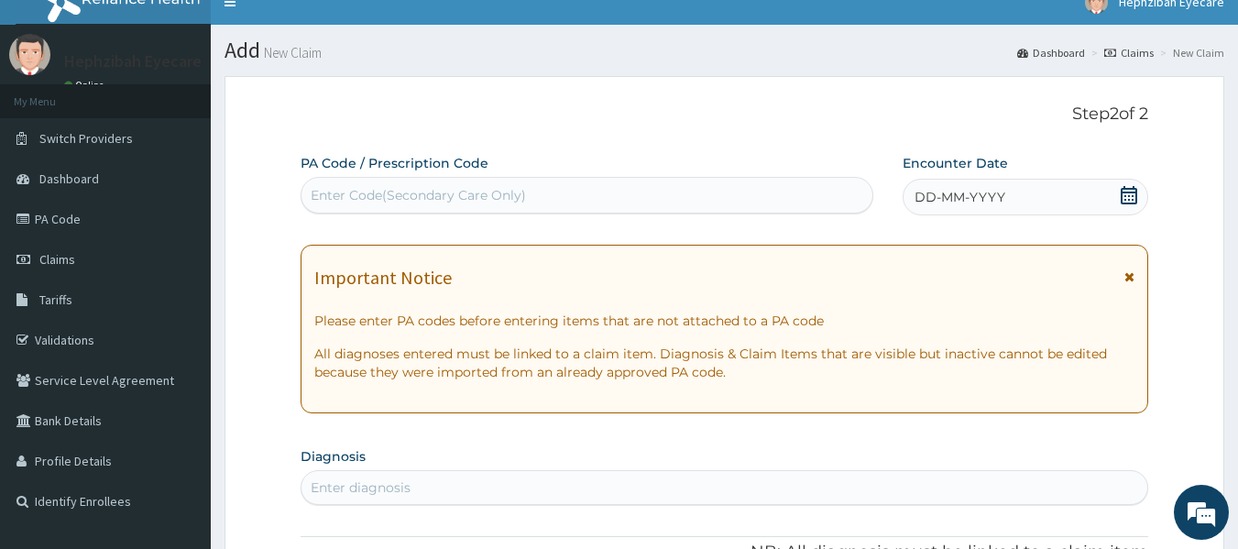
click at [487, 203] on div "Enter Code(Secondary Care Only)" at bounding box center [418, 195] width 215 height 18
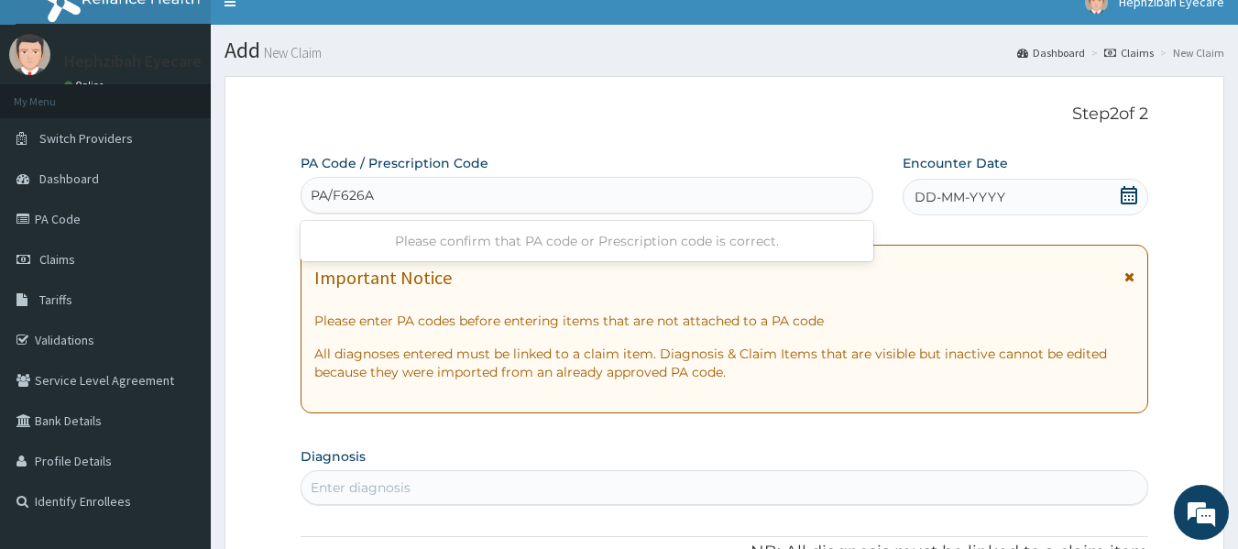
type input "PA/F626A2"
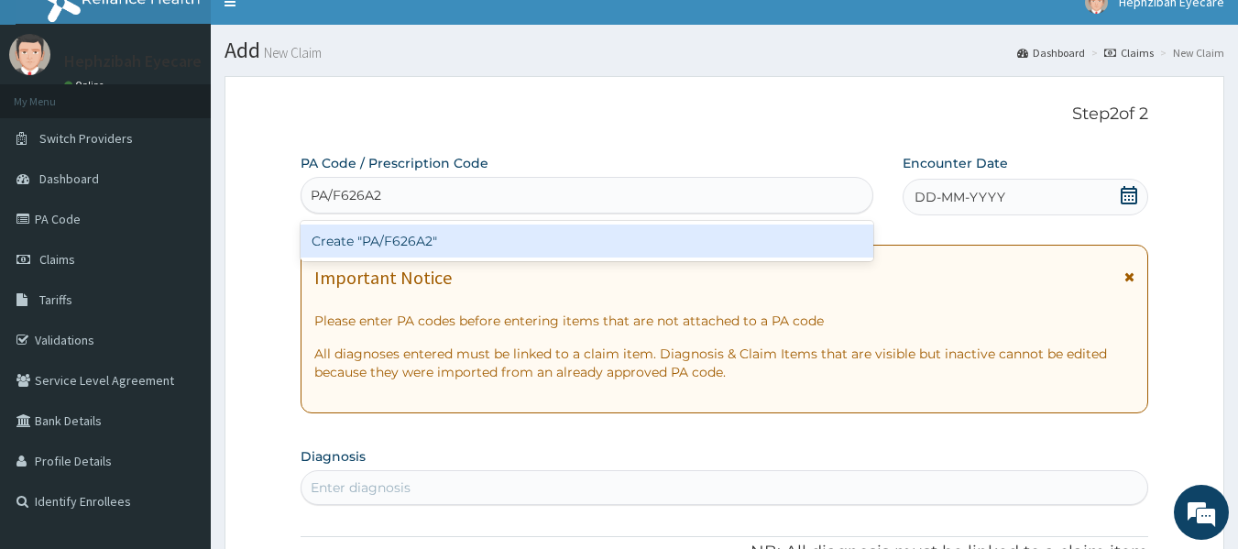
click at [455, 233] on div "Create "PA/F626A2"" at bounding box center [588, 240] width 574 height 33
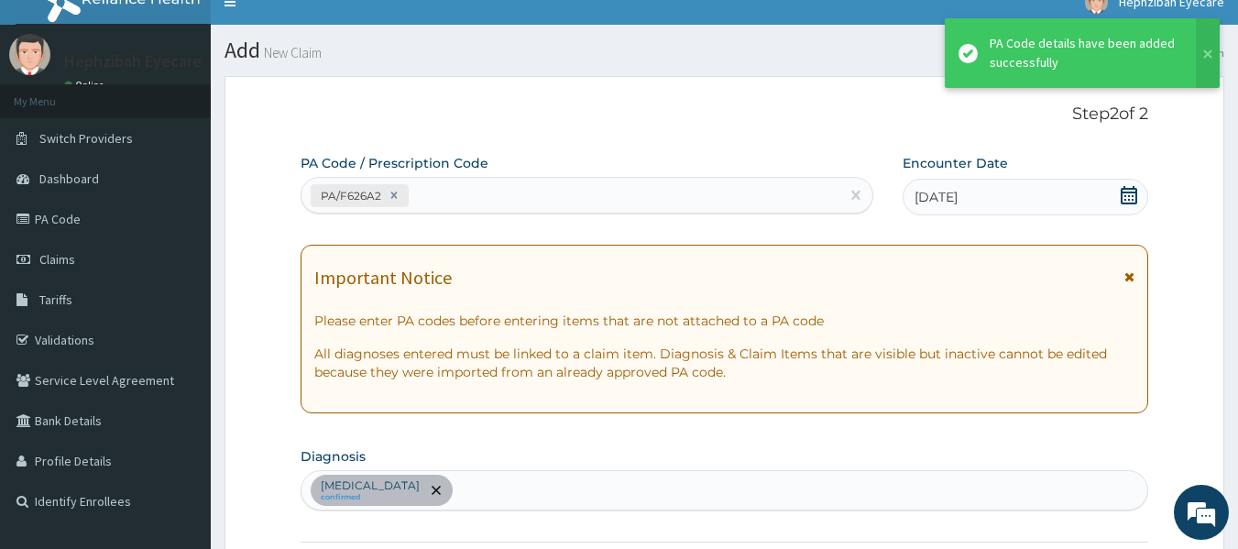
scroll to position [488, 0]
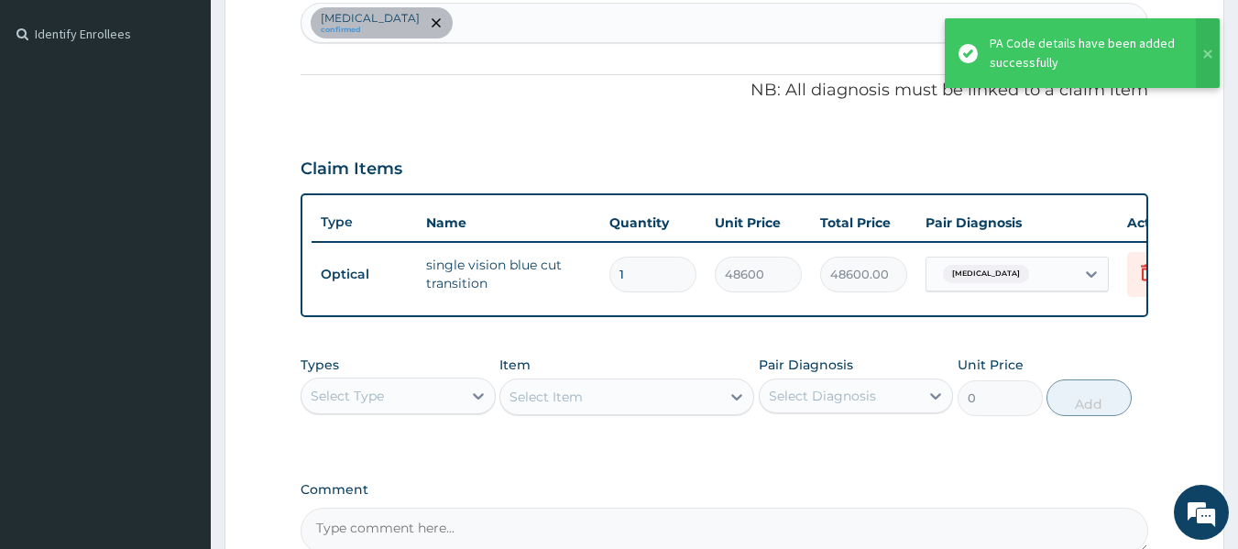
click at [666, 440] on div "Types Select Type Item Select Item Pair Diagnosis Select Diagnosis Unit Price 0…" at bounding box center [725, 399] width 848 height 106
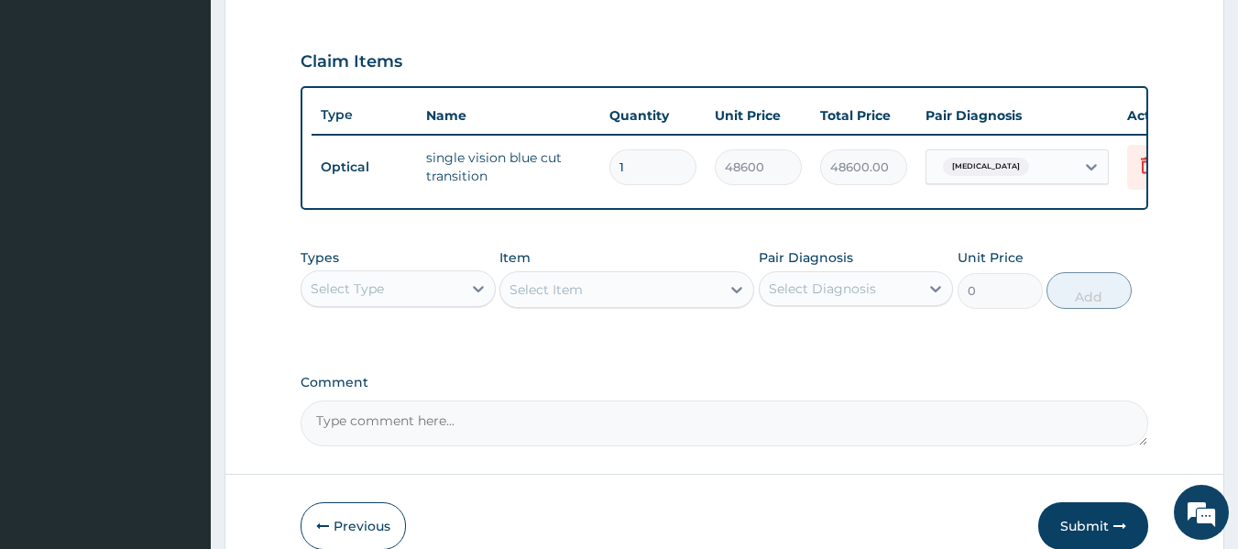
scroll to position [598, 0]
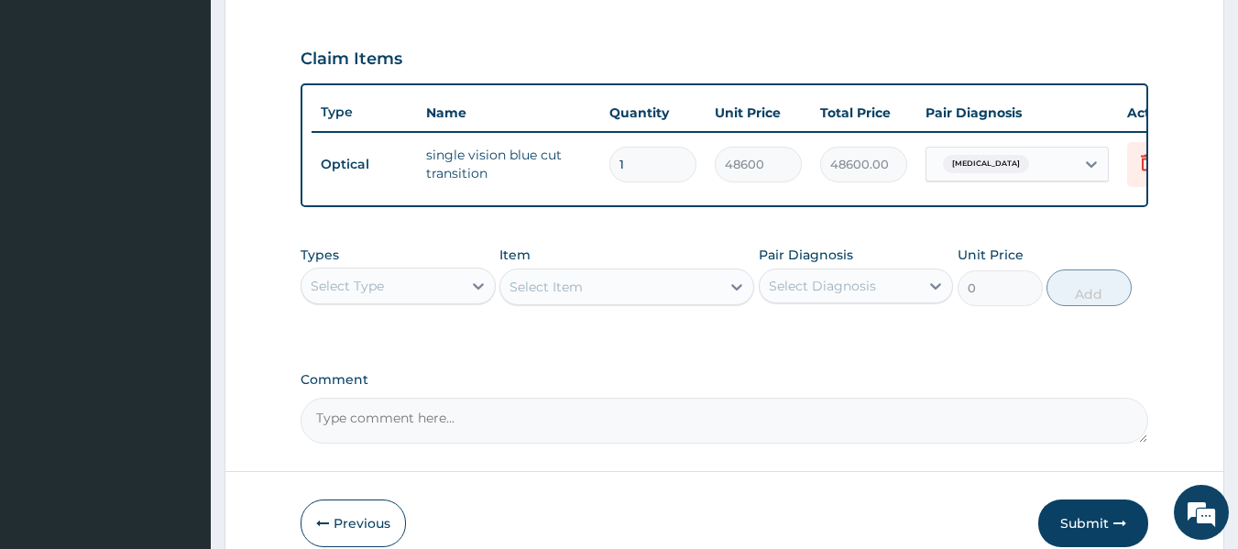
click at [350, 439] on textarea "Comment" at bounding box center [725, 421] width 848 height 46
type textarea "LENS AND FRAME APPROVED AT 40,000"
click at [1079, 537] on button "Submit" at bounding box center [1093, 523] width 110 height 48
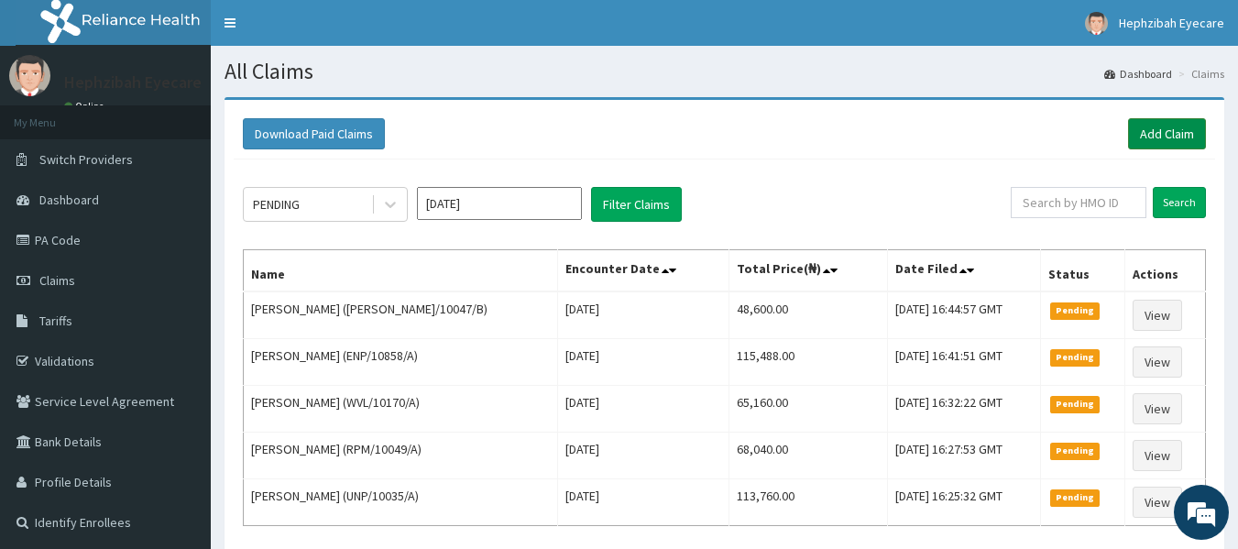
click at [1174, 143] on link "Add Claim" at bounding box center [1167, 133] width 78 height 31
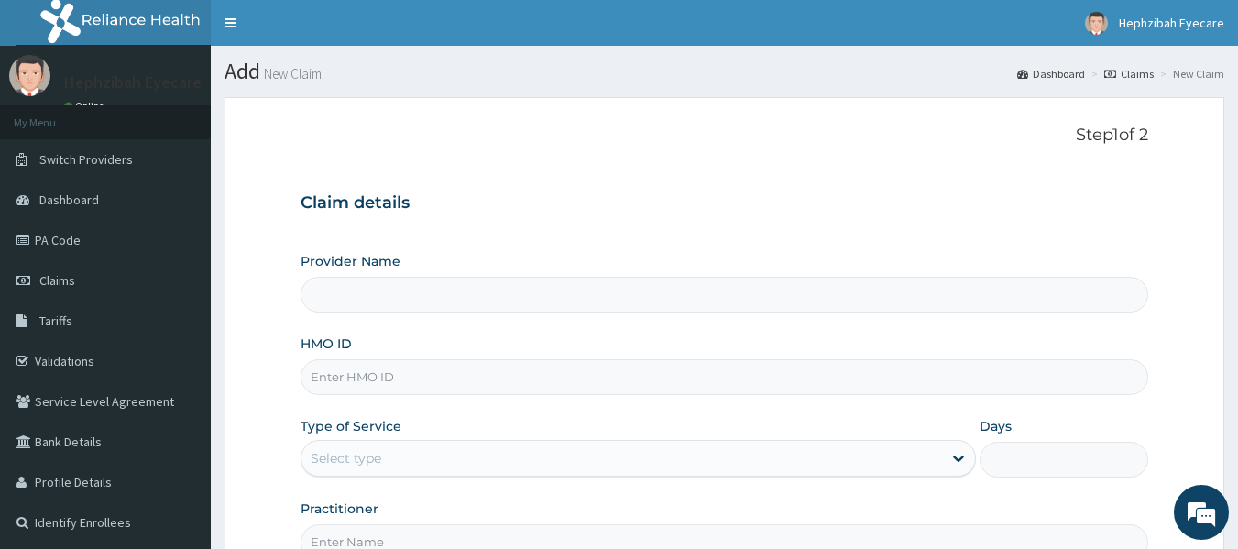
type input "HEPHZIBAH EYE CARE- SURULERE"
click at [576, 374] on input "HMO ID" at bounding box center [725, 377] width 848 height 36
type input "FCH/10256/A"
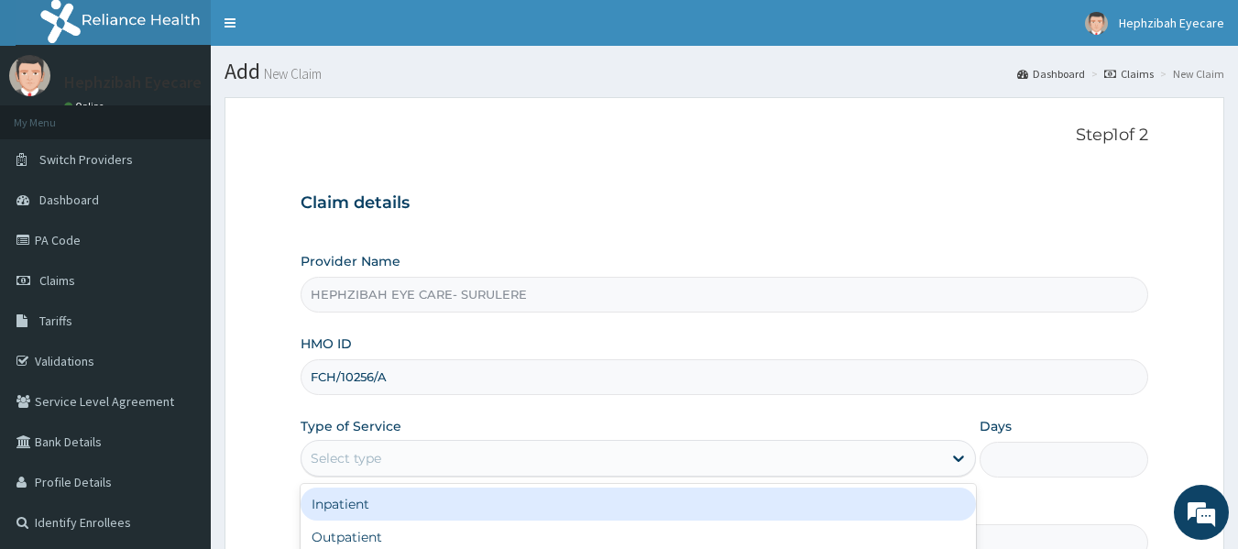
click at [490, 470] on div "Select type" at bounding box center [621, 457] width 640 height 29
click at [409, 520] on div "Inpatient" at bounding box center [638, 503] width 675 height 33
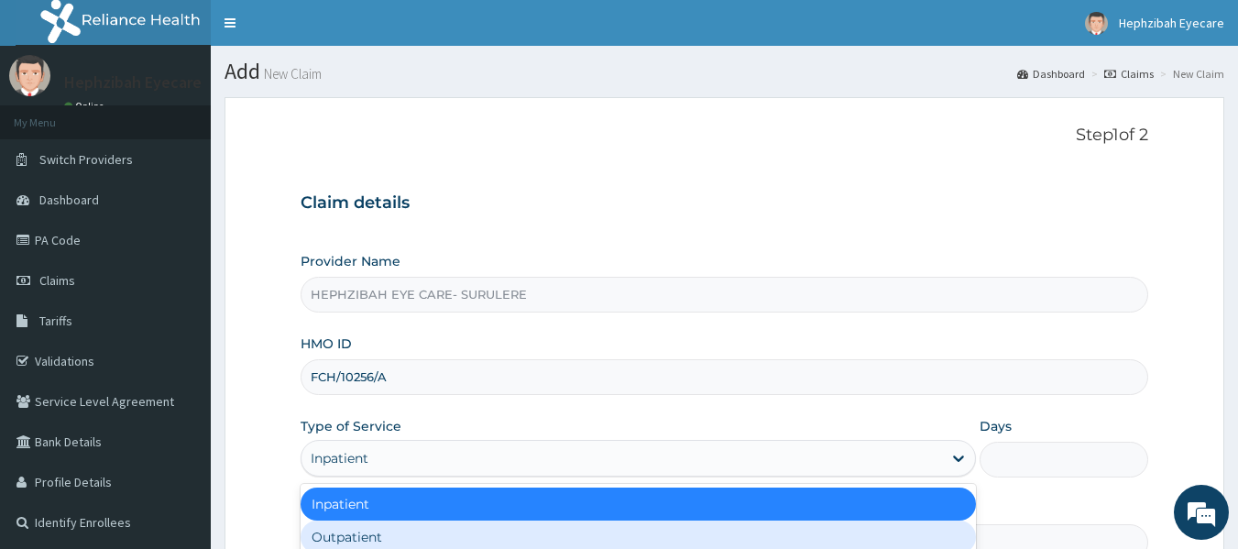
drag, startPoint x: 409, startPoint y: 460, endPoint x: 356, endPoint y: 552, distance: 105.9
click at [356, 548] on html "R EL Toggle navigation Hephzibah Eyecare Hephzibah Eyecare - hecacct@gmail.com …" at bounding box center [619, 376] width 1238 height 753
click at [342, 537] on div "Outpatient" at bounding box center [638, 536] width 675 height 33
type input "1"
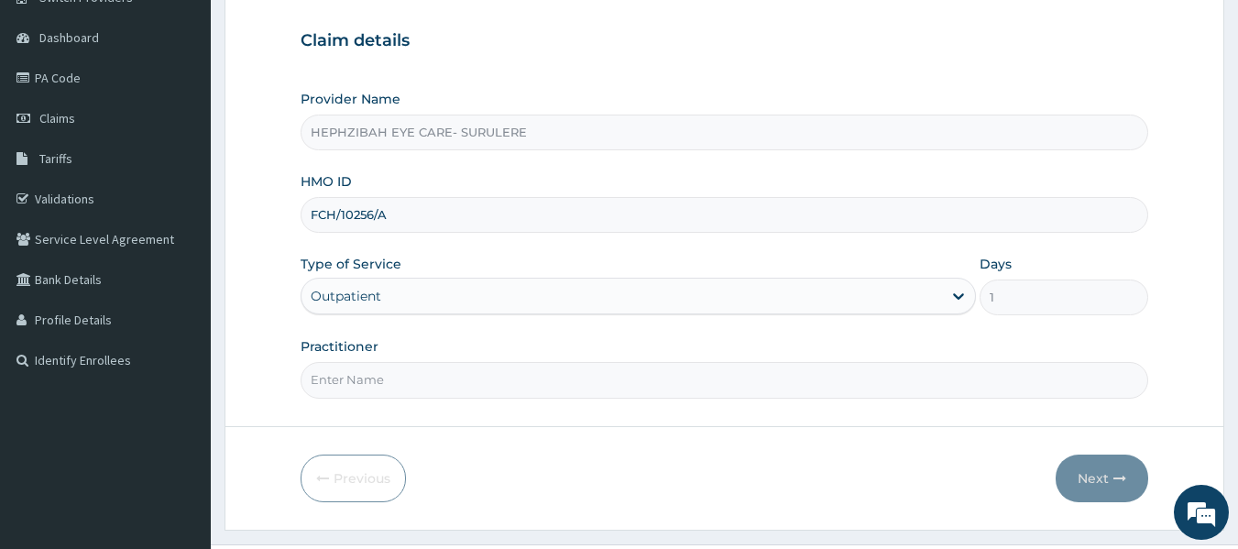
scroll to position [204, 0]
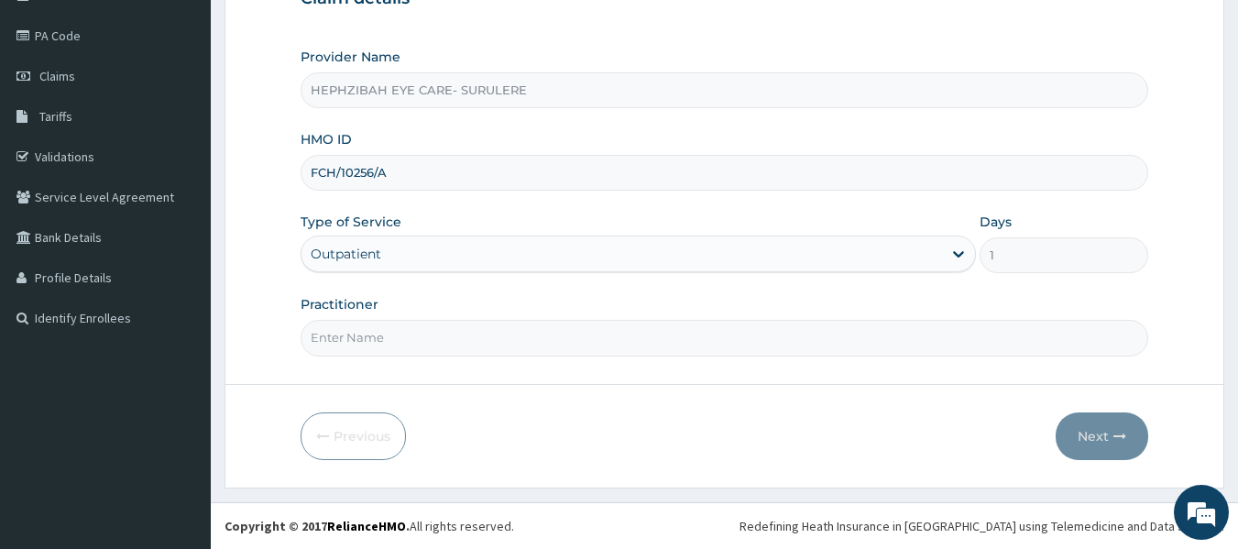
click at [635, 344] on input "Practitioner" at bounding box center [725, 338] width 848 height 36
type input "DR ANDY"
click at [1082, 425] on button "Next" at bounding box center [1102, 436] width 93 height 48
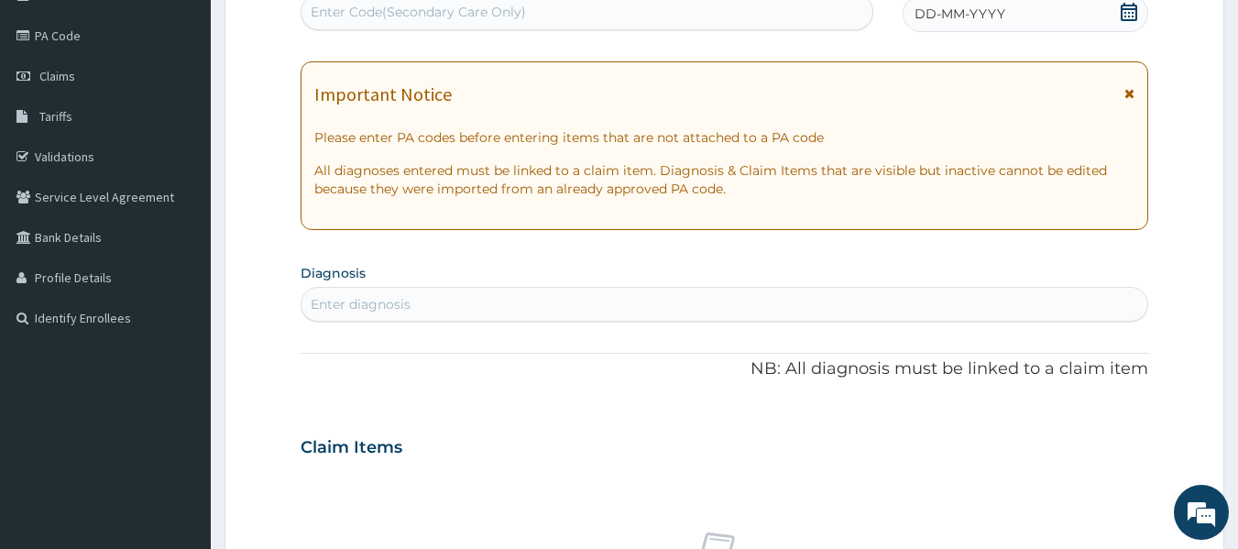
click at [662, 53] on div "PA Code / Prescription Code Enter Code(Secondary Care Only) Encounter Date DD-M…" at bounding box center [725, 445] width 848 height 948
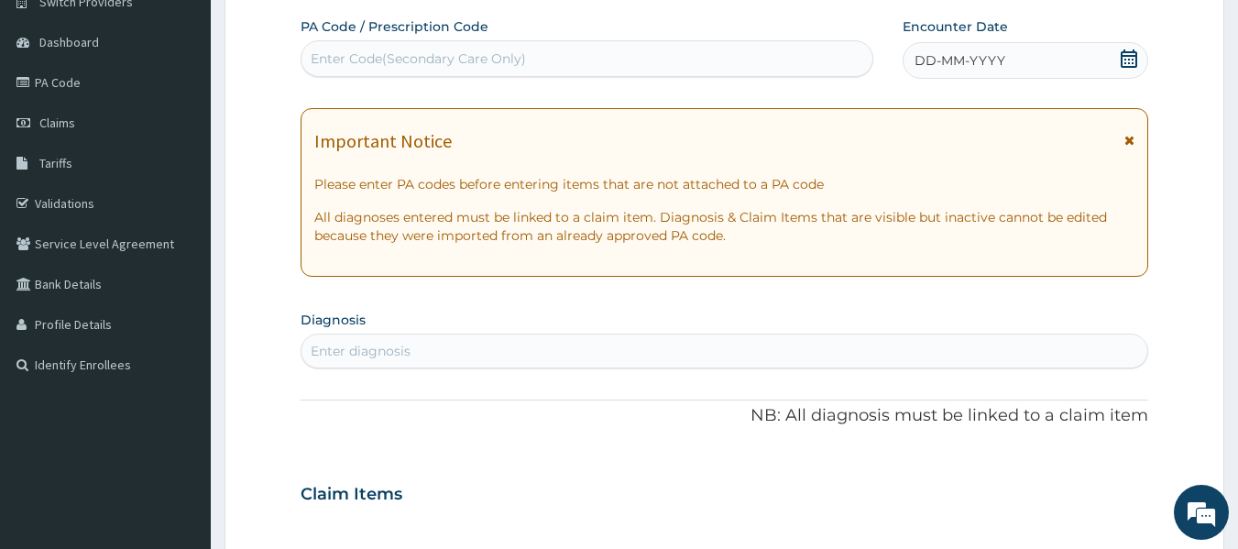
scroll to position [131, 0]
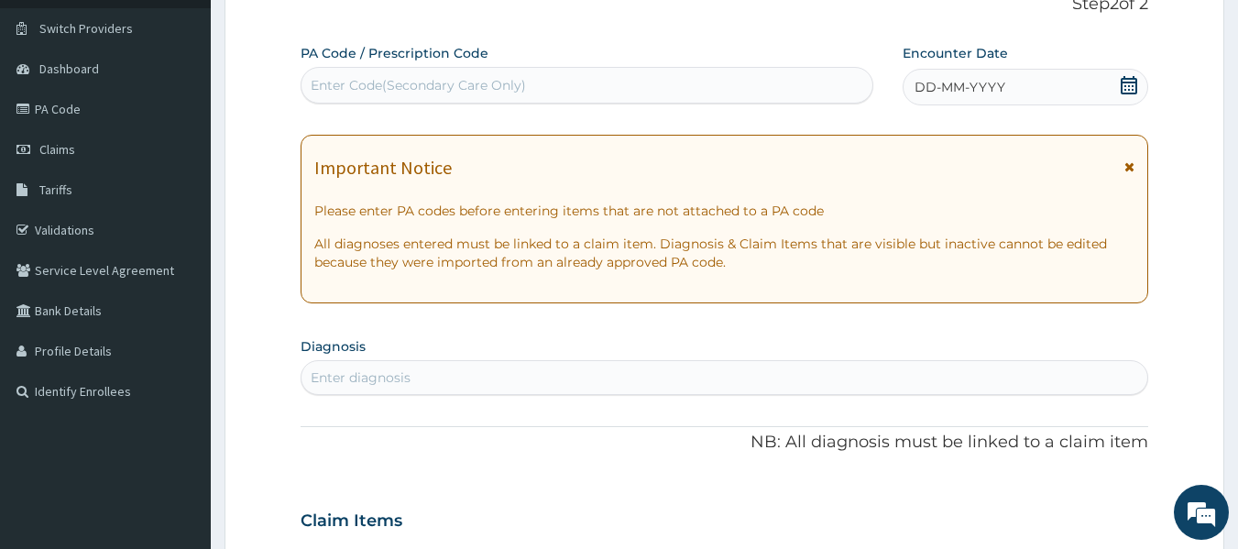
click at [624, 88] on div "Enter Code(Secondary Care Only)" at bounding box center [587, 85] width 572 height 29
type input "PA/551BDB"
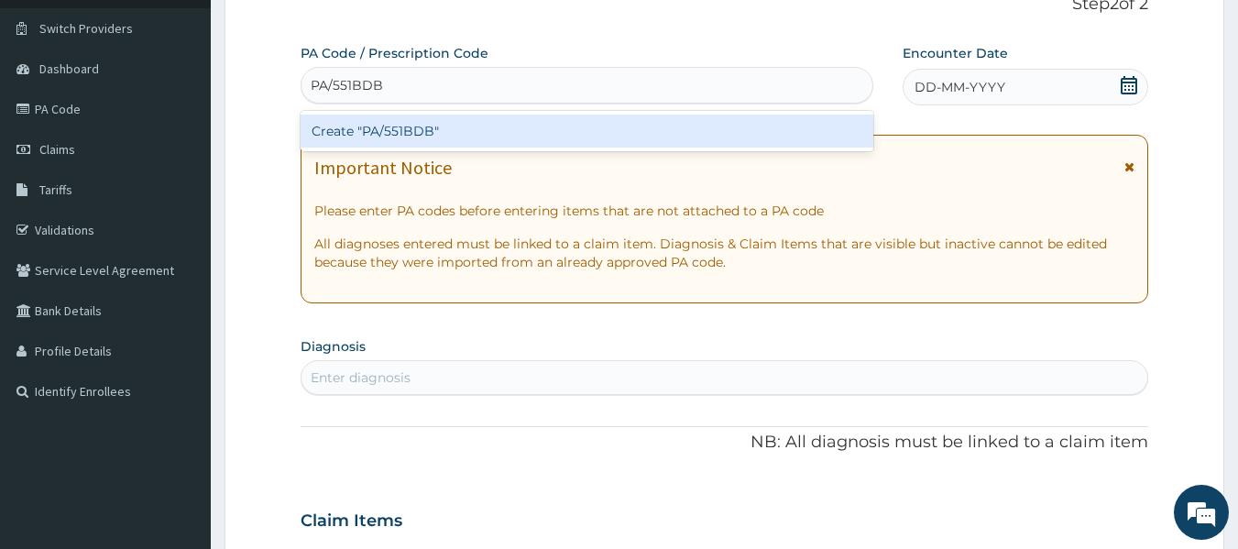
click at [542, 130] on div "Create "PA/551BDB"" at bounding box center [588, 131] width 574 height 33
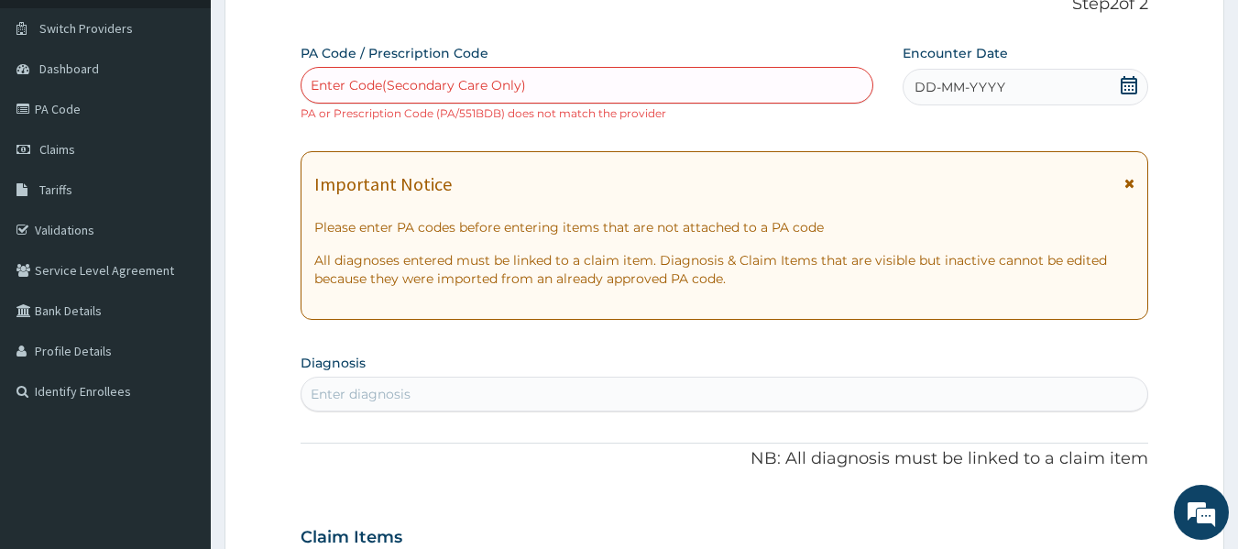
click at [468, 88] on div "Enter Code(Secondary Care Only)" at bounding box center [418, 85] width 215 height 18
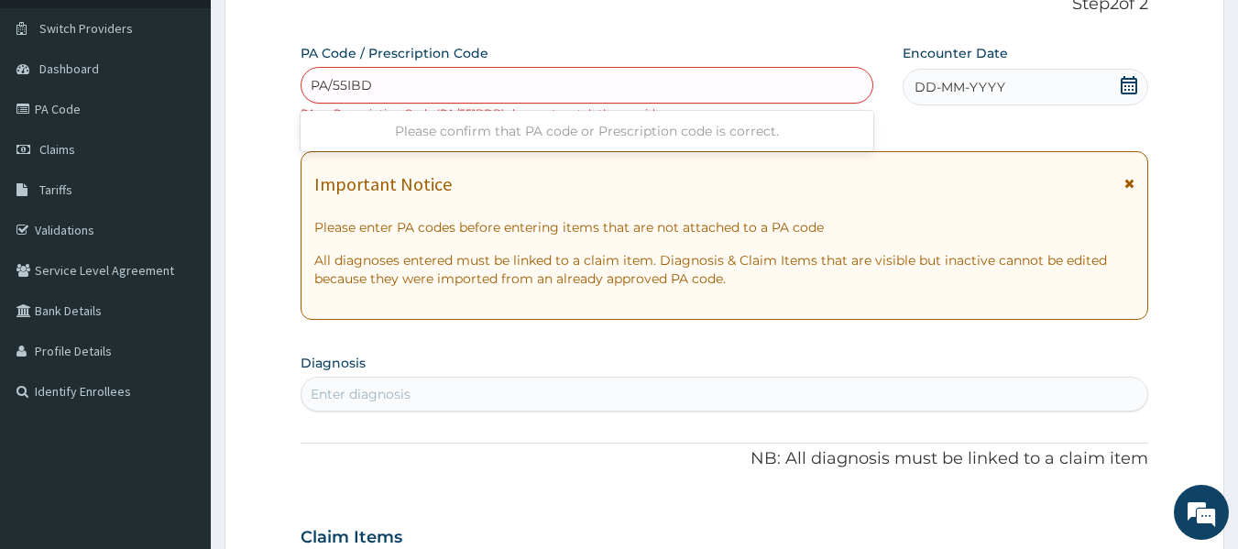
type input "PA/55IBDB"
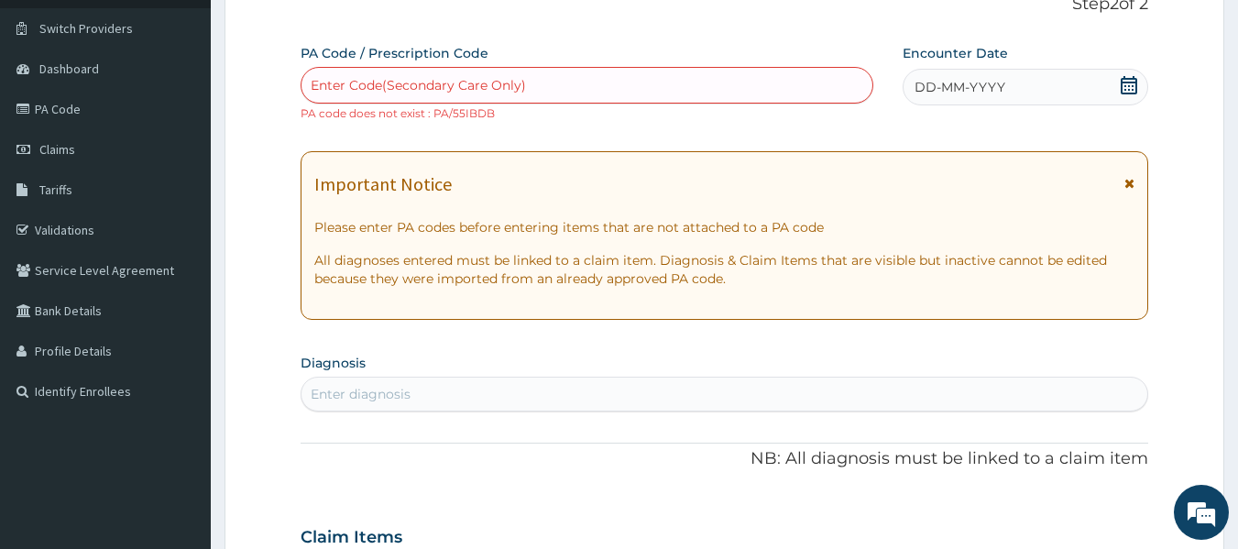
click at [468, 88] on div "Enter Code(Secondary Care Only)" at bounding box center [418, 85] width 215 height 18
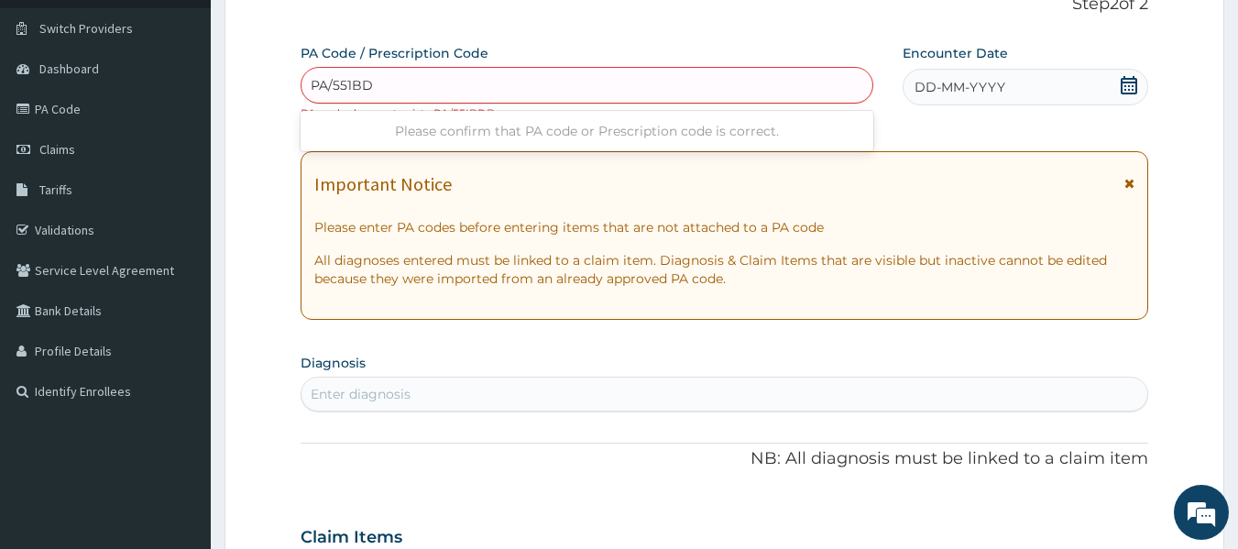
type input "PA/551BDB"
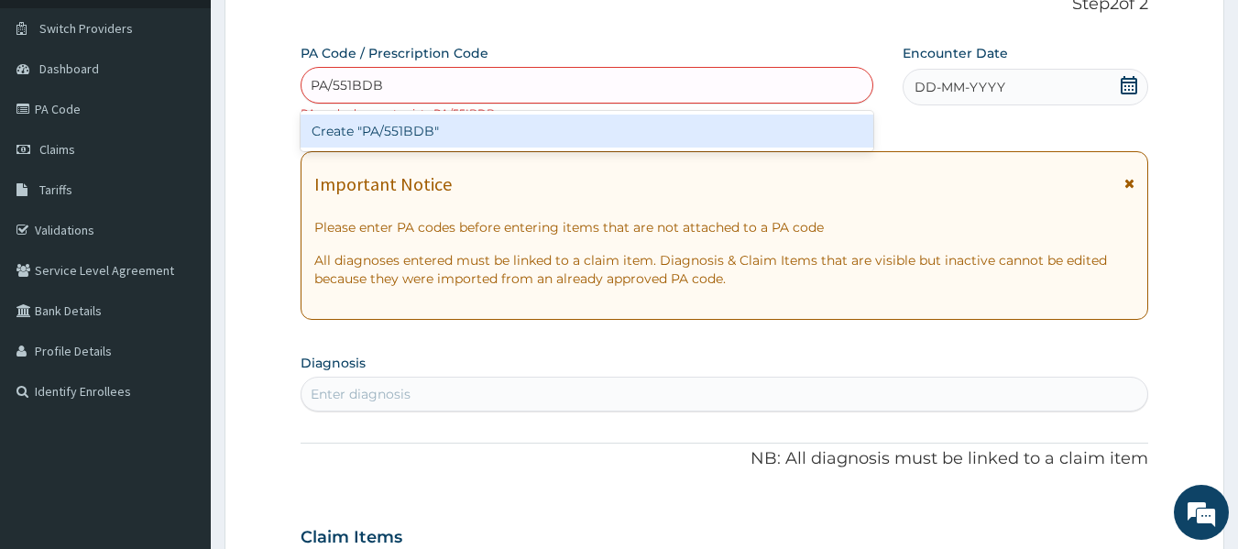
click at [444, 143] on div "Create "PA/551BDB"" at bounding box center [588, 131] width 574 height 33
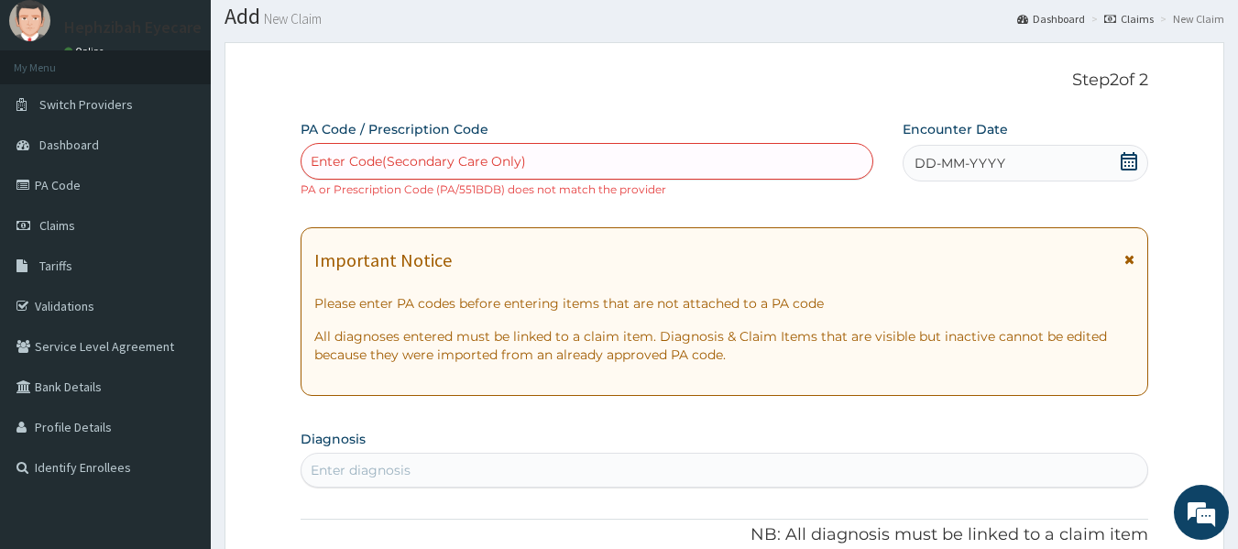
scroll to position [0, 0]
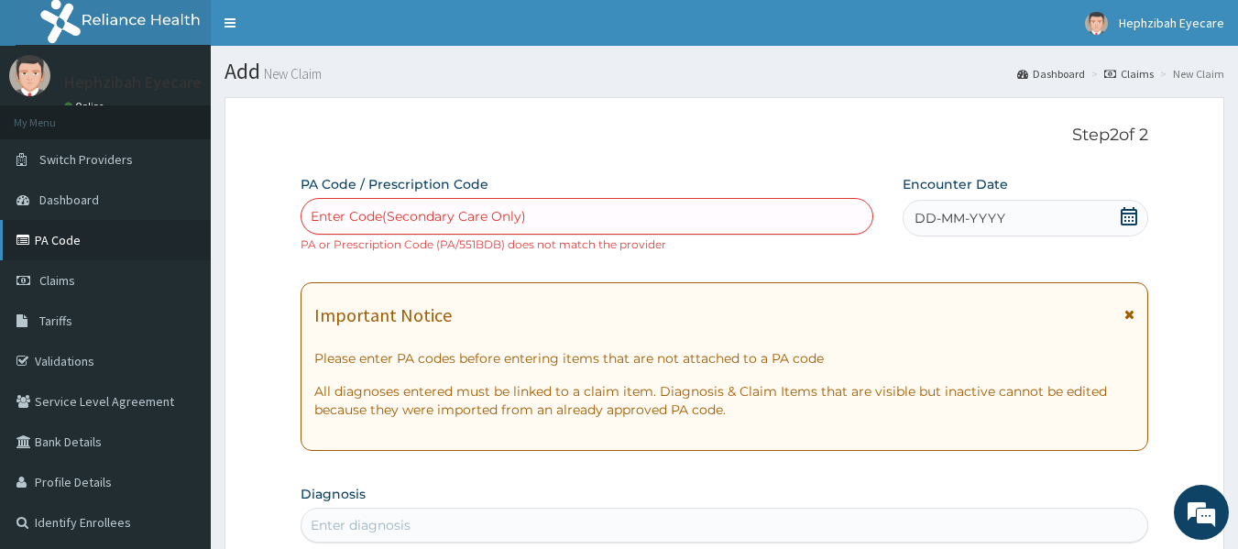
click at [73, 234] on link "PA Code" at bounding box center [105, 240] width 211 height 40
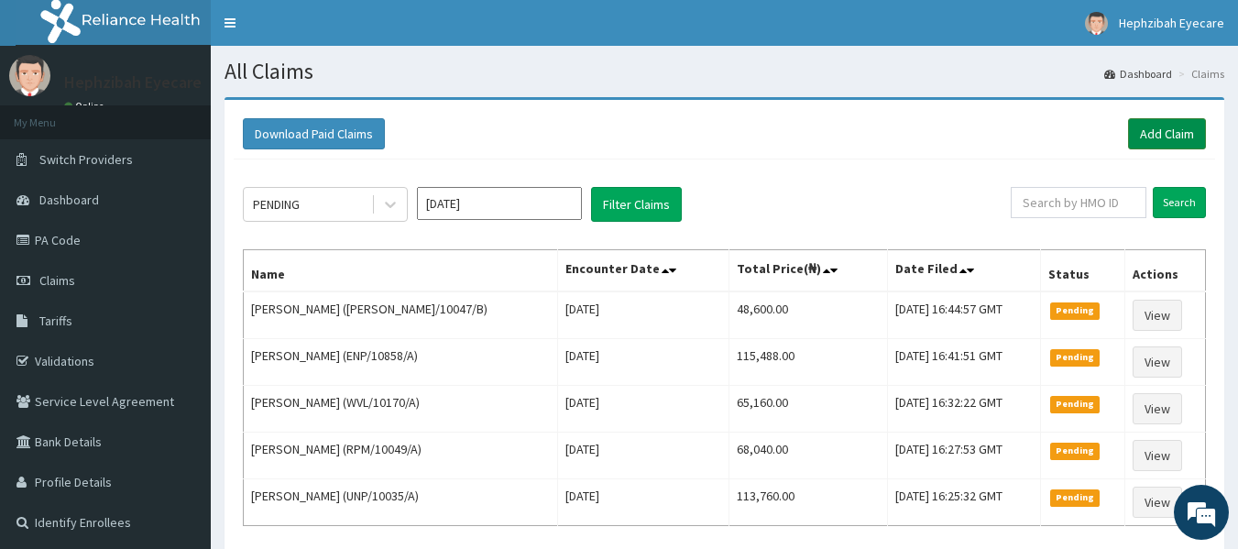
click at [1140, 133] on link "Add Claim" at bounding box center [1167, 133] width 78 height 31
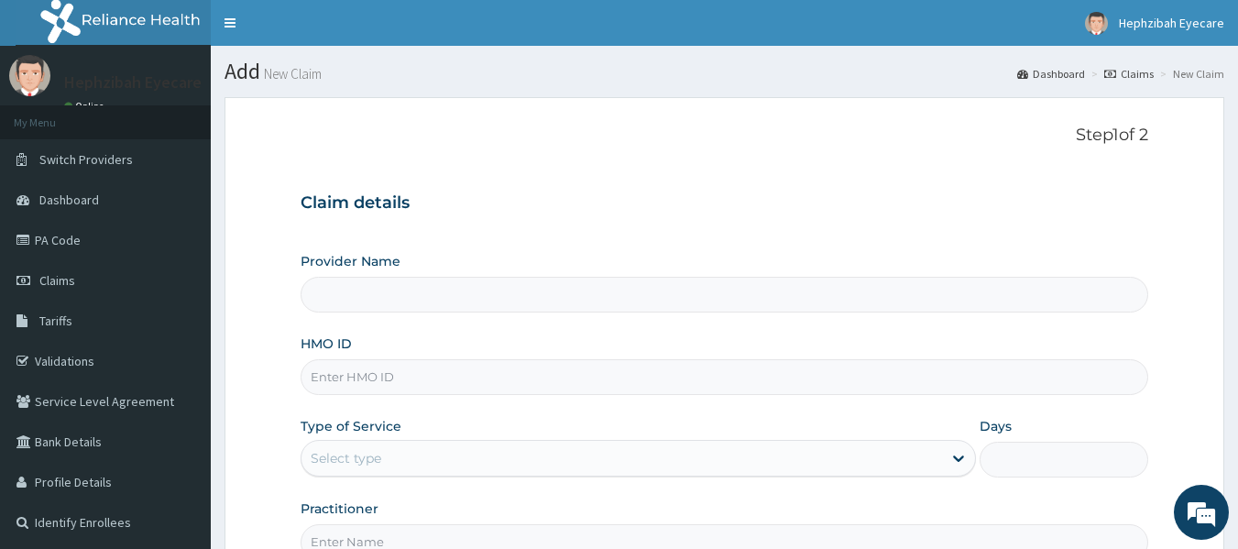
type input "HEPHZIBAH EYE CARE- SURULERE"
click at [397, 366] on input "HMO ID" at bounding box center [725, 377] width 848 height 36
type input "WAK/10258/A"
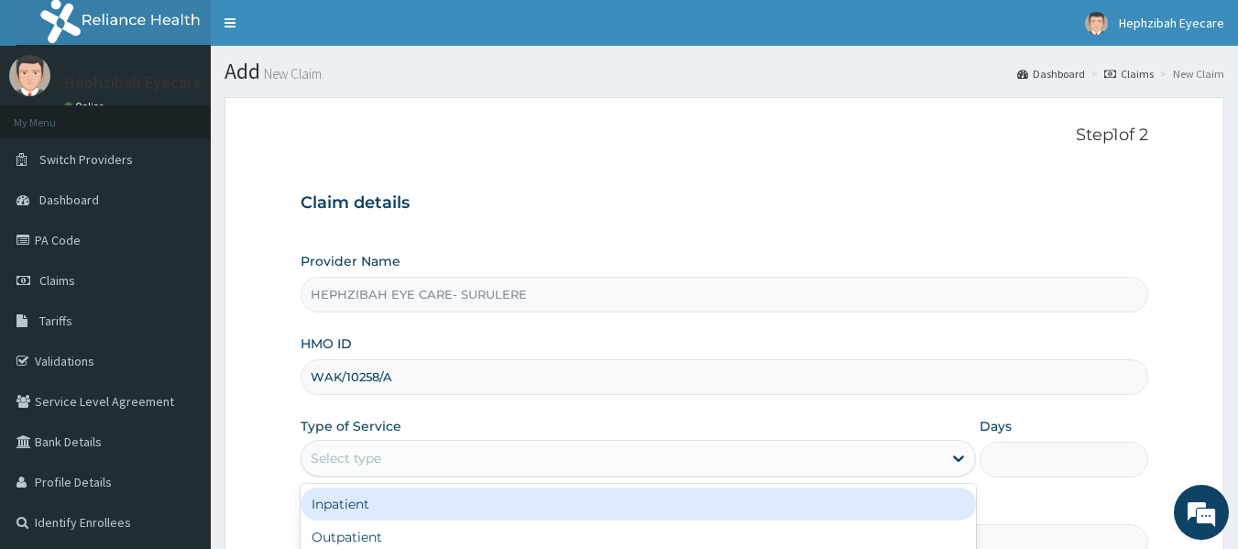
click at [364, 444] on div "Select type" at bounding box center [621, 457] width 640 height 29
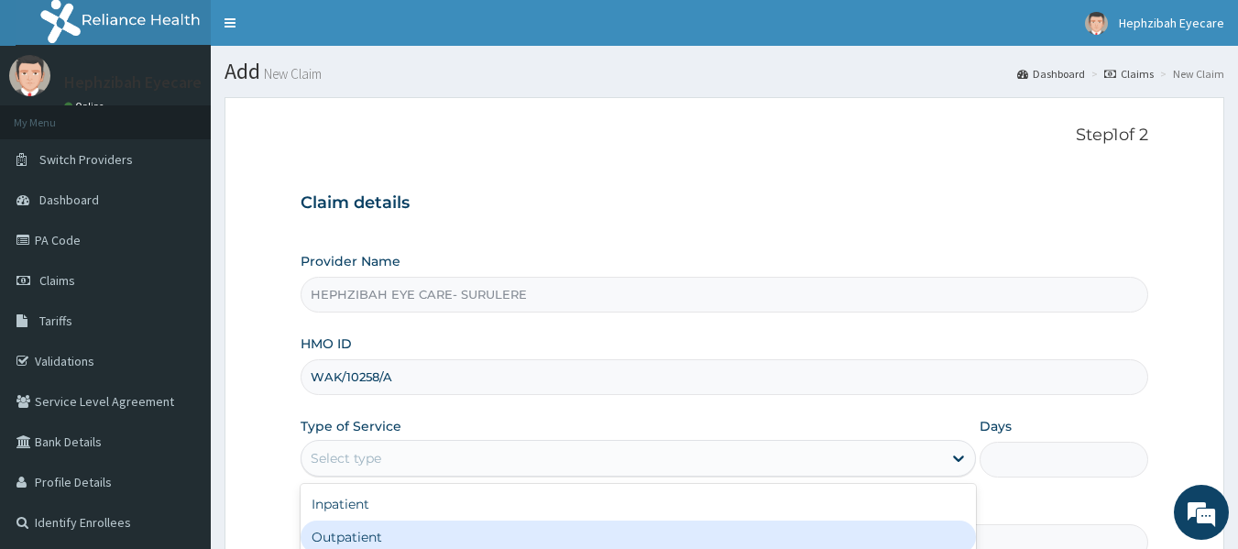
click at [344, 530] on div "Outpatient" at bounding box center [638, 536] width 675 height 33
type input "1"
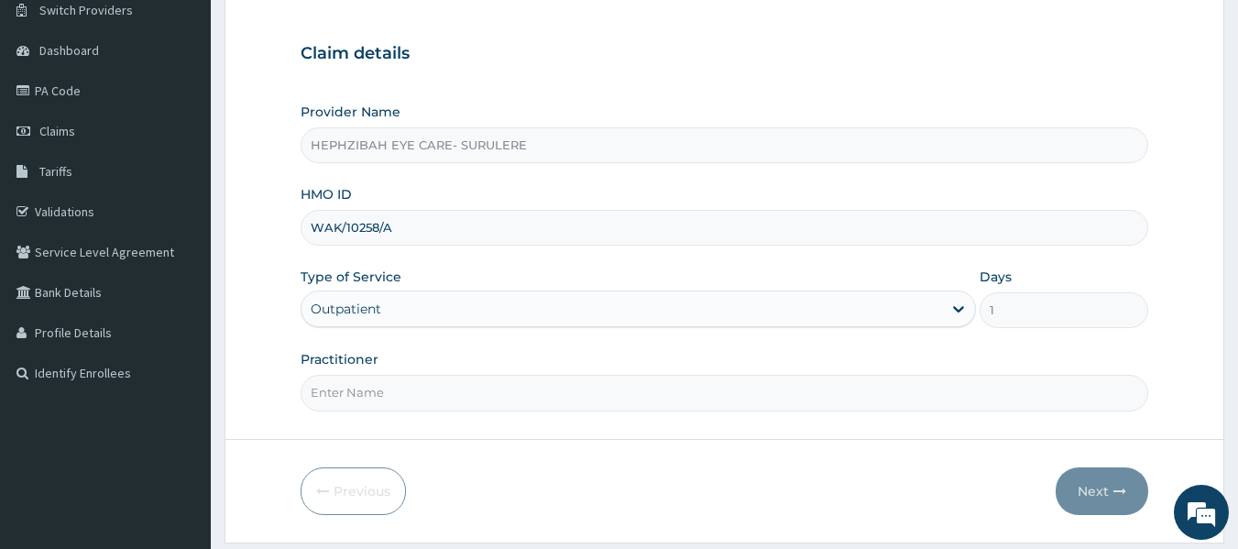
scroll to position [204, 0]
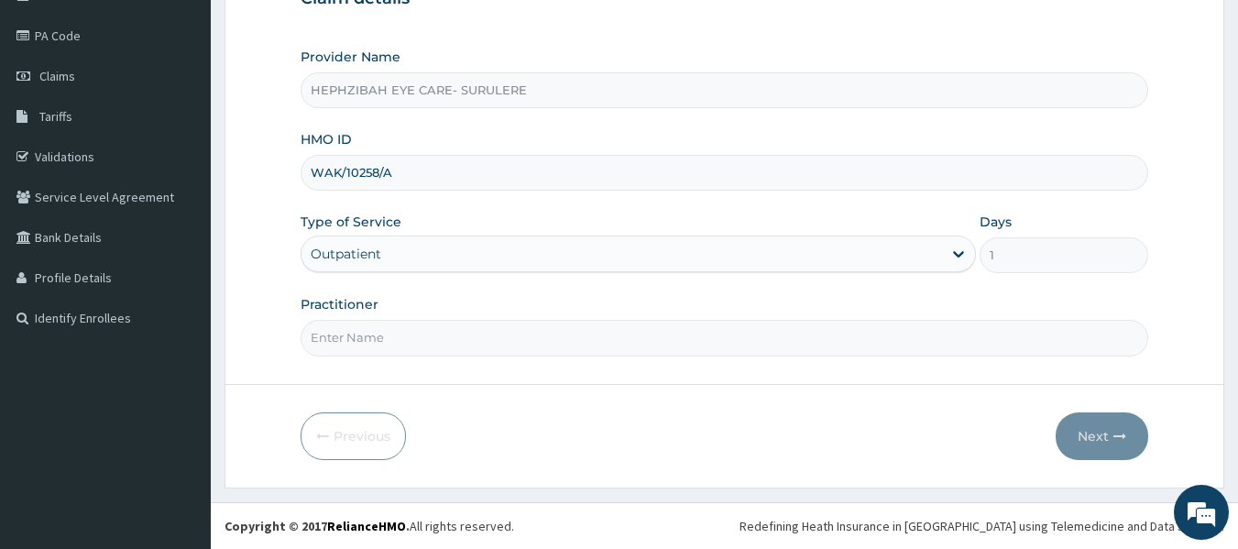
click at [440, 356] on input "Practitioner" at bounding box center [725, 338] width 848 height 36
type input "DR ANDY"
click at [1110, 438] on button "Next" at bounding box center [1102, 436] width 93 height 48
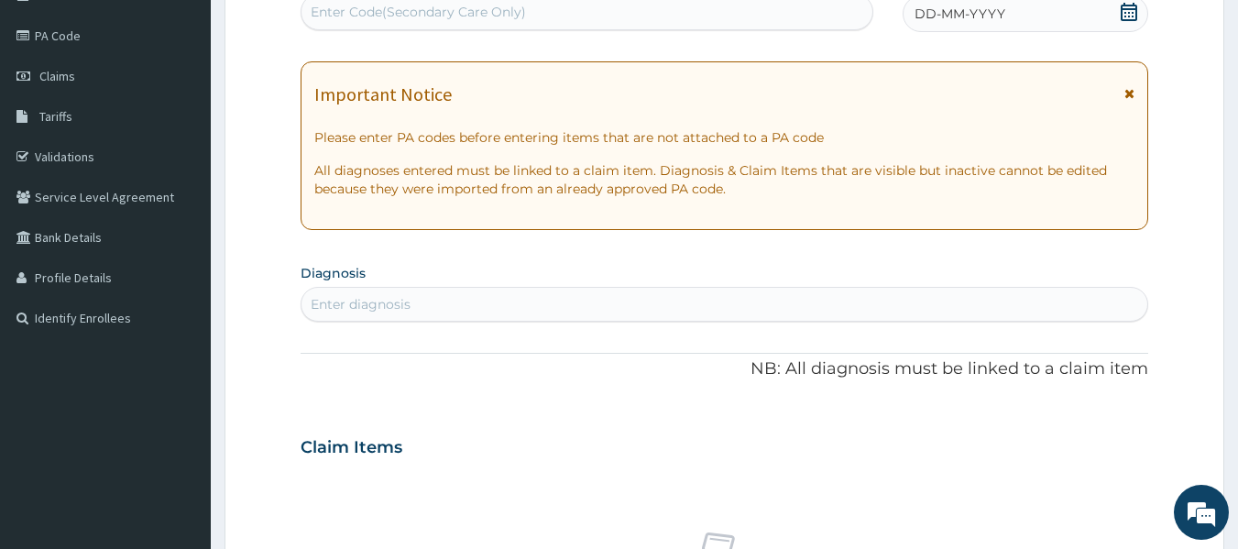
click at [511, 27] on div "Enter Code(Secondary Care Only)" at bounding box center [588, 12] width 574 height 37
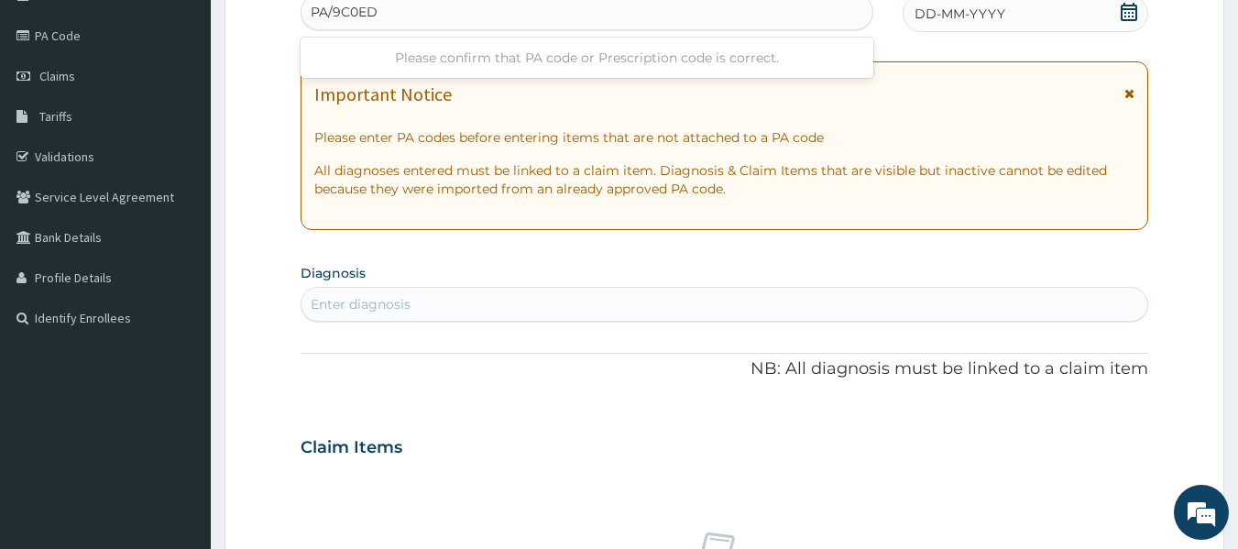
type input "PA/9C0EDF"
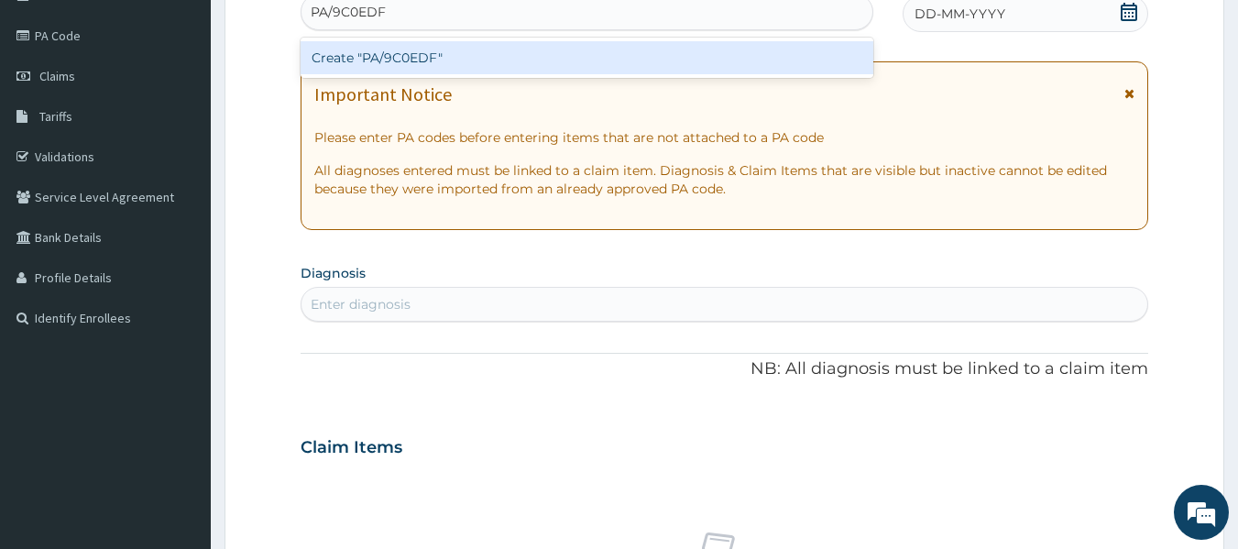
click at [468, 69] on div "Create "PA/9C0EDF"" at bounding box center [588, 57] width 574 height 33
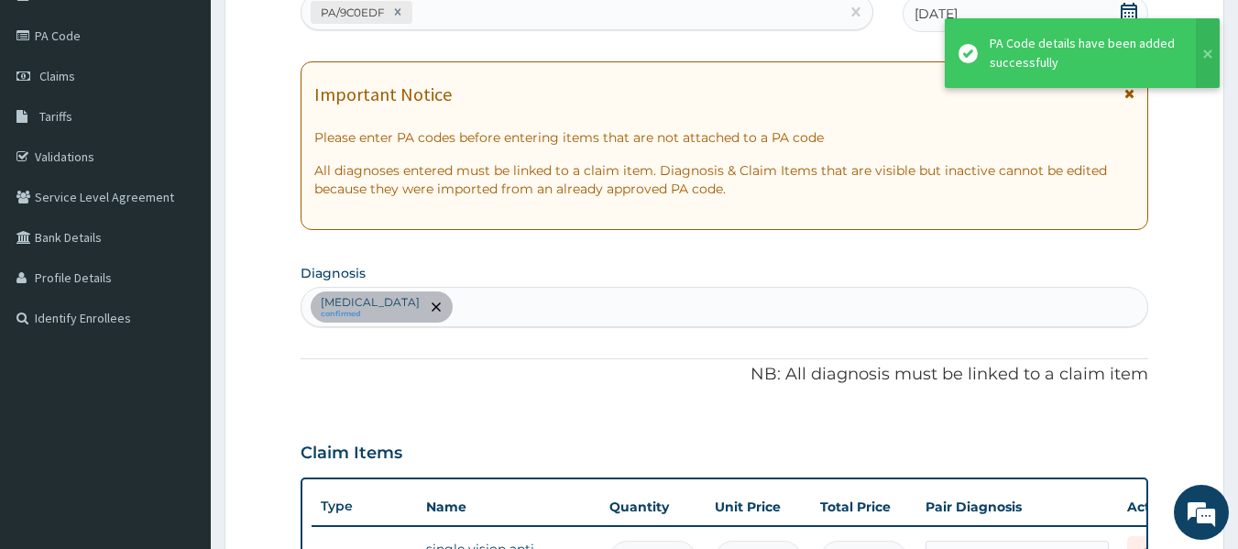
scroll to position [232, 0]
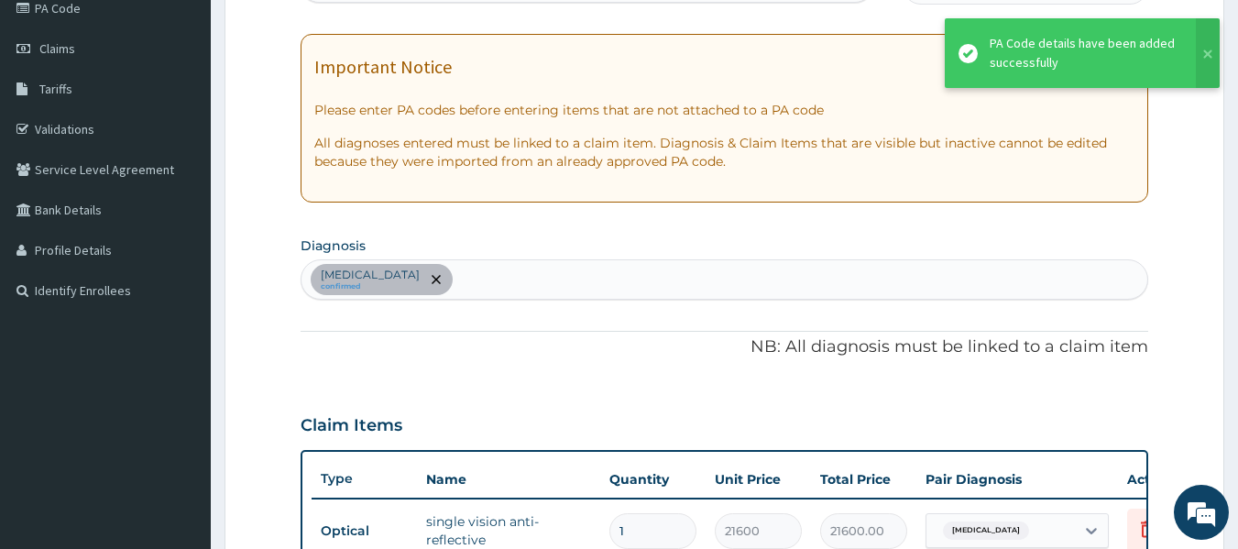
click at [520, 368] on div "PA Code / Prescription Code PA/9C0EDF Encounter Date 07-08-2025 Important Notic…" at bounding box center [725, 376] width 848 height 867
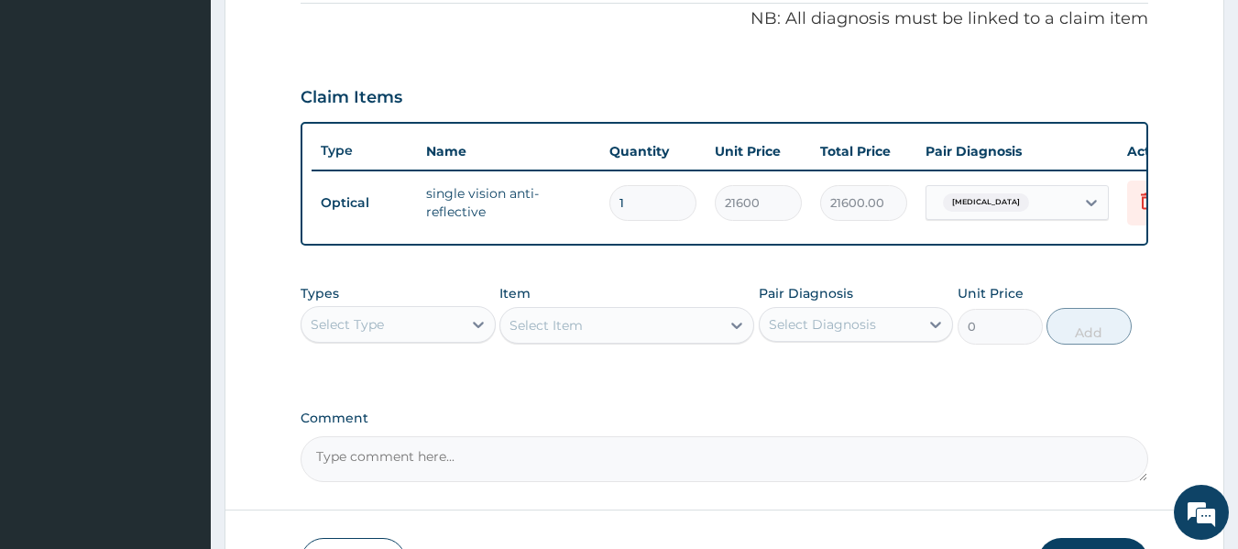
scroll to position [562, 0]
click at [358, 480] on textarea "Comment" at bounding box center [725, 457] width 848 height 46
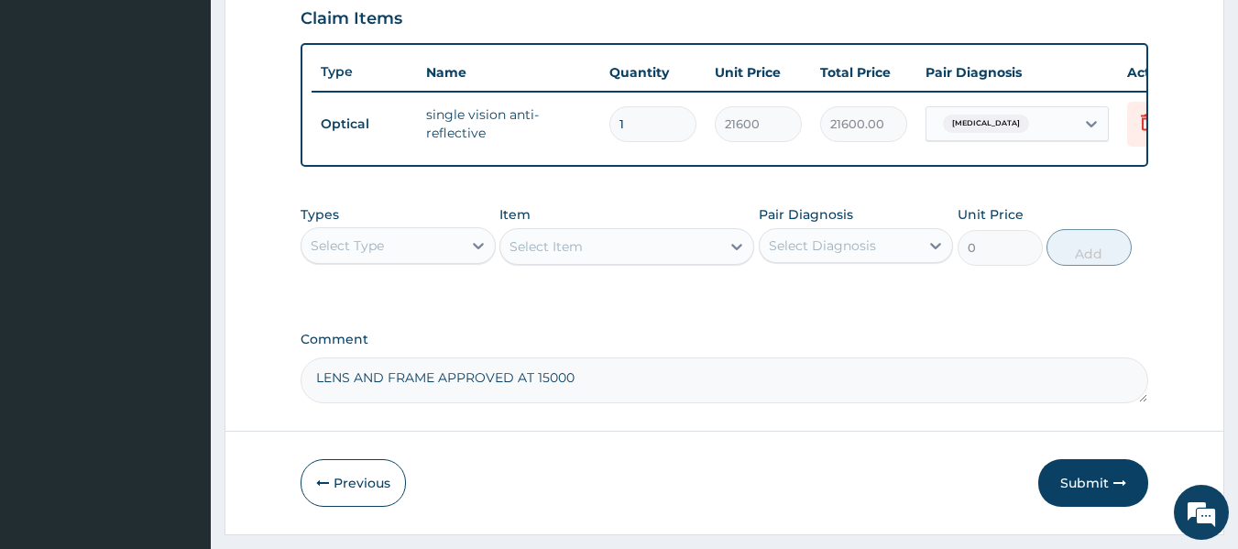
scroll to position [699, 0]
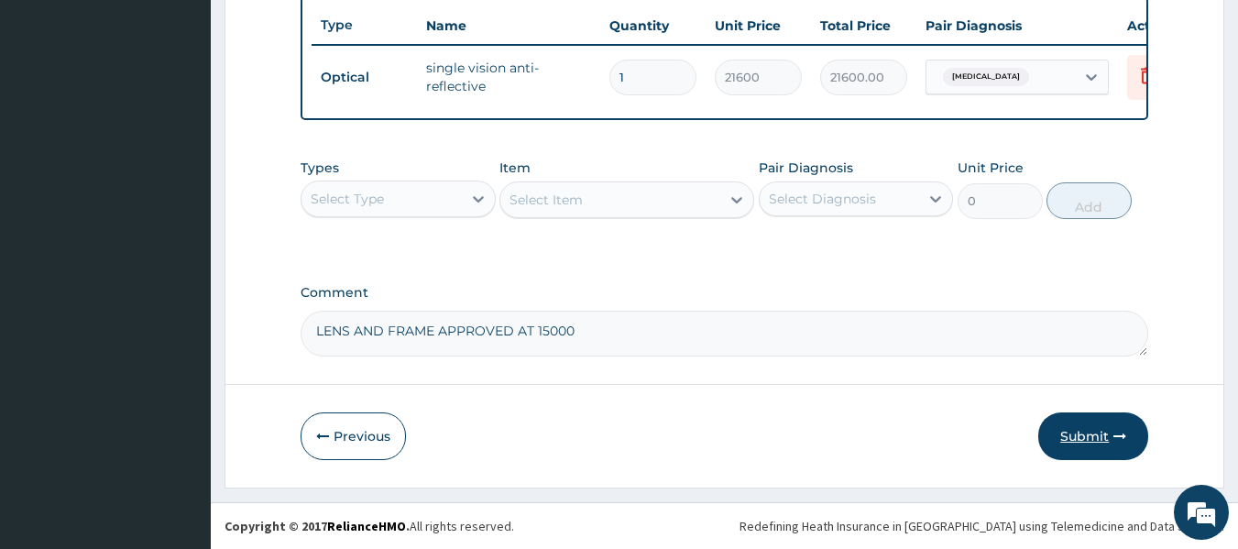
type textarea "LENS AND FRAME APPROVED AT 15000"
click at [1077, 431] on button "Submit" at bounding box center [1093, 436] width 110 height 48
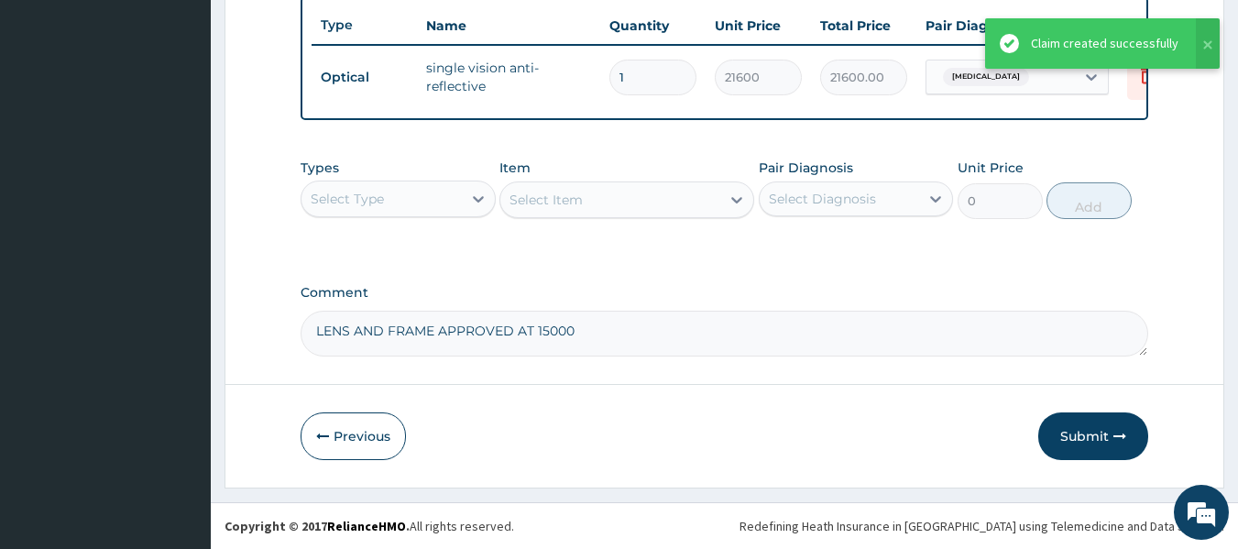
scroll to position [219, 0]
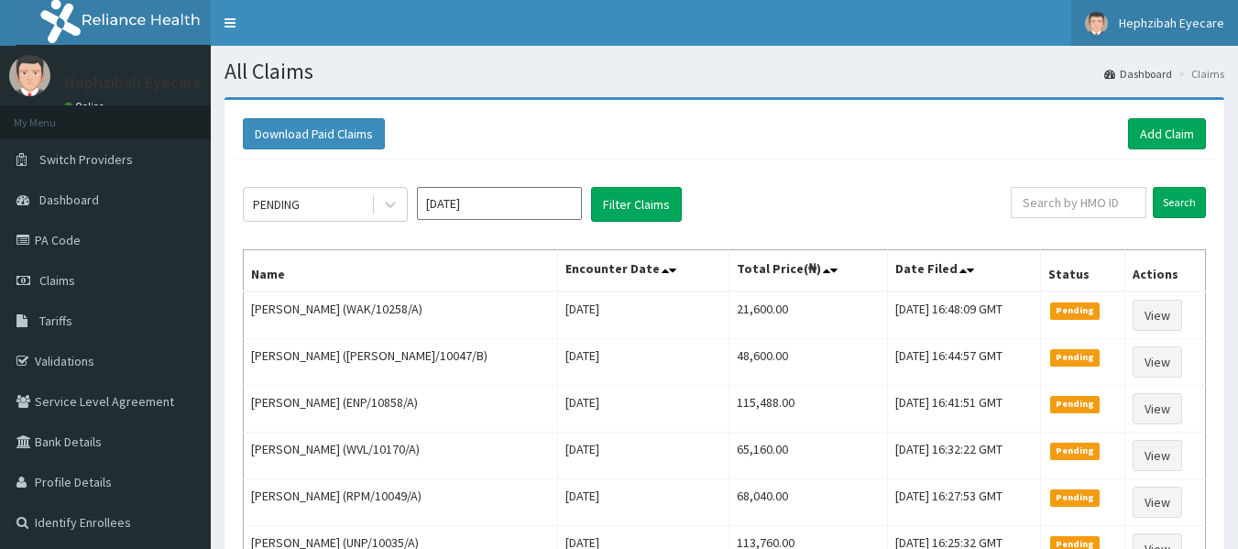
drag, startPoint x: 0, startPoint y: 0, endPoint x: 1154, endPoint y: 26, distance: 1153.9
click at [1154, 26] on span "Hephzibah Eyecare" at bounding box center [1171, 23] width 105 height 16
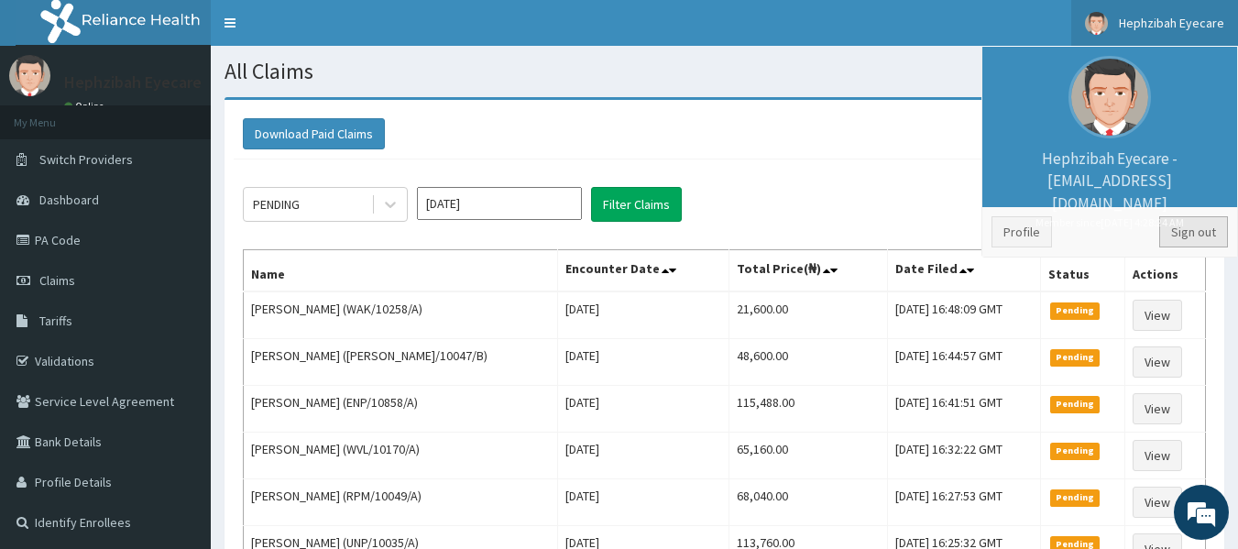
click at [1192, 231] on link "Sign out" at bounding box center [1193, 231] width 69 height 31
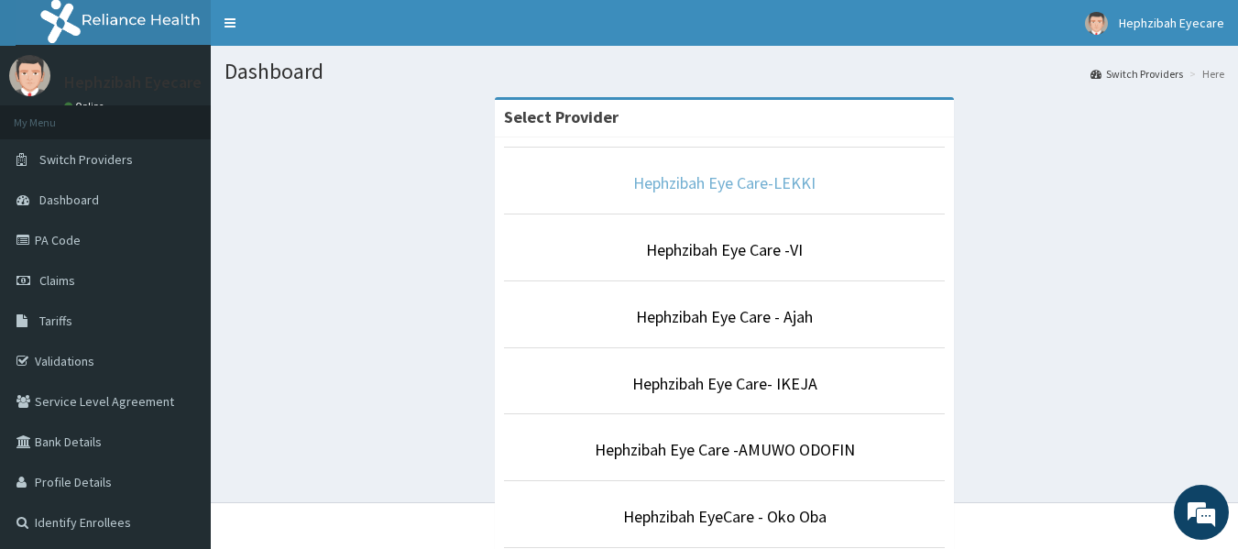
click at [662, 190] on link "Hephzibah Eye Care-LEKKI" at bounding box center [724, 182] width 182 height 21
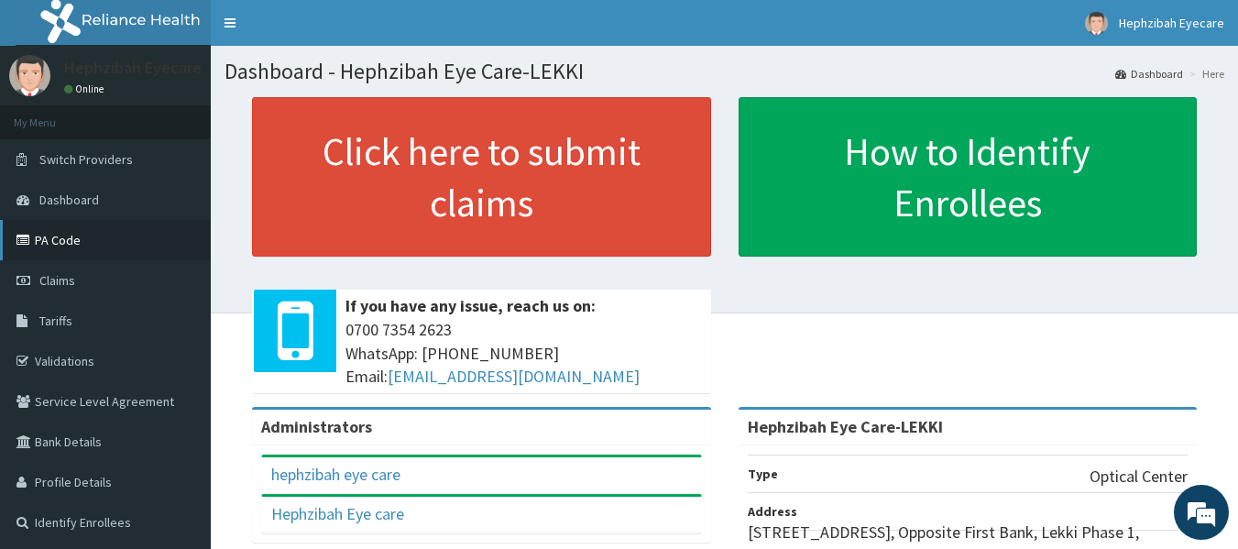
click at [73, 239] on link "PA Code" at bounding box center [105, 240] width 211 height 40
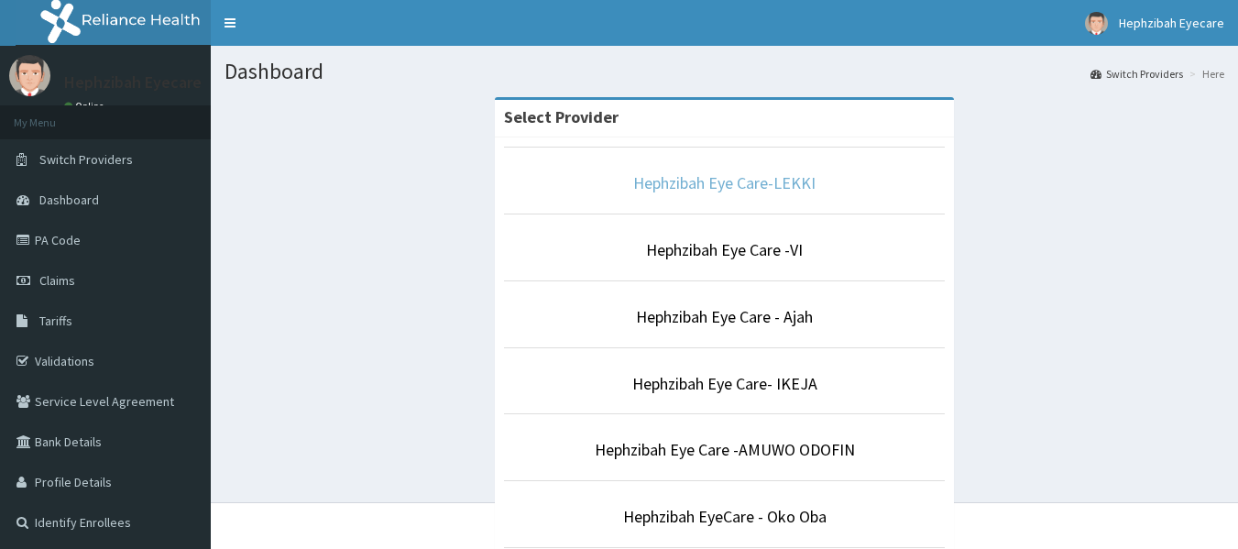
click at [698, 191] on link "Hephzibah Eye Care-LEKKI" at bounding box center [724, 182] width 182 height 21
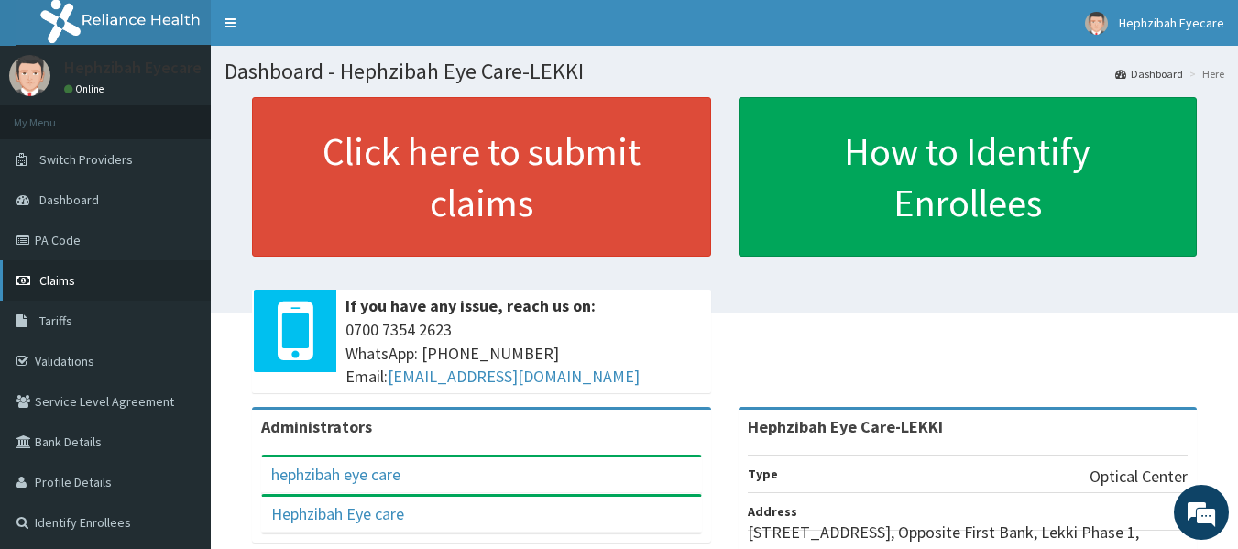
click at [129, 278] on link "Claims" at bounding box center [105, 280] width 211 height 40
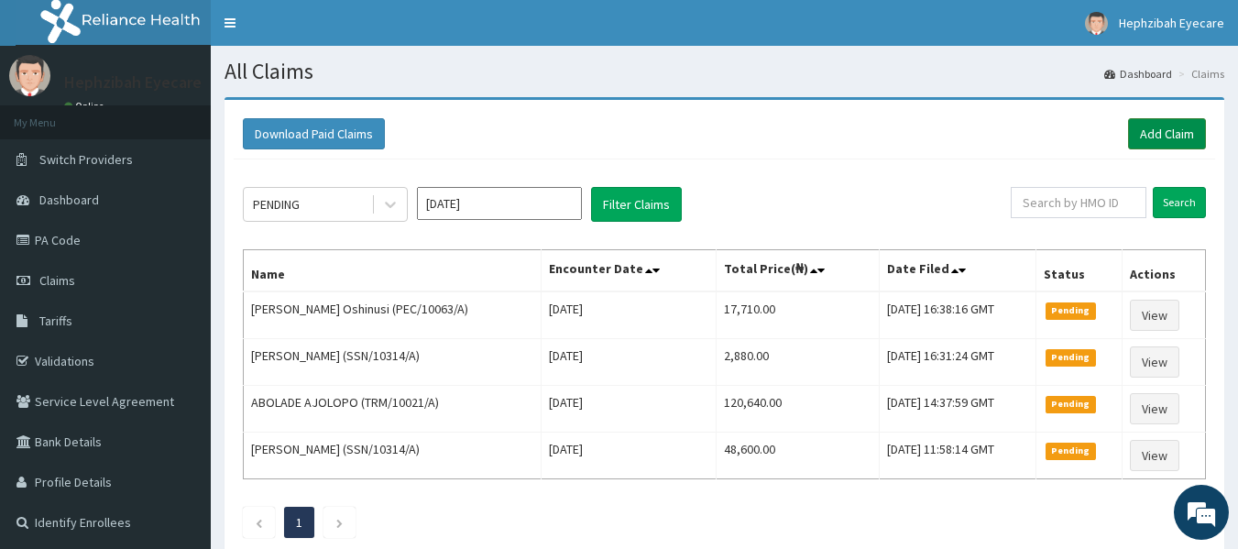
click at [1165, 139] on link "Add Claim" at bounding box center [1167, 133] width 78 height 31
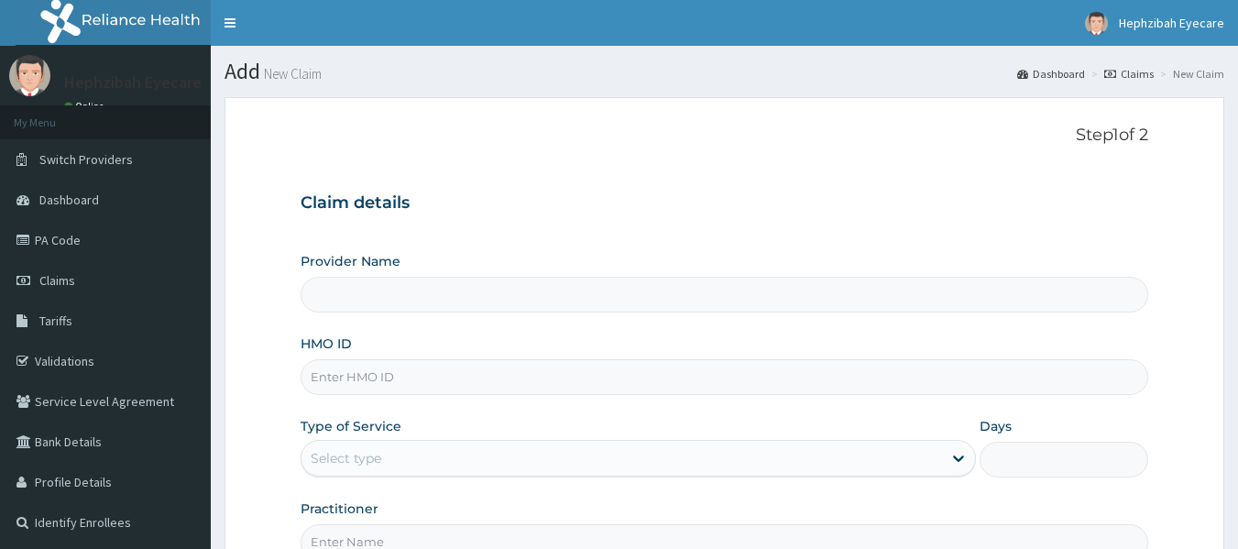
type input "Hephzibah Eye Care-LEKKI"
click at [537, 380] on input "HMO ID" at bounding box center [725, 377] width 848 height 36
type input "FCH/10256/A"
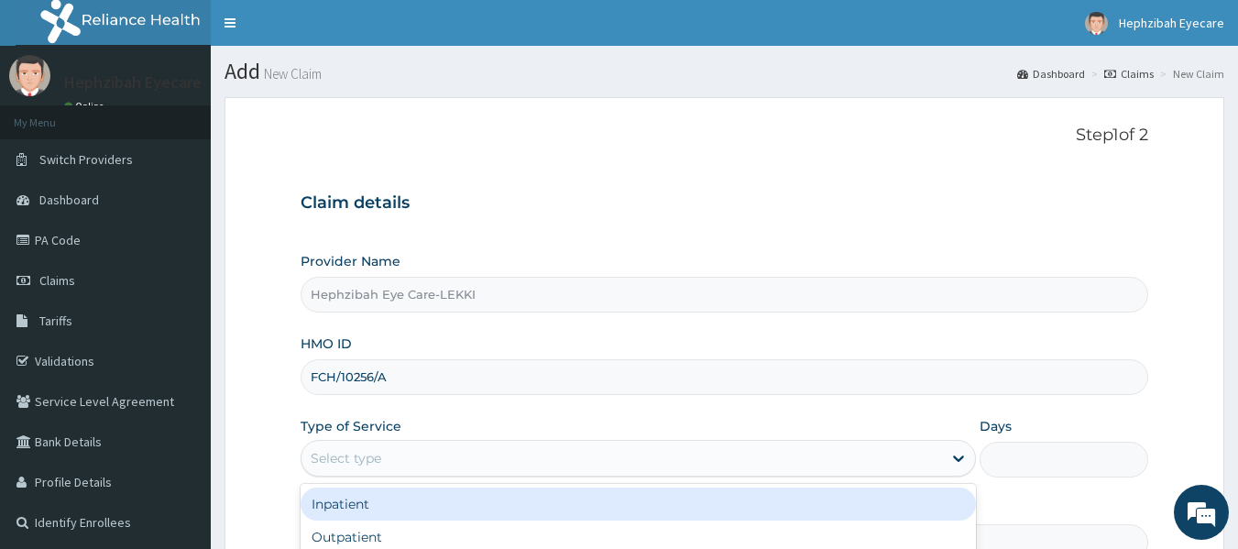
click at [448, 467] on div "Select type" at bounding box center [621, 457] width 640 height 29
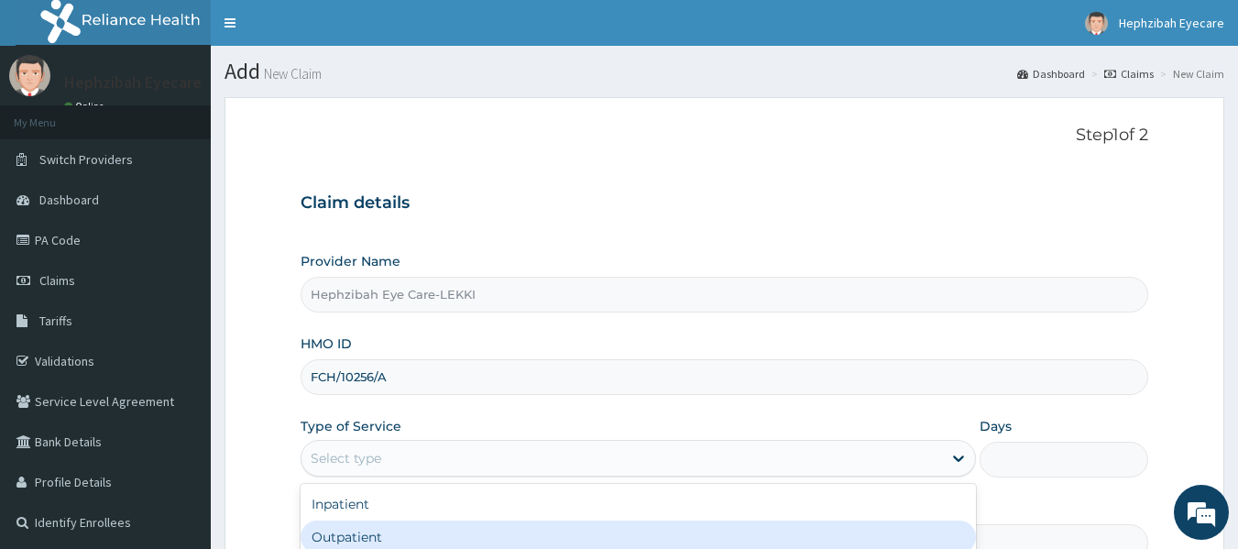
click at [405, 530] on div "Outpatient" at bounding box center [638, 536] width 675 height 33
type input "1"
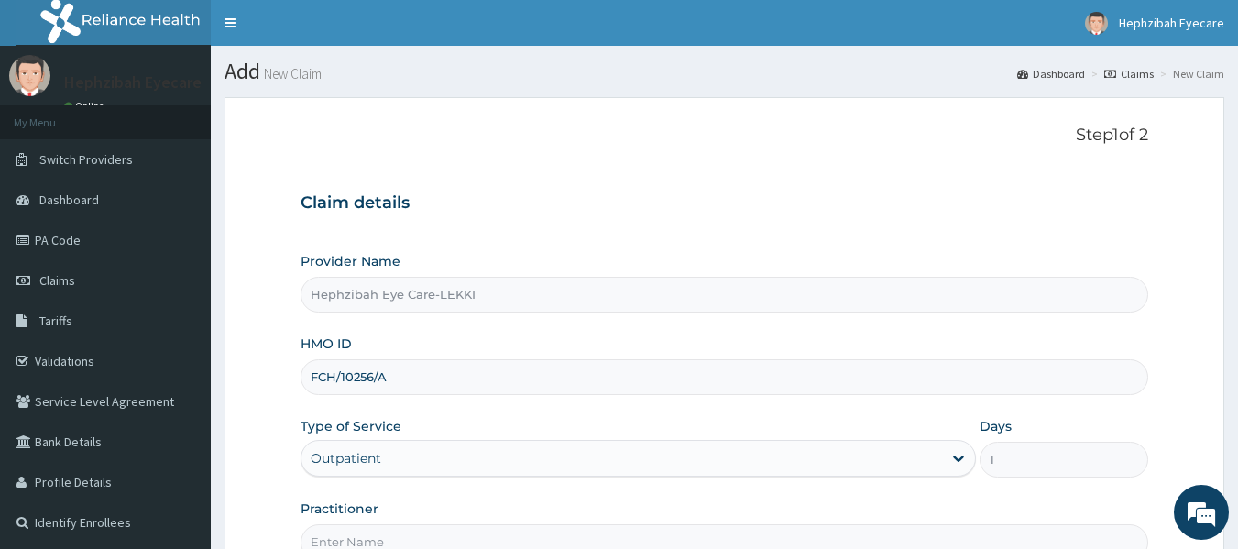
scroll to position [204, 0]
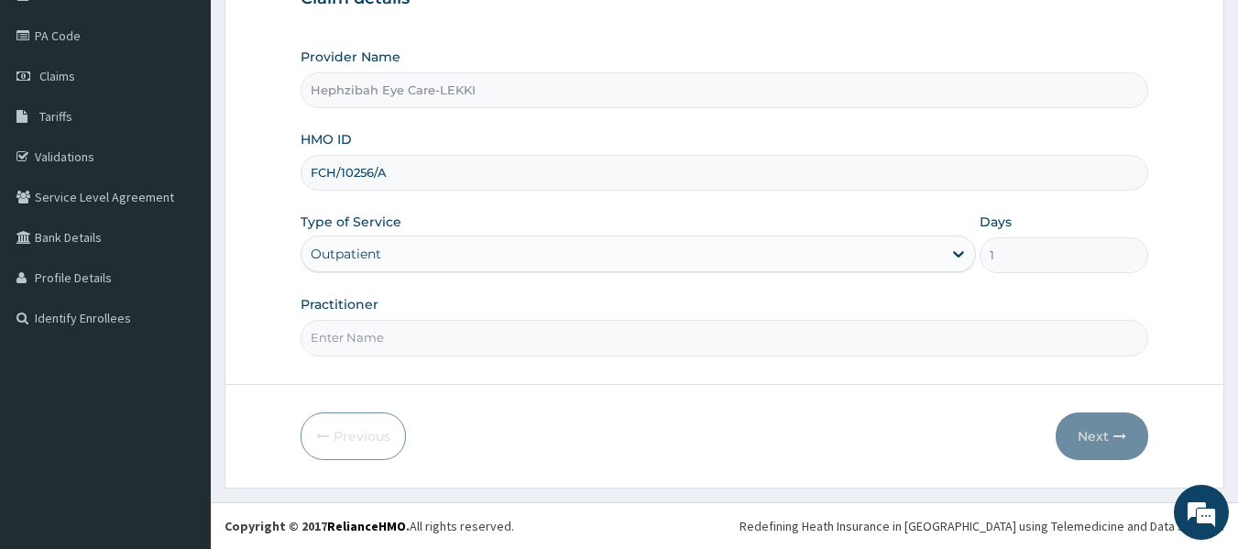
click at [688, 351] on input "Practitioner" at bounding box center [725, 338] width 848 height 36
type input "DR ANDY"
click at [1106, 453] on button "Next" at bounding box center [1102, 436] width 93 height 48
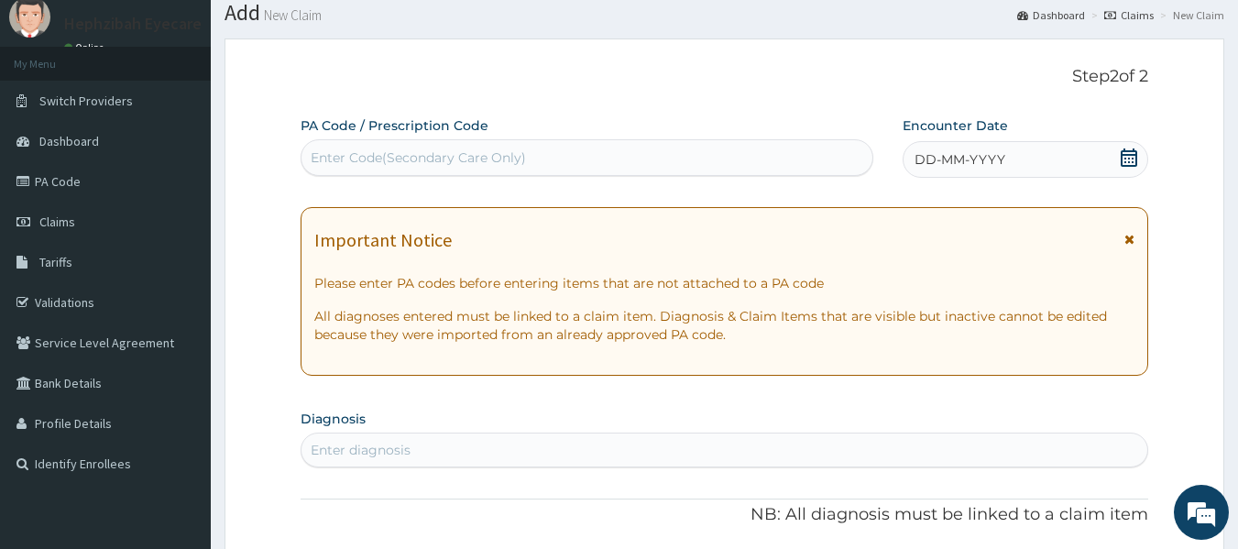
scroll to position [0, 0]
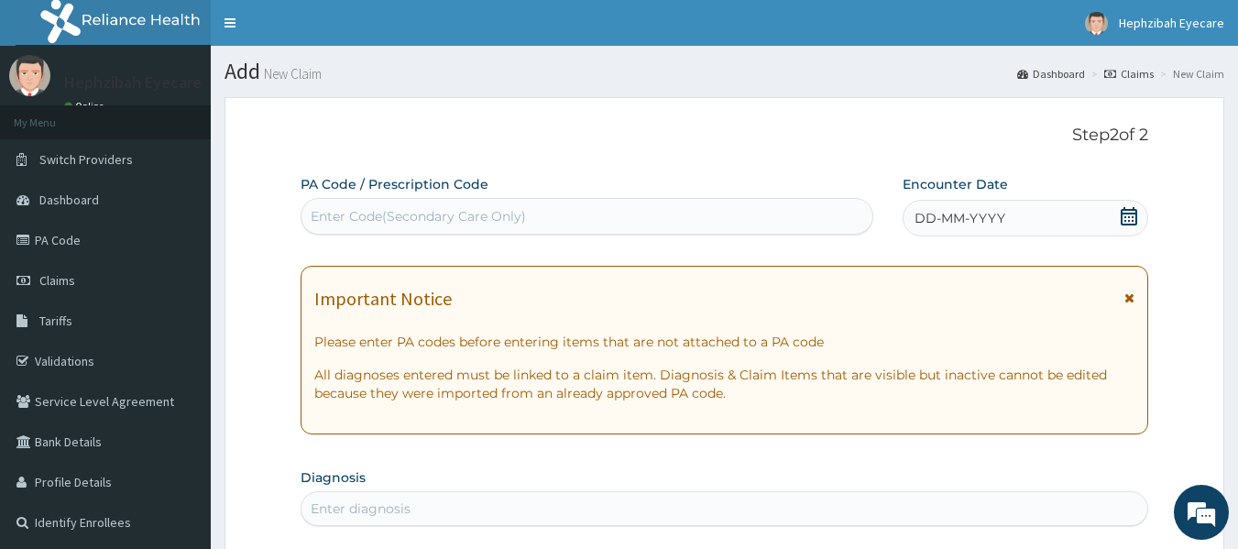
click at [550, 211] on div "Enter Code(Secondary Care Only)" at bounding box center [587, 216] width 572 height 29
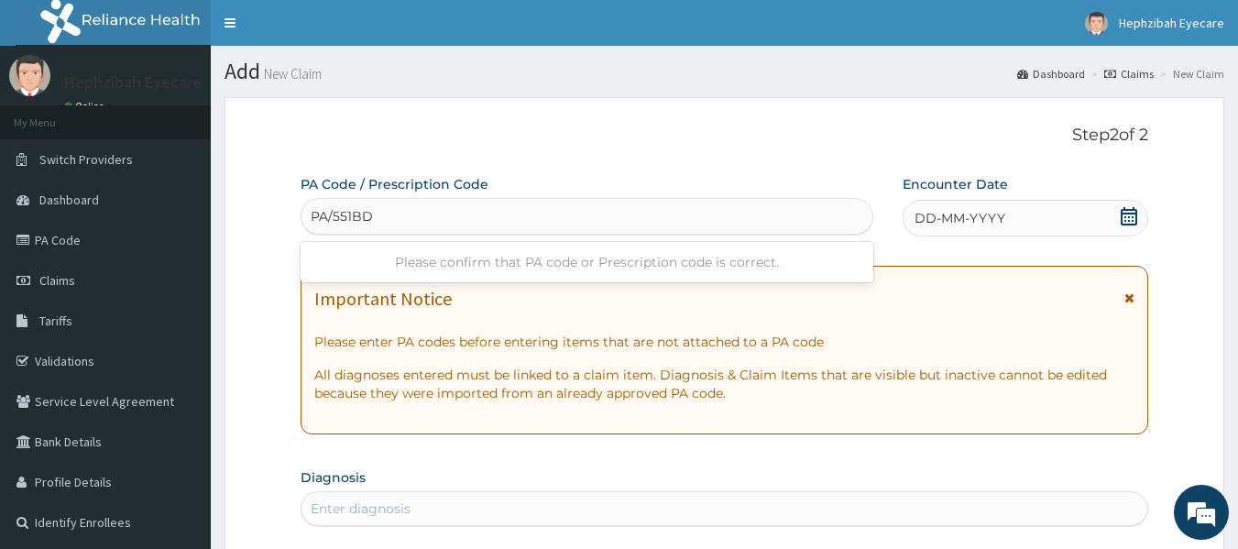
type input "PA/551BDB"
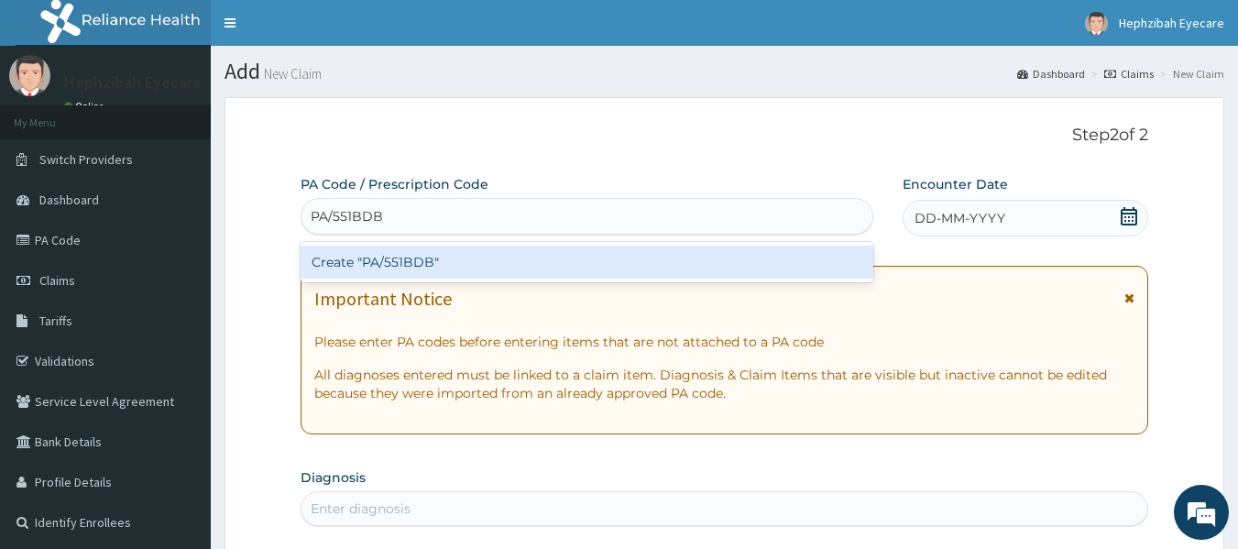
click at [493, 265] on div "Create "PA/551BDB"" at bounding box center [588, 262] width 574 height 33
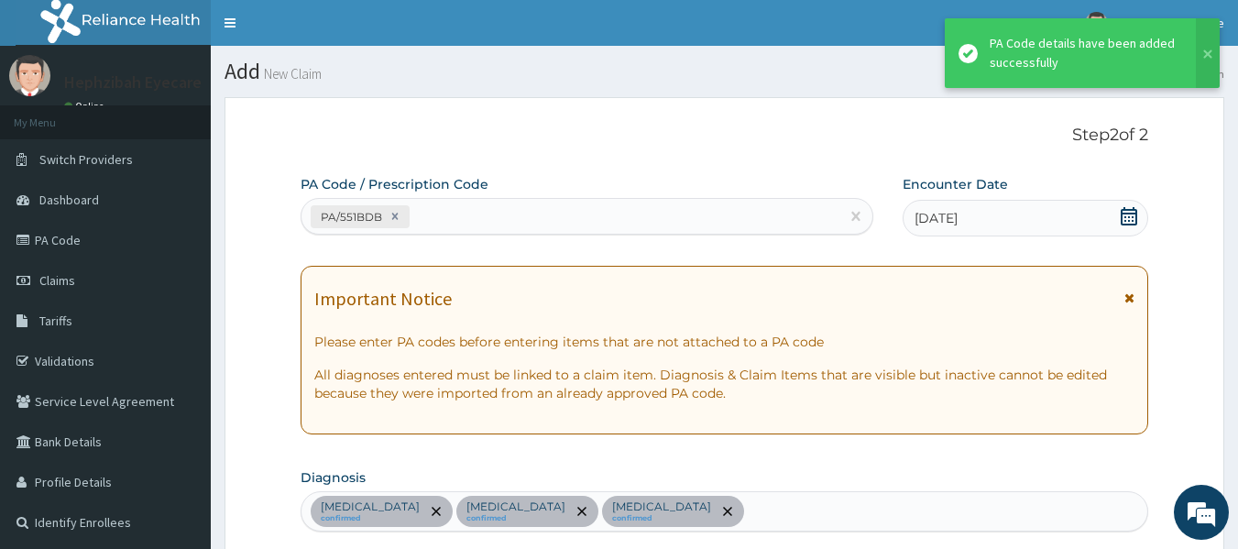
scroll to position [804, 0]
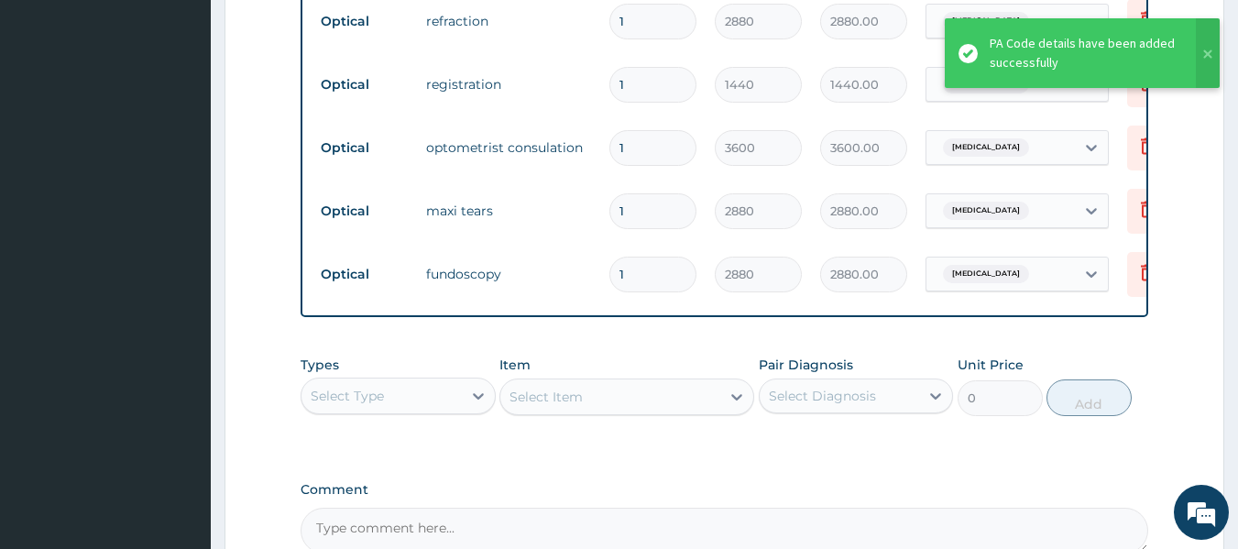
click at [542, 249] on tr "Optical fundoscopy 1 2880 2880.00 Astigmatism Delete" at bounding box center [761, 274] width 898 height 63
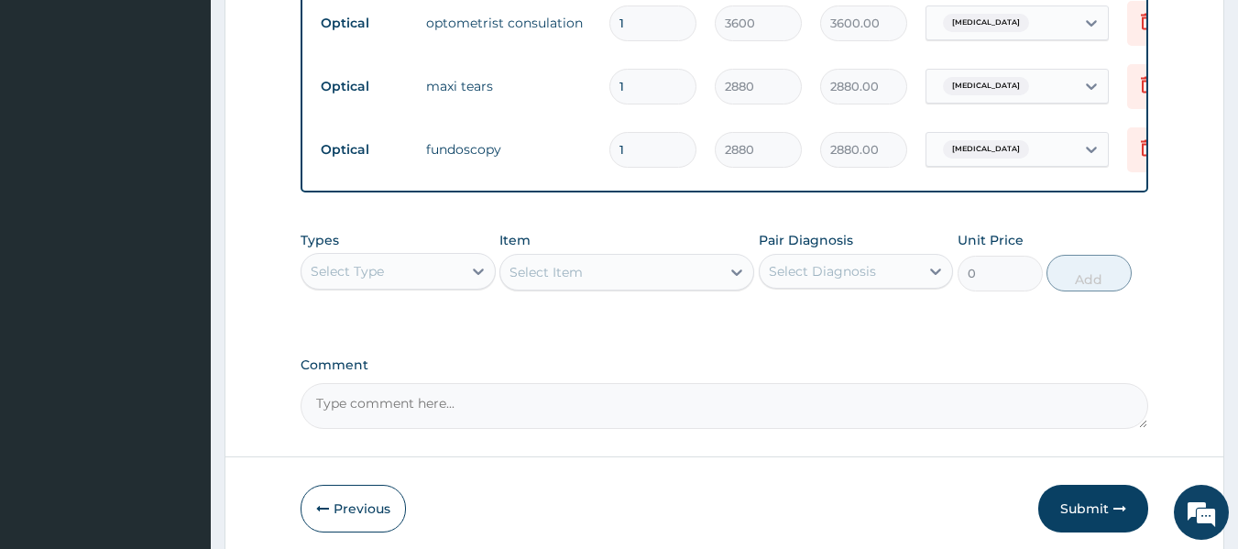
scroll to position [1015, 0]
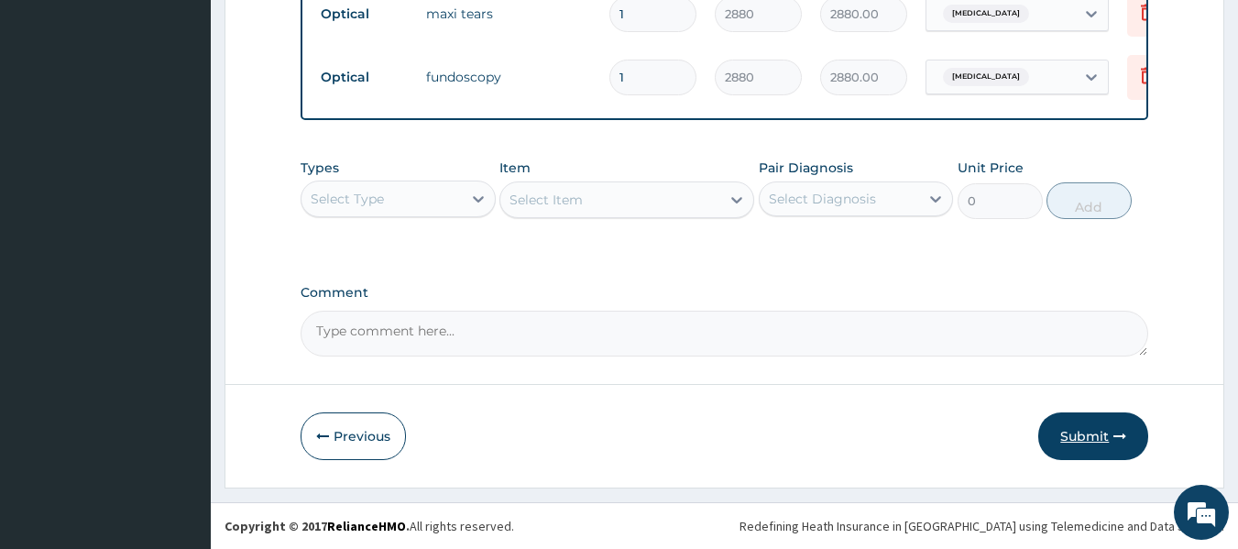
click at [1087, 430] on button "Submit" at bounding box center [1093, 436] width 110 height 48
